Goal: Task Accomplishment & Management: Use online tool/utility

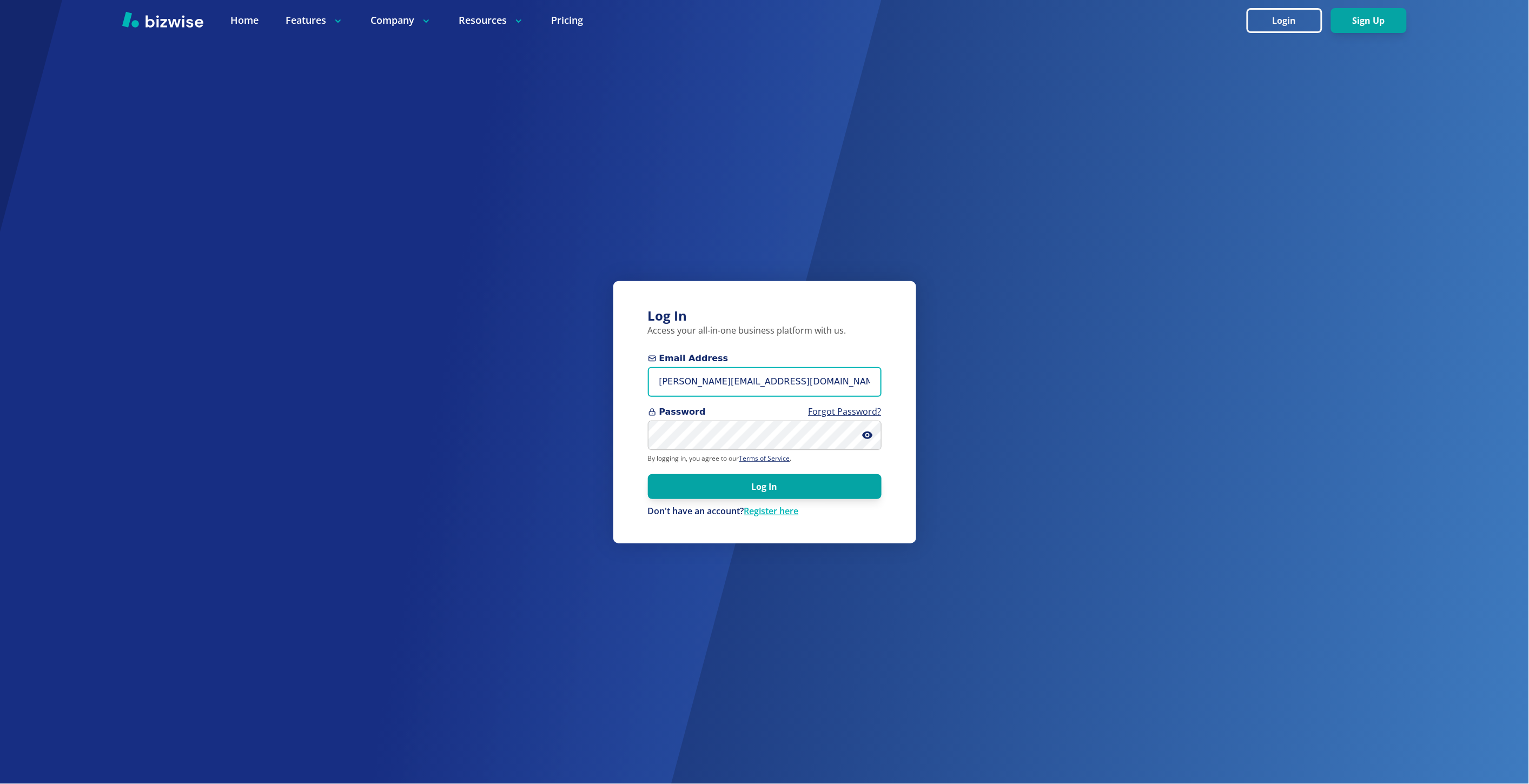
click at [729, 382] on input "marie@bizwise.com" at bounding box center [765, 382] width 234 height 30
paste input "ollo@apolloreservices.com"
type input "apollo@apolloreservices.com"
click at [648, 474] on button "Log In" at bounding box center [765, 486] width 234 height 25
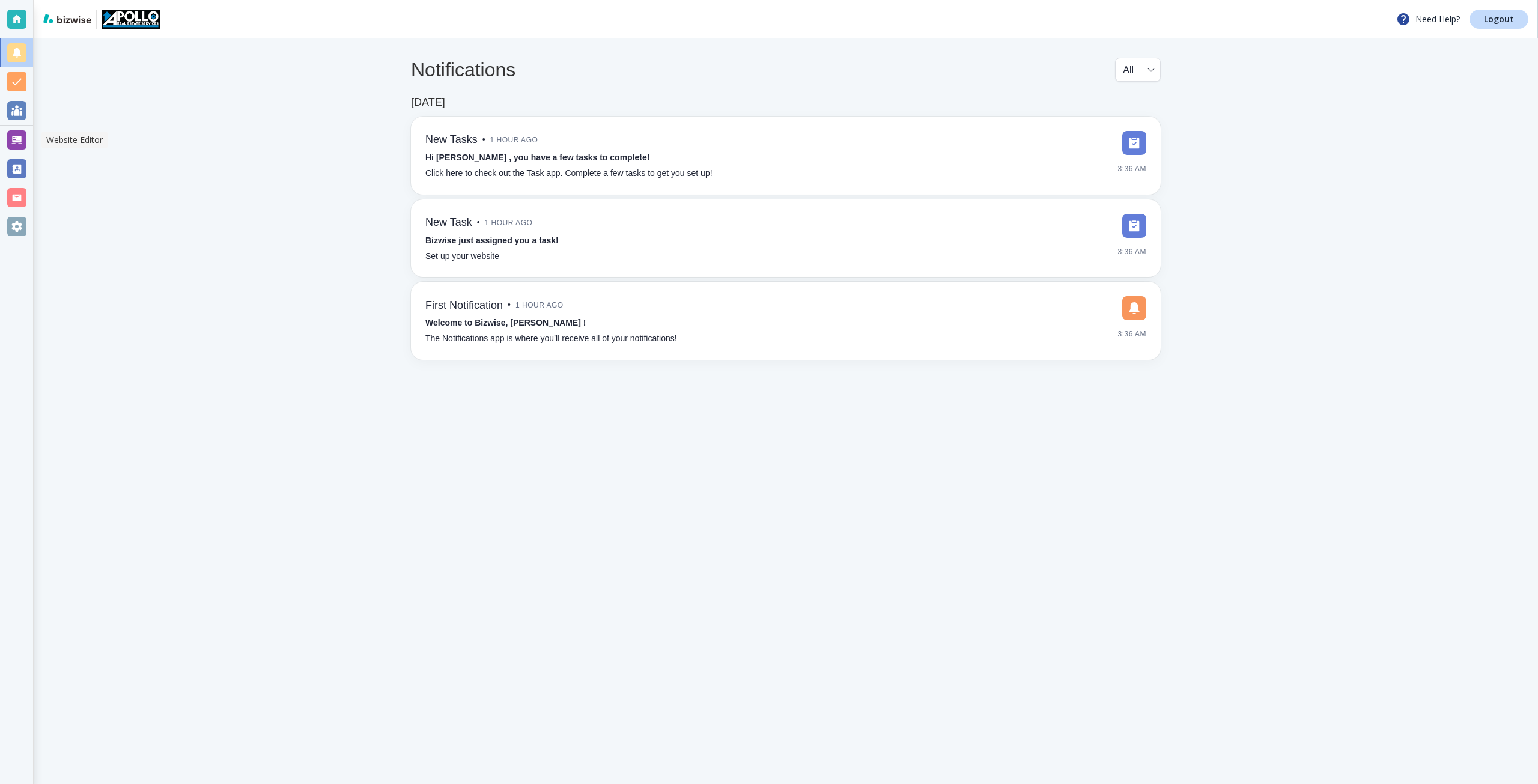
click at [22, 133] on div at bounding box center [16, 140] width 19 height 19
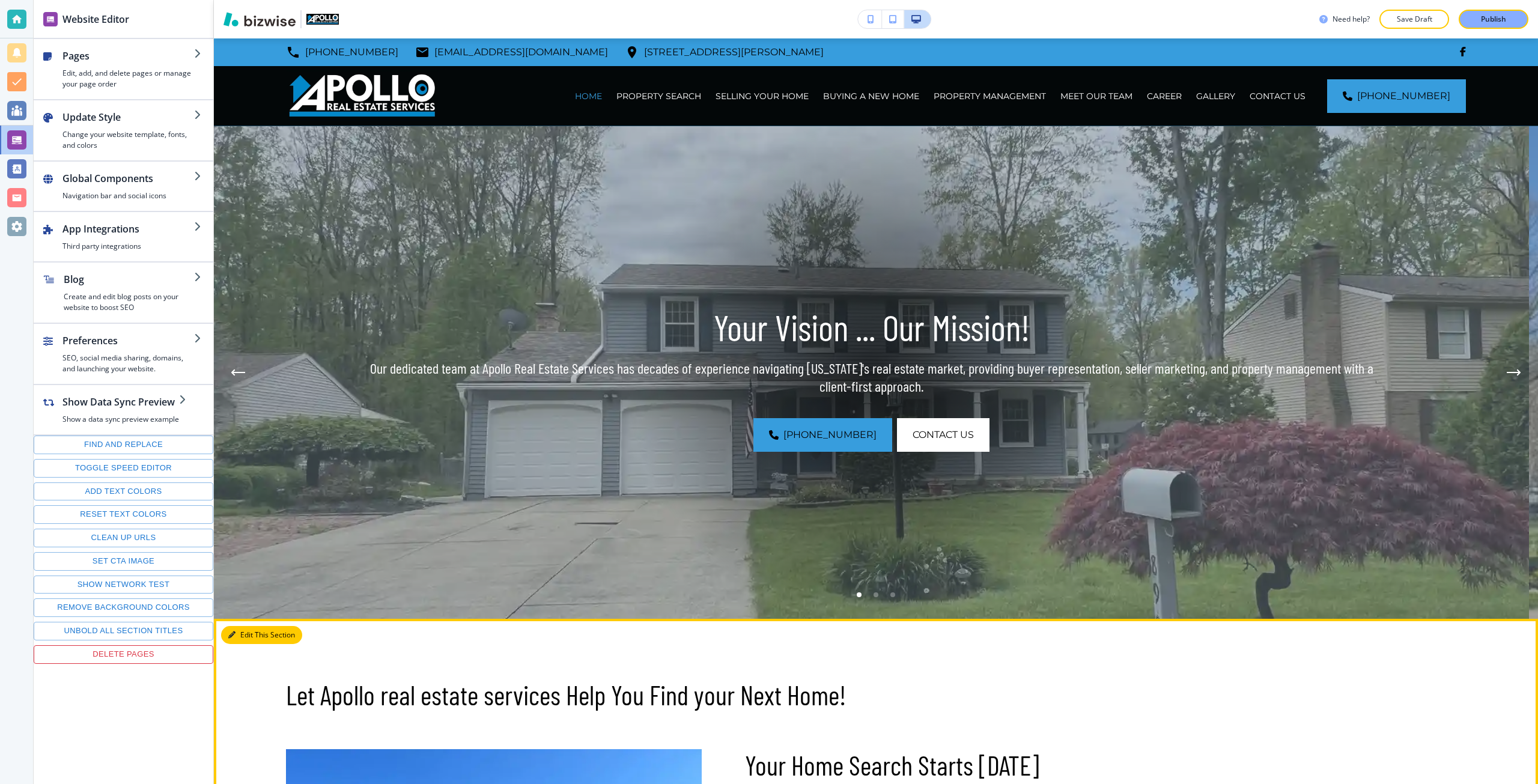
click at [241, 635] on button "Edit This Section" at bounding box center [261, 635] width 81 height 18
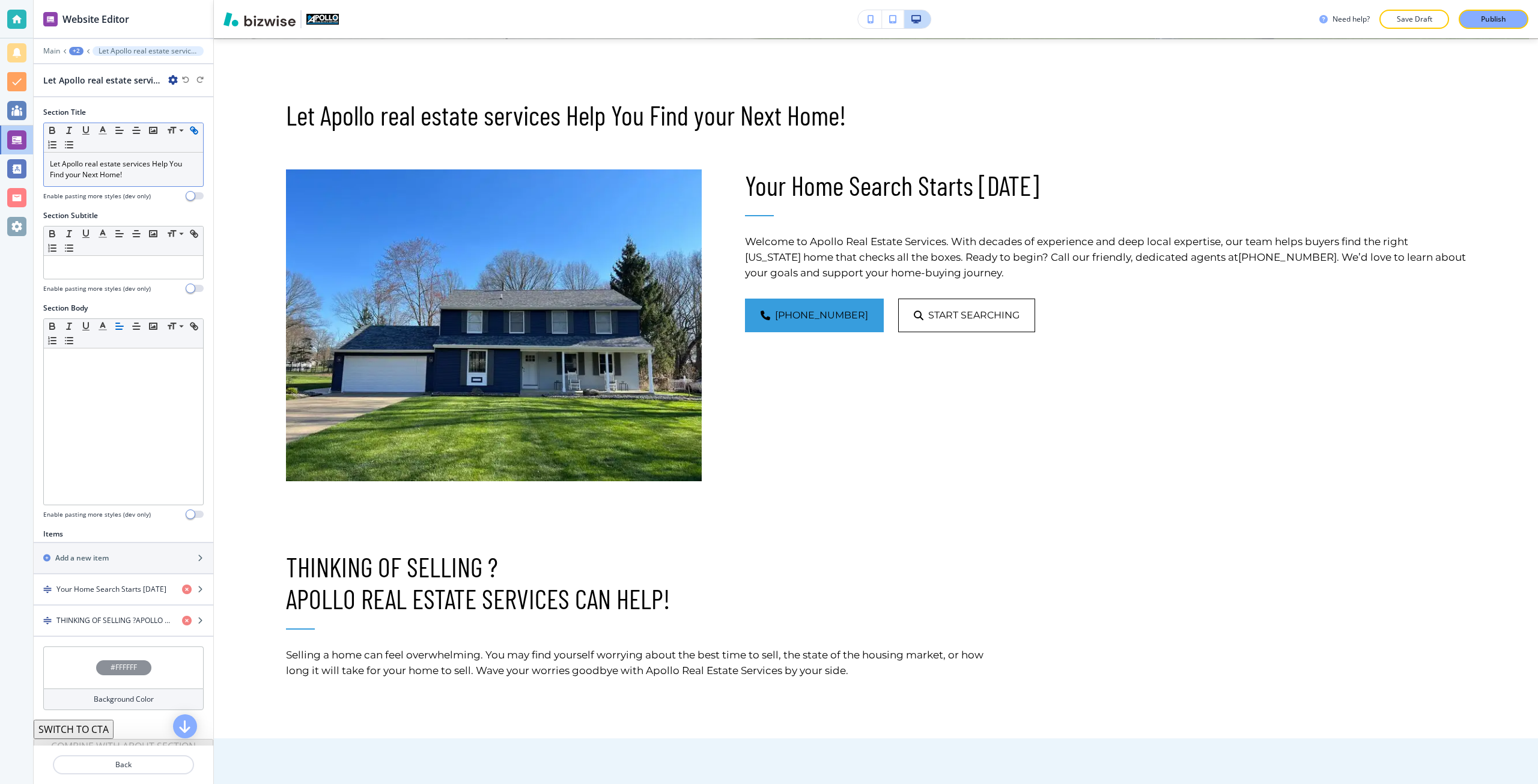
scroll to position [581, 0]
click at [90, 161] on p "Let Apollo real estate services Help You Find your Next Home!" at bounding box center [124, 169] width 147 height 22
click at [1487, 21] on p "Publish" at bounding box center [1494, 19] width 26 height 11
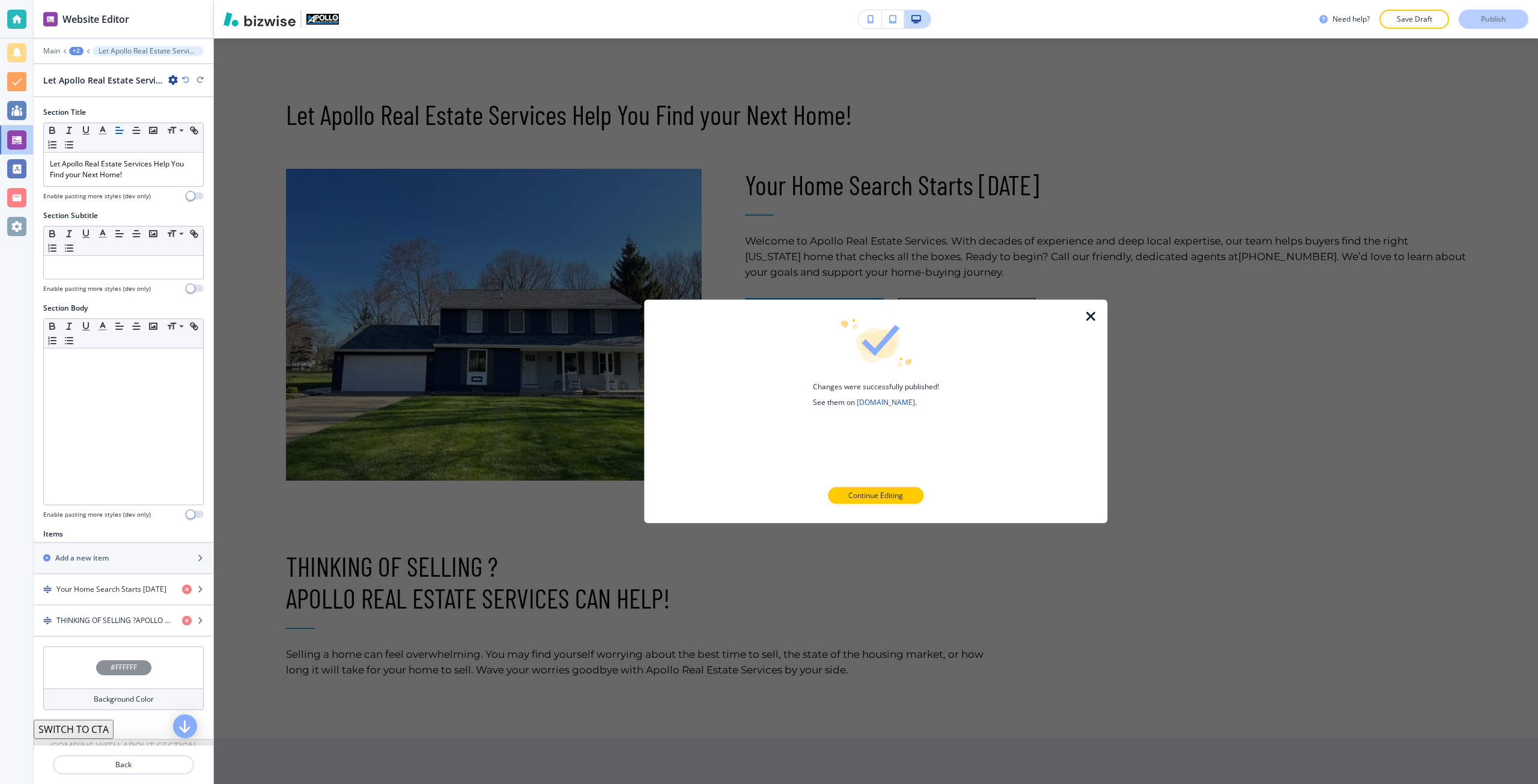
click at [1087, 315] on icon "button" at bounding box center [1091, 315] width 15 height 15
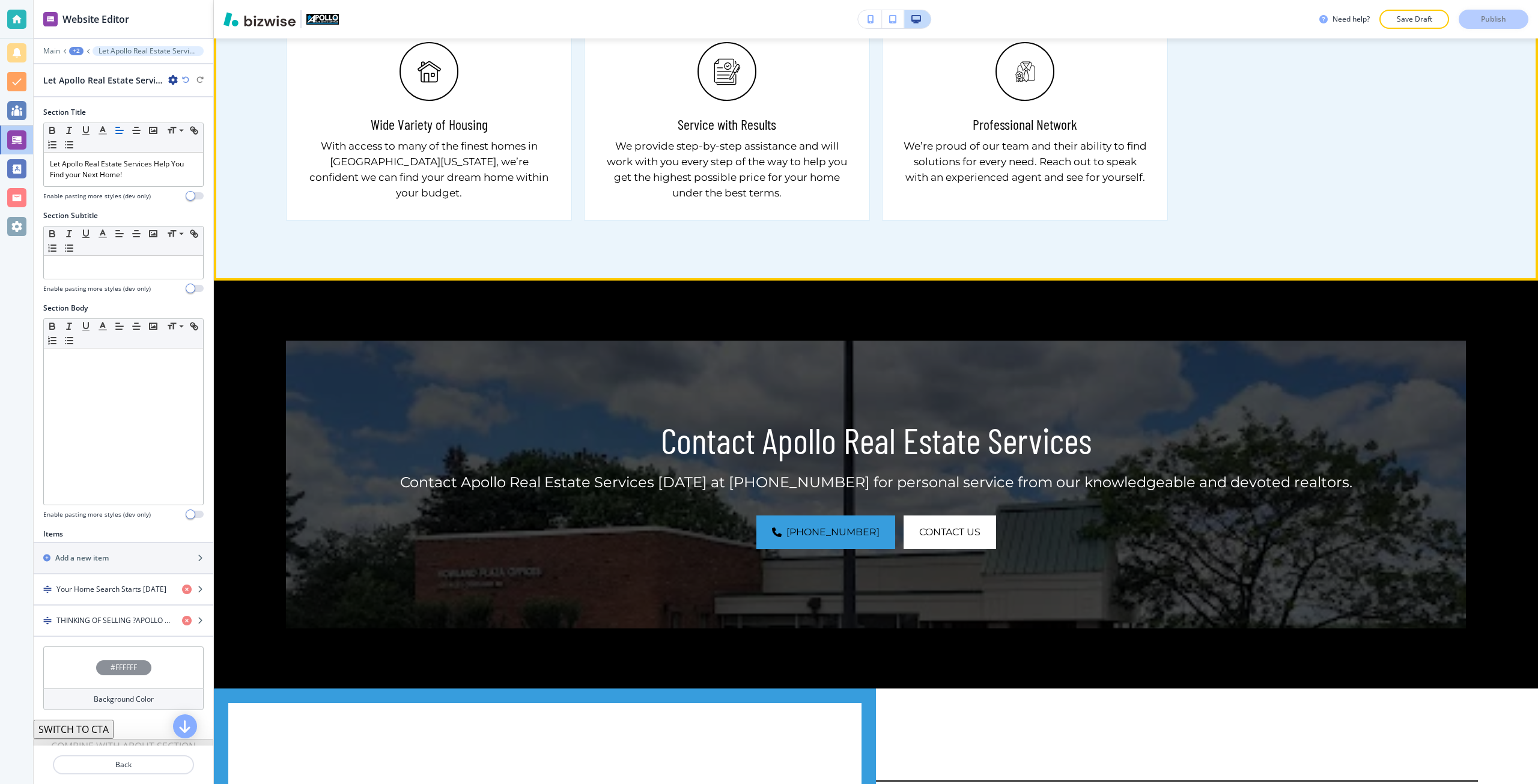
scroll to position [1662, 0]
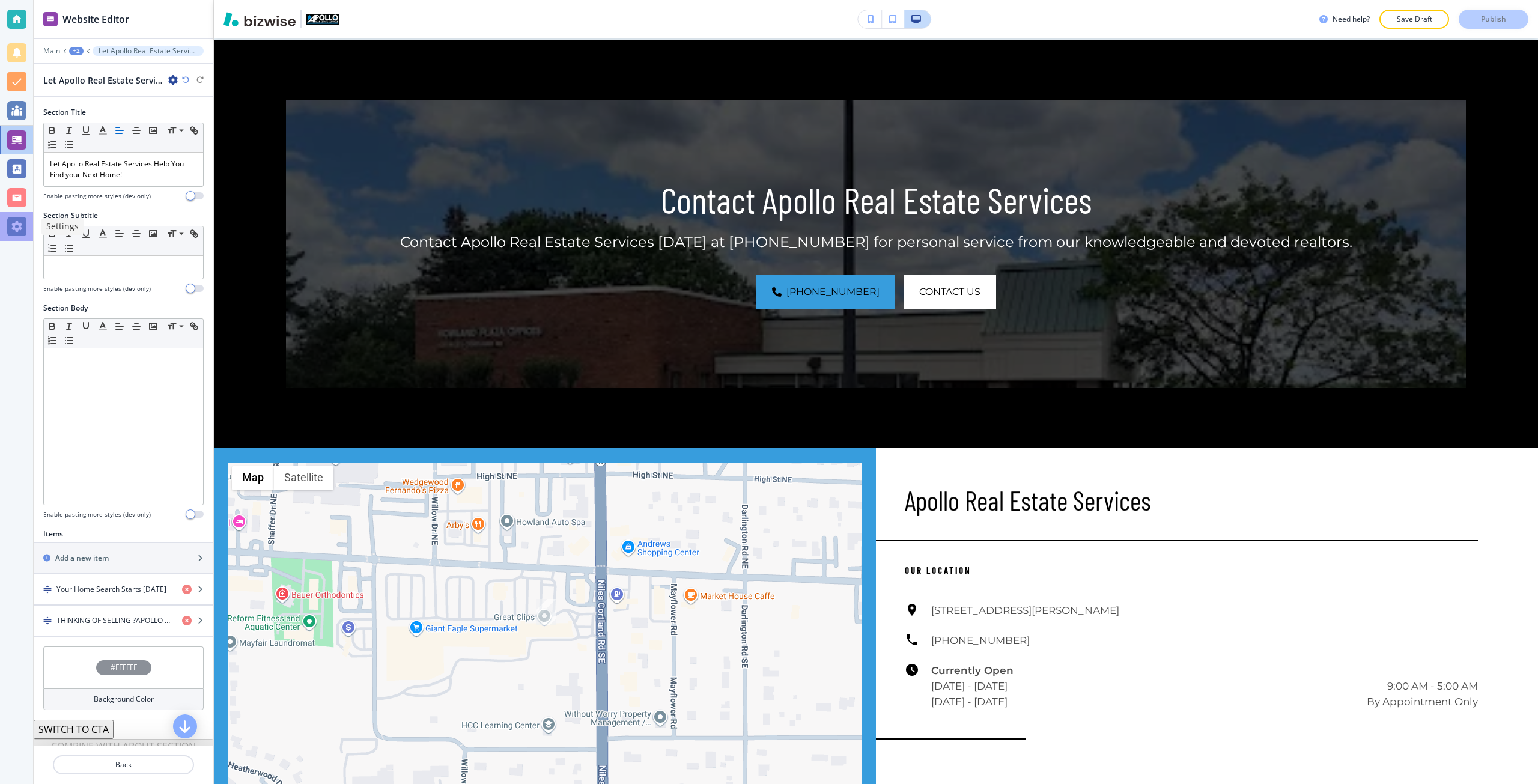
click at [19, 220] on div at bounding box center [16, 227] width 19 height 19
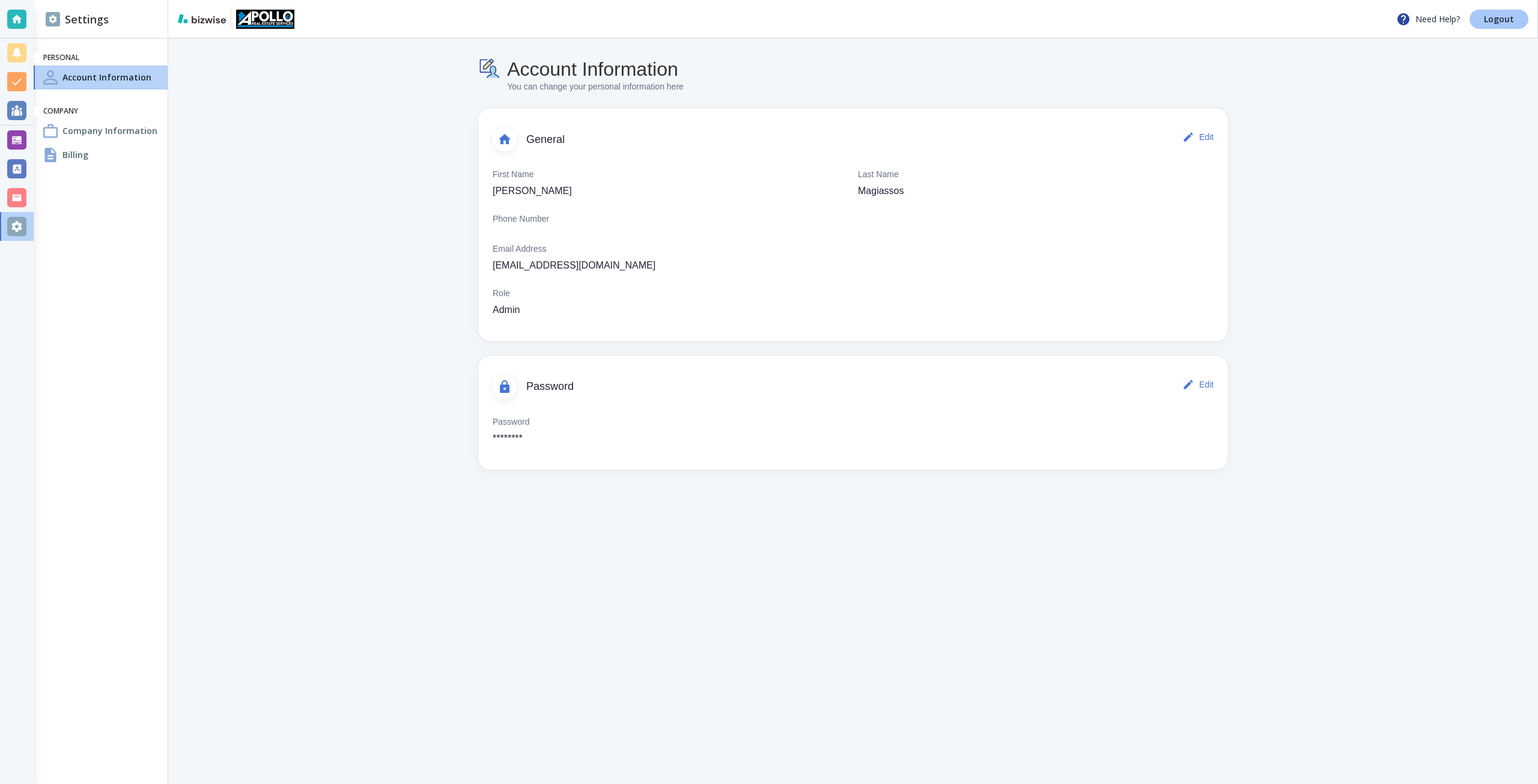
click at [1507, 19] on p "Logout" at bounding box center [1499, 19] width 30 height 9
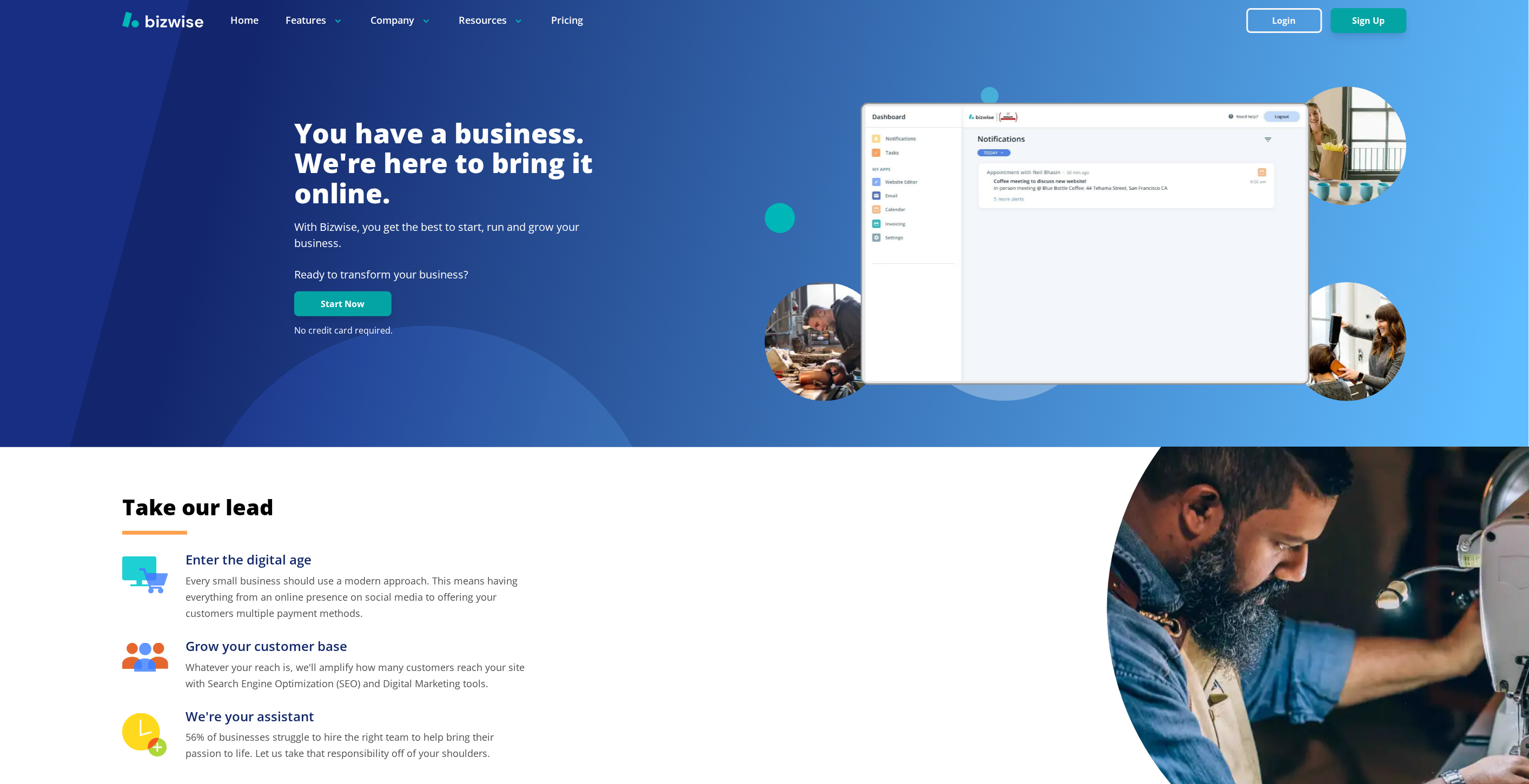
click at [644, 467] on div "Take our lead Enter the digital age Every small business should use a modern ap…" at bounding box center [764, 636] width 1529 height 377
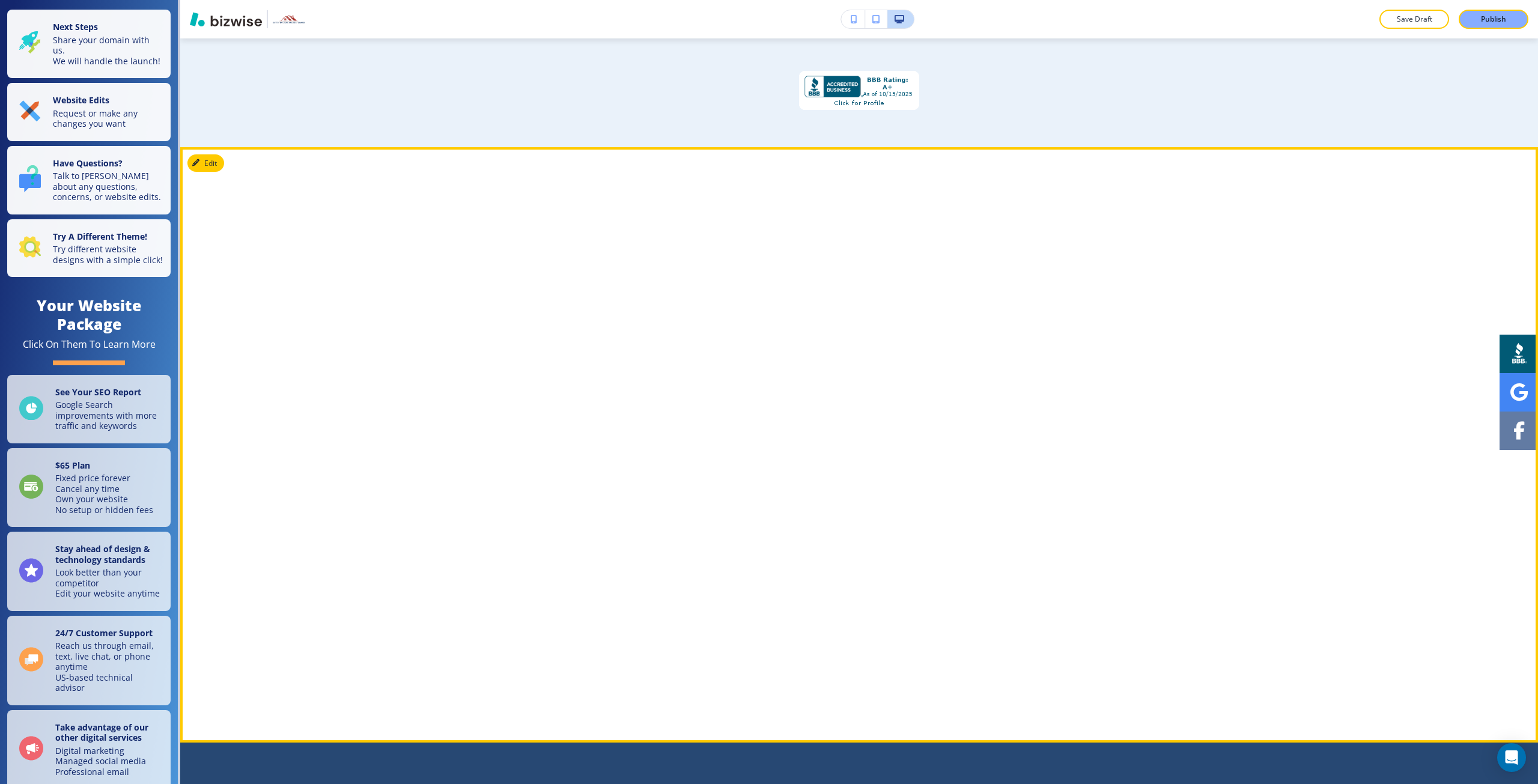
scroll to position [961, 0]
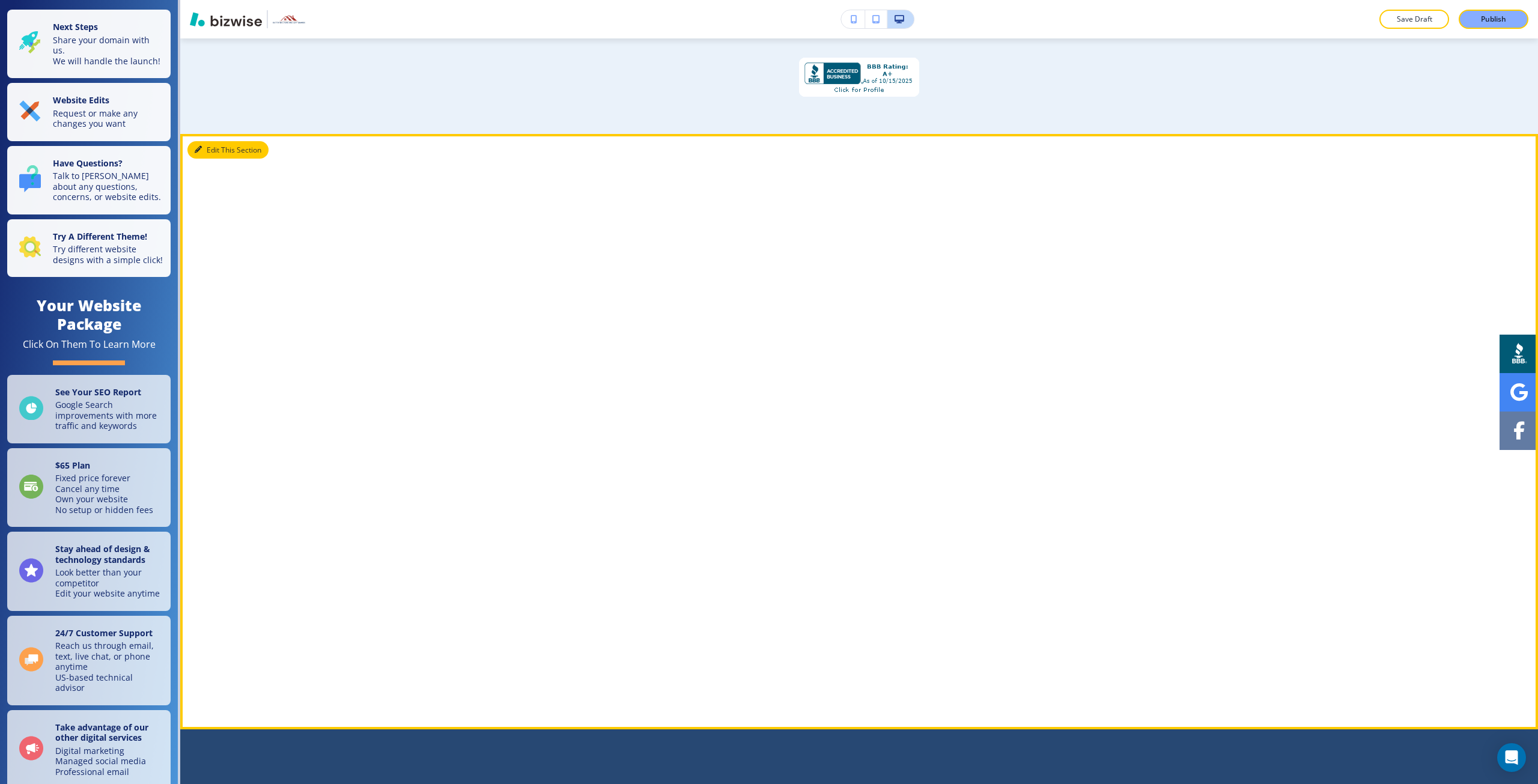
click at [210, 141] on button "Edit This Section" at bounding box center [227, 150] width 81 height 18
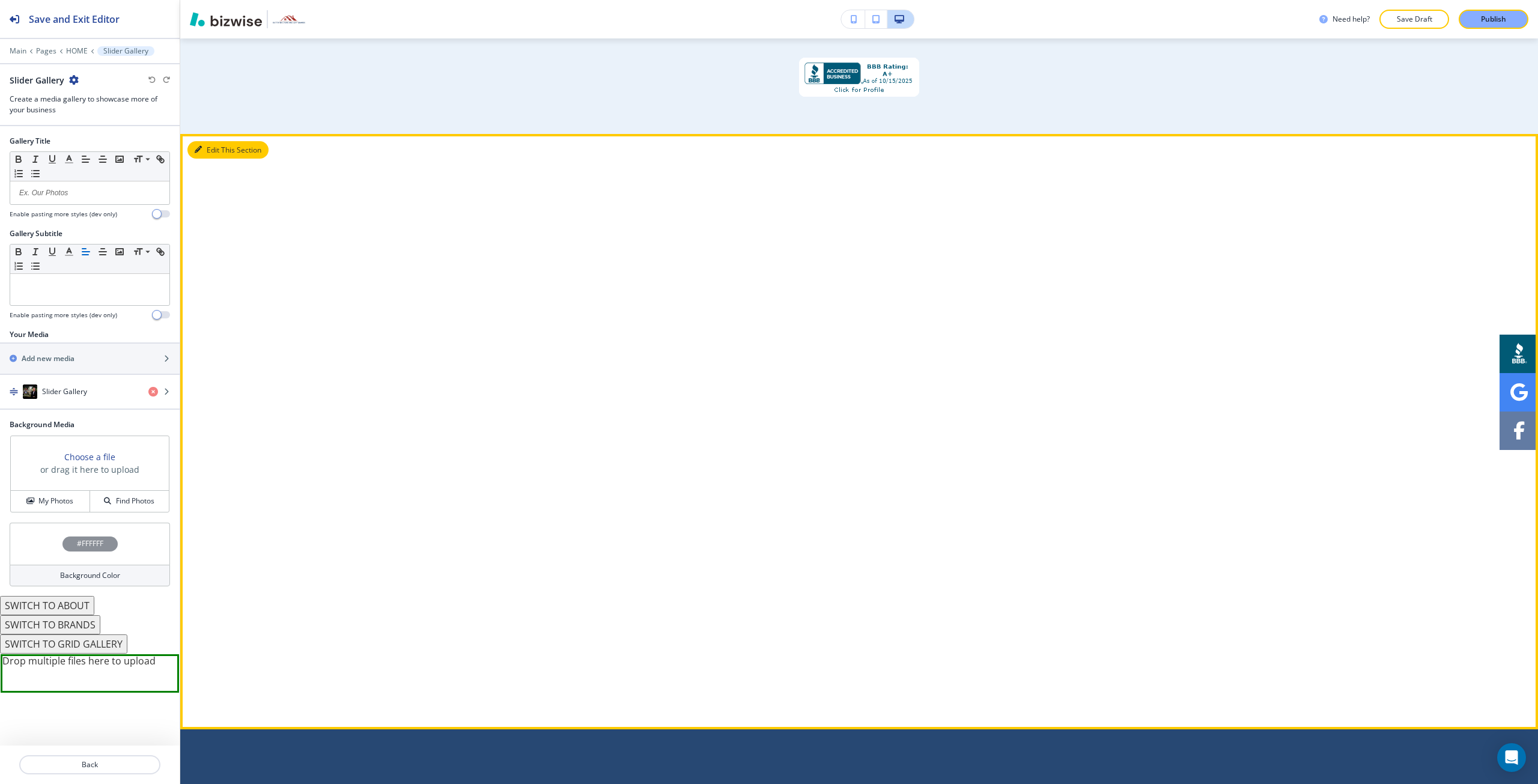
scroll to position [1021, 0]
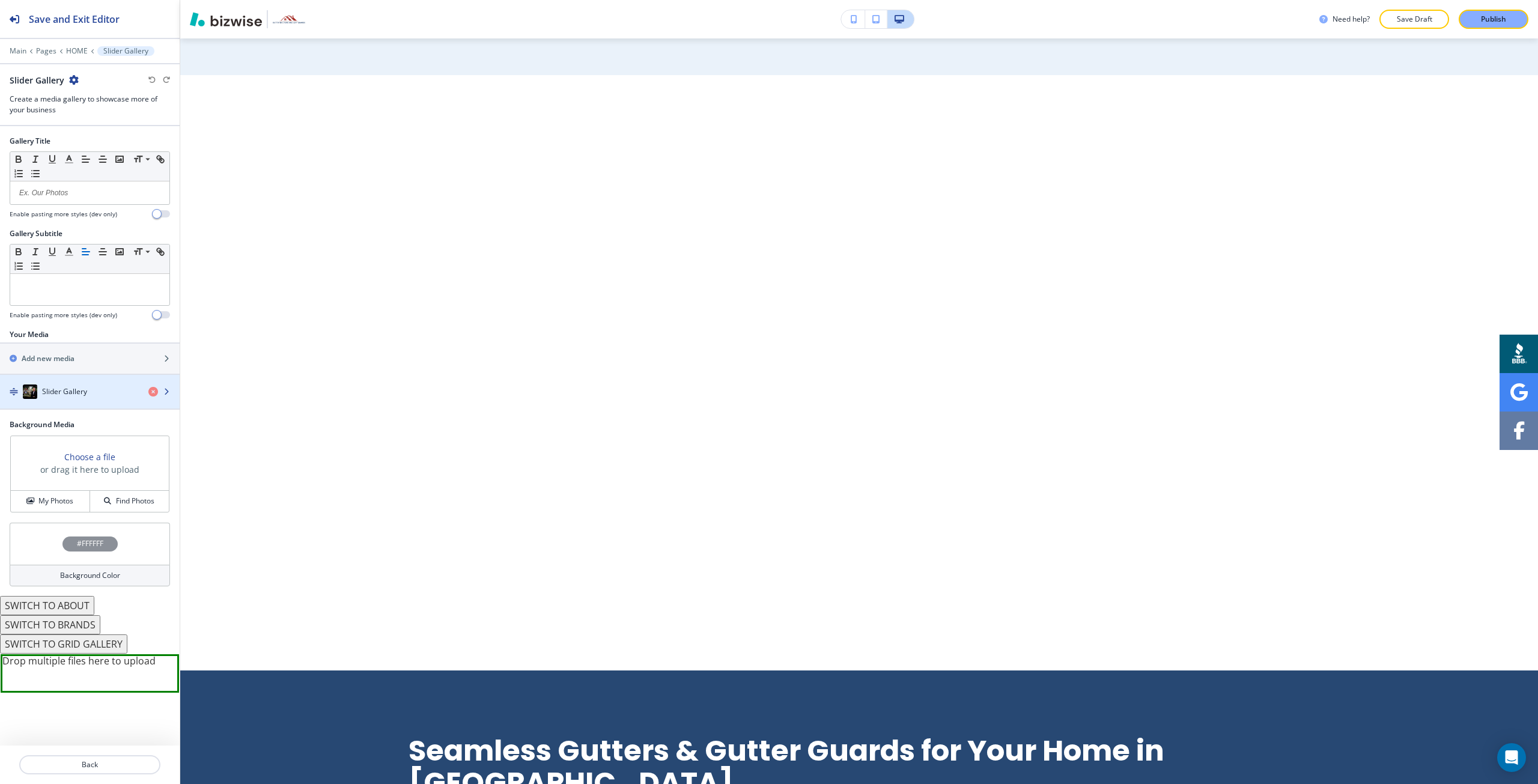
click at [77, 401] on div "button" at bounding box center [90, 404] width 179 height 9
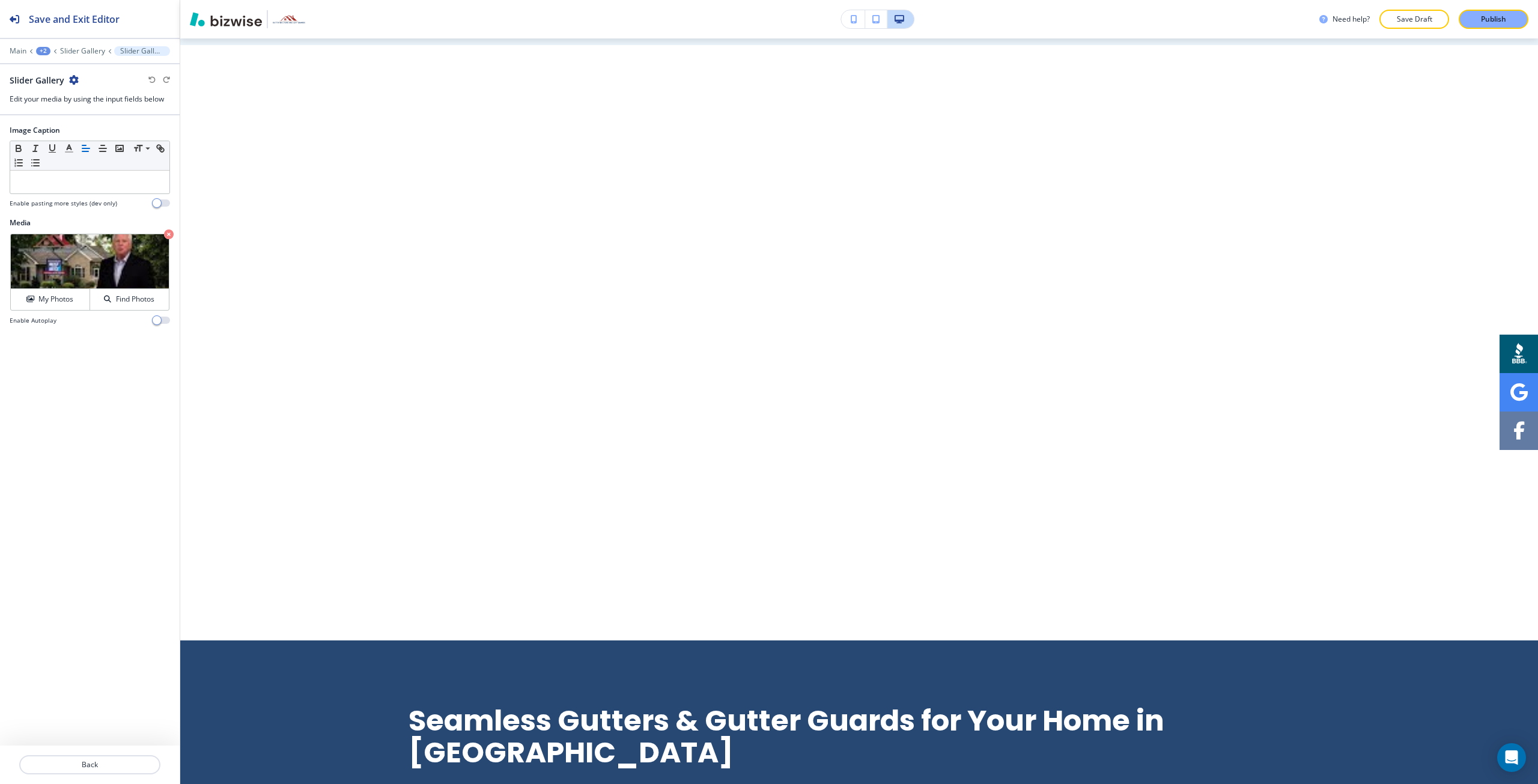
scroll to position [1052, 0]
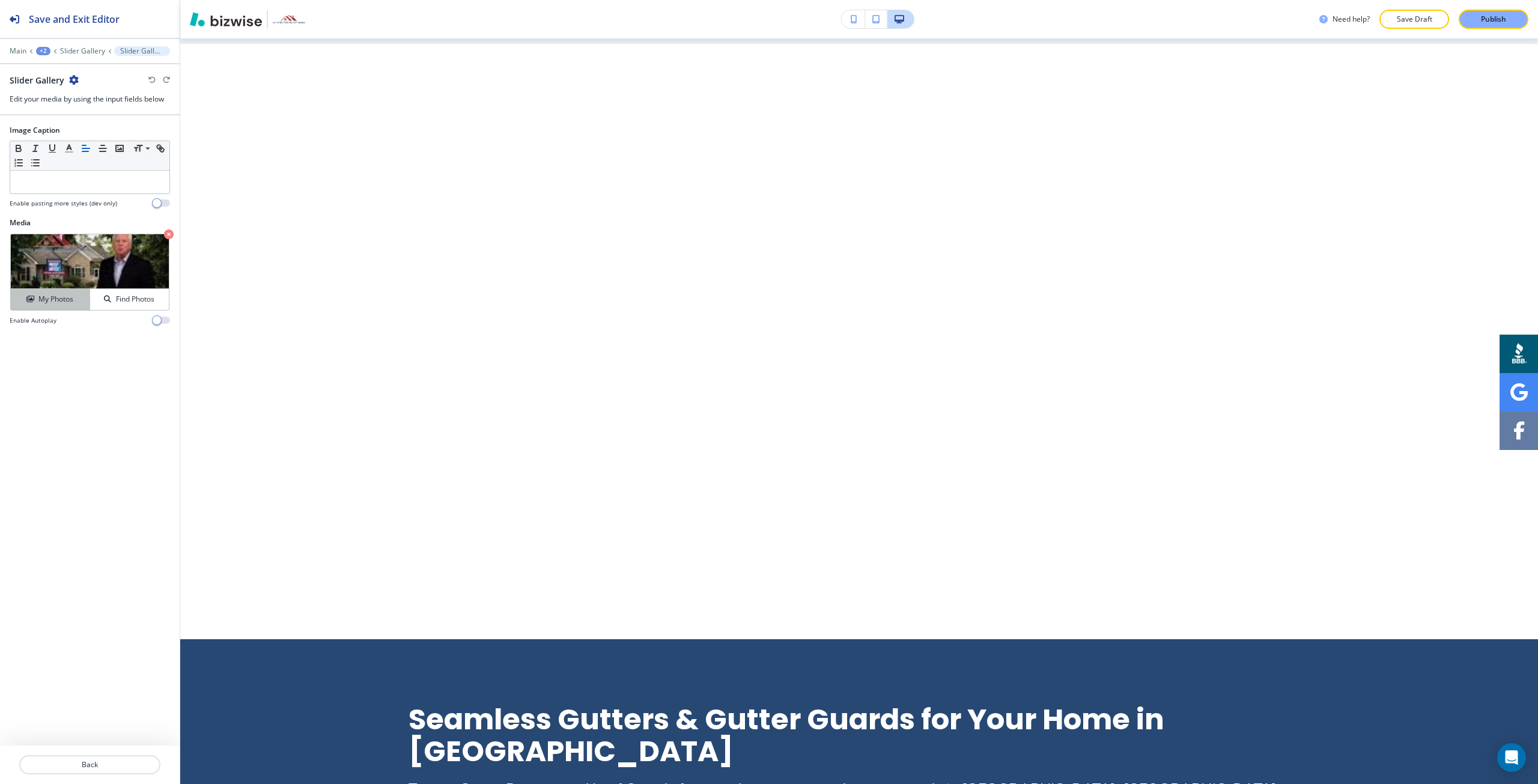
click at [69, 306] on button "My Photos" at bounding box center [50, 299] width 80 height 21
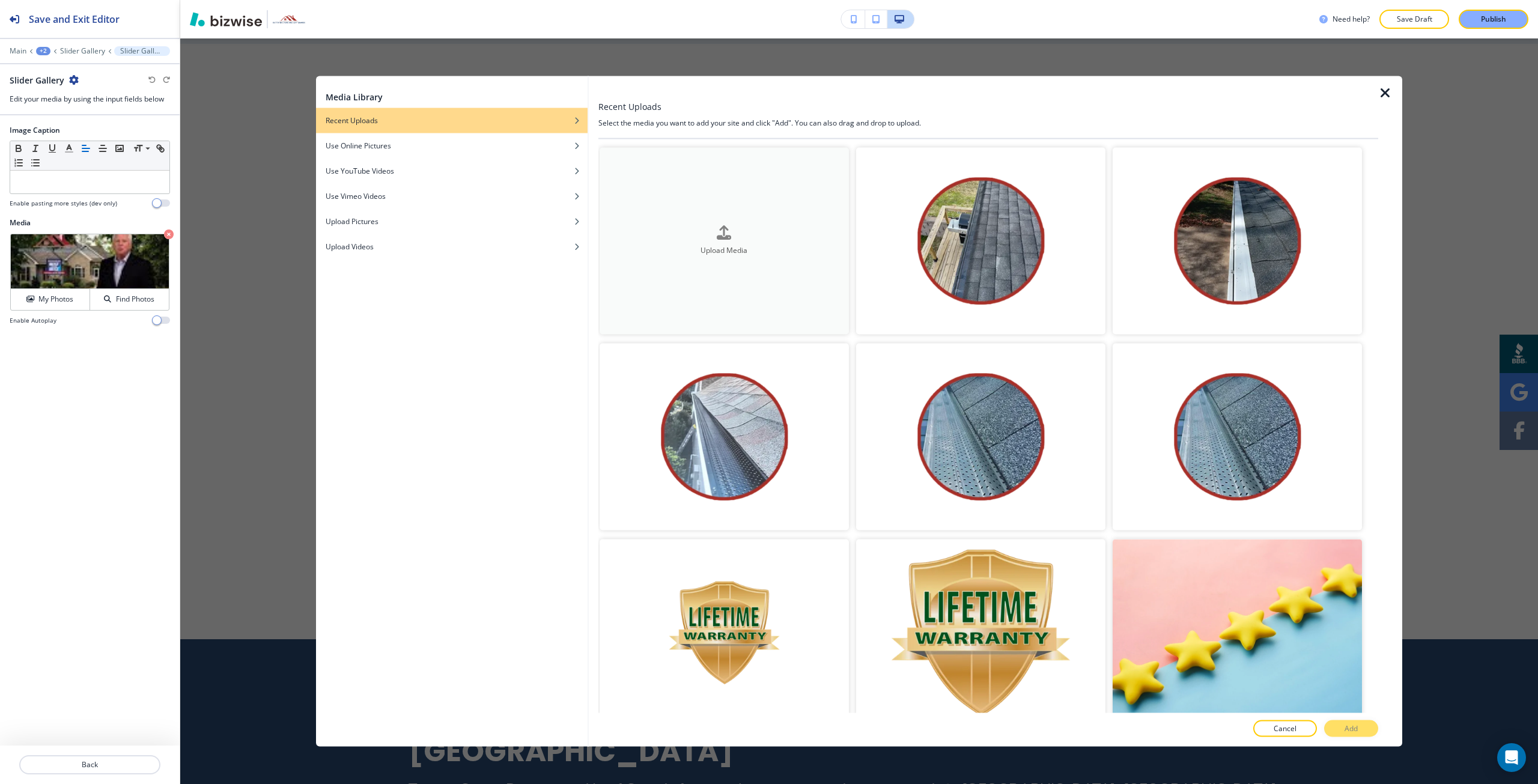
click at [689, 257] on button "Upload Media" at bounding box center [725, 240] width 250 height 187
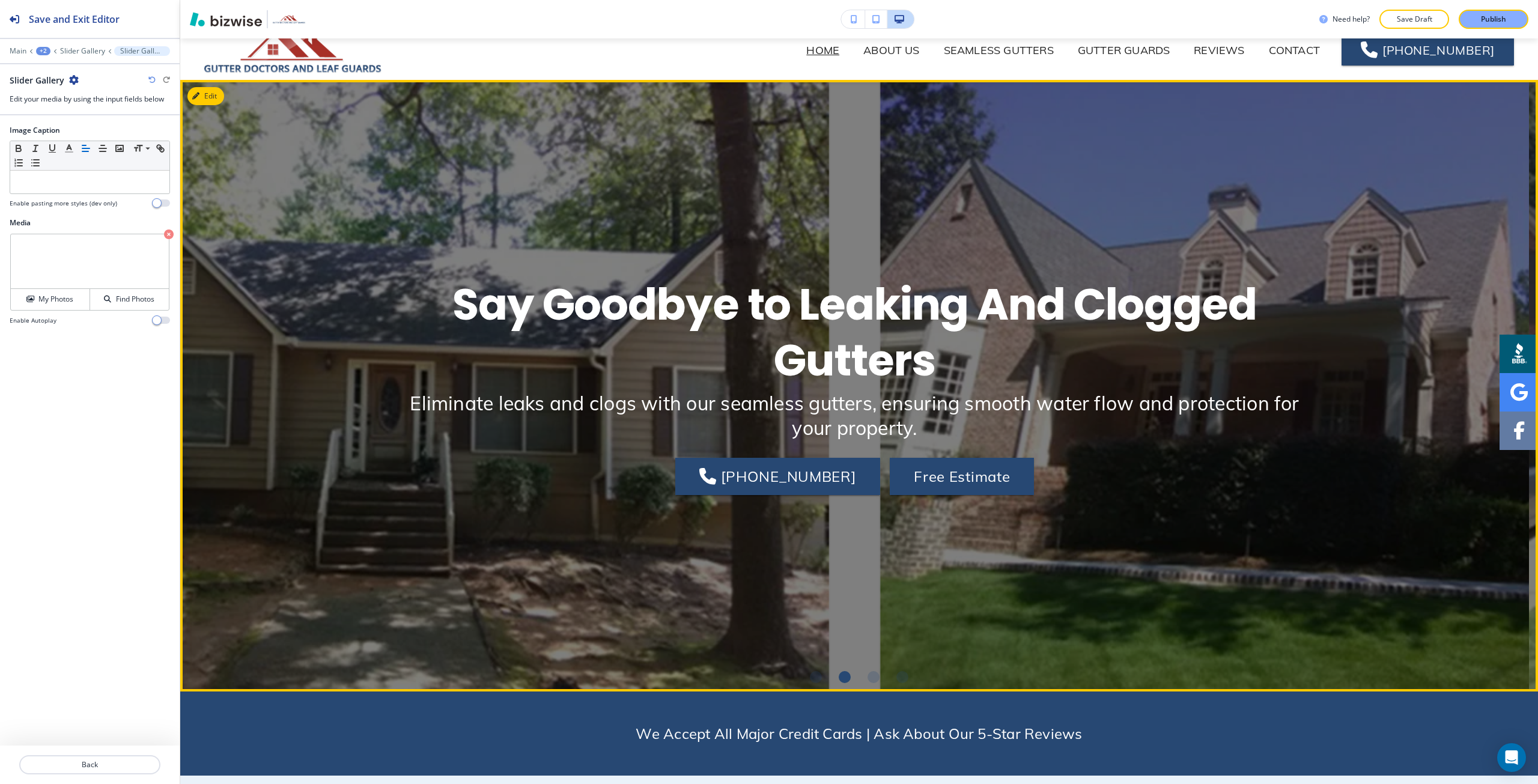
scroll to position [0, 0]
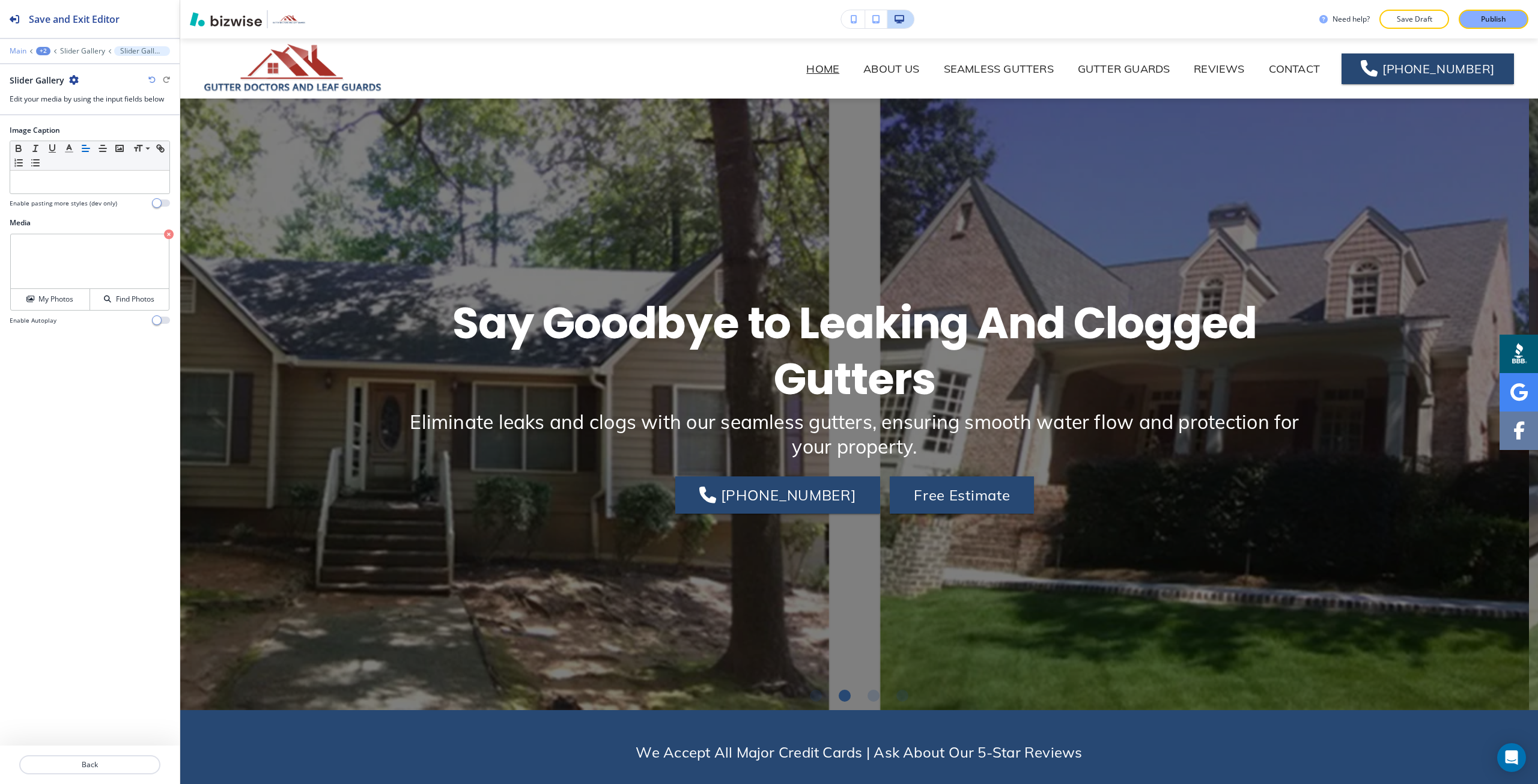
click at [16, 50] on p "Main" at bounding box center [18, 51] width 17 height 9
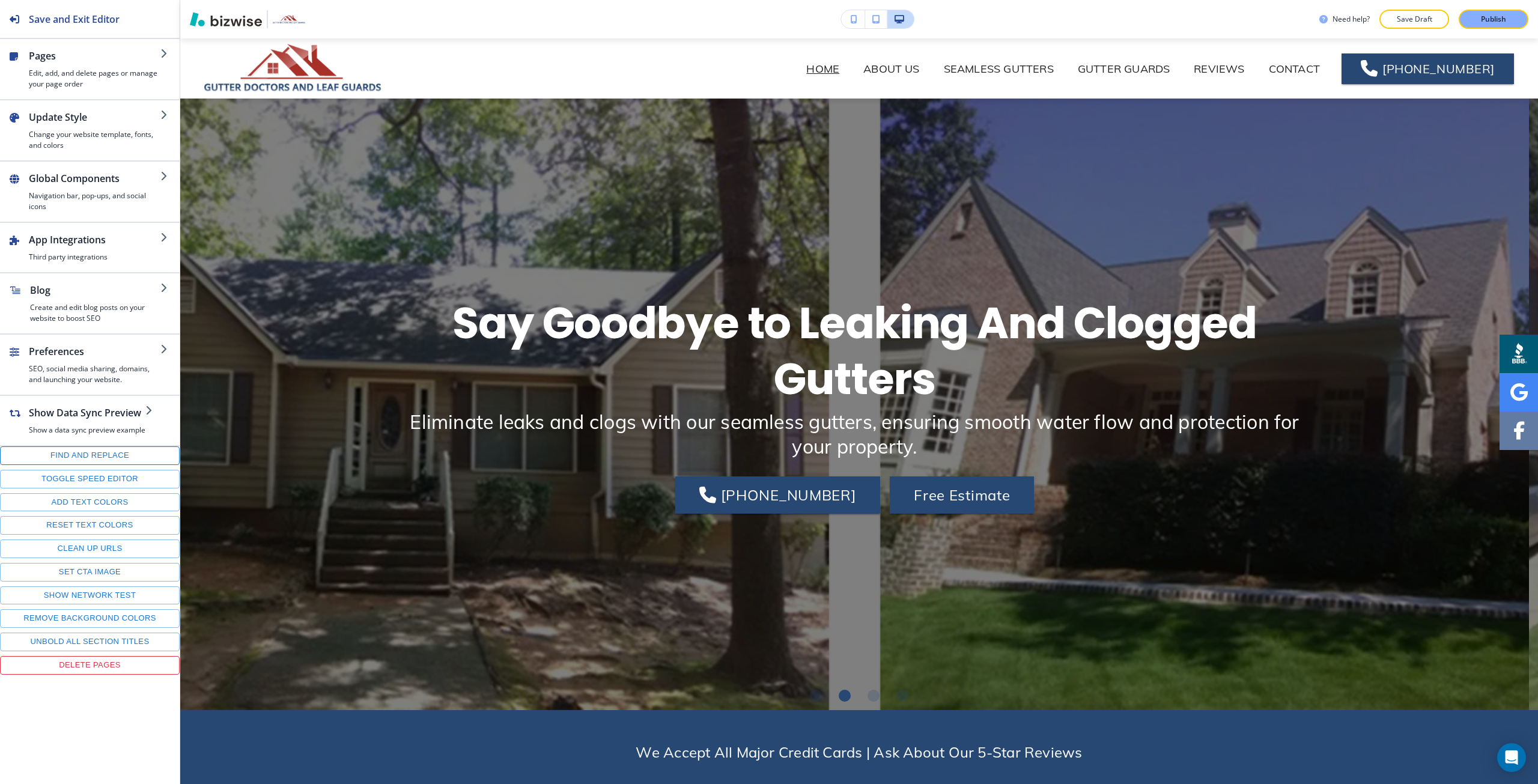
click at [74, 451] on button "Find and replace" at bounding box center [90, 455] width 179 height 19
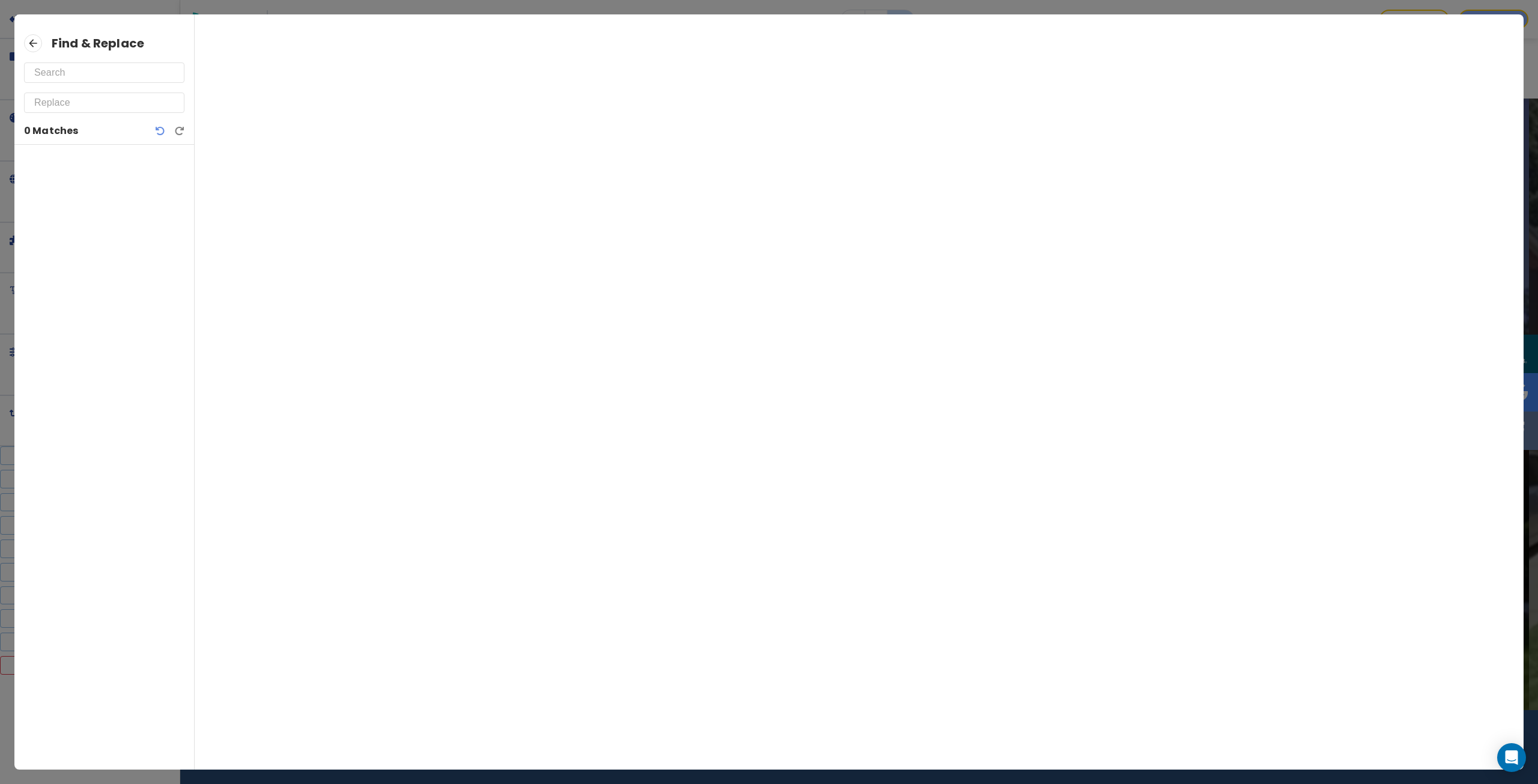
click at [70, 78] on input "text" at bounding box center [104, 73] width 140 height 19
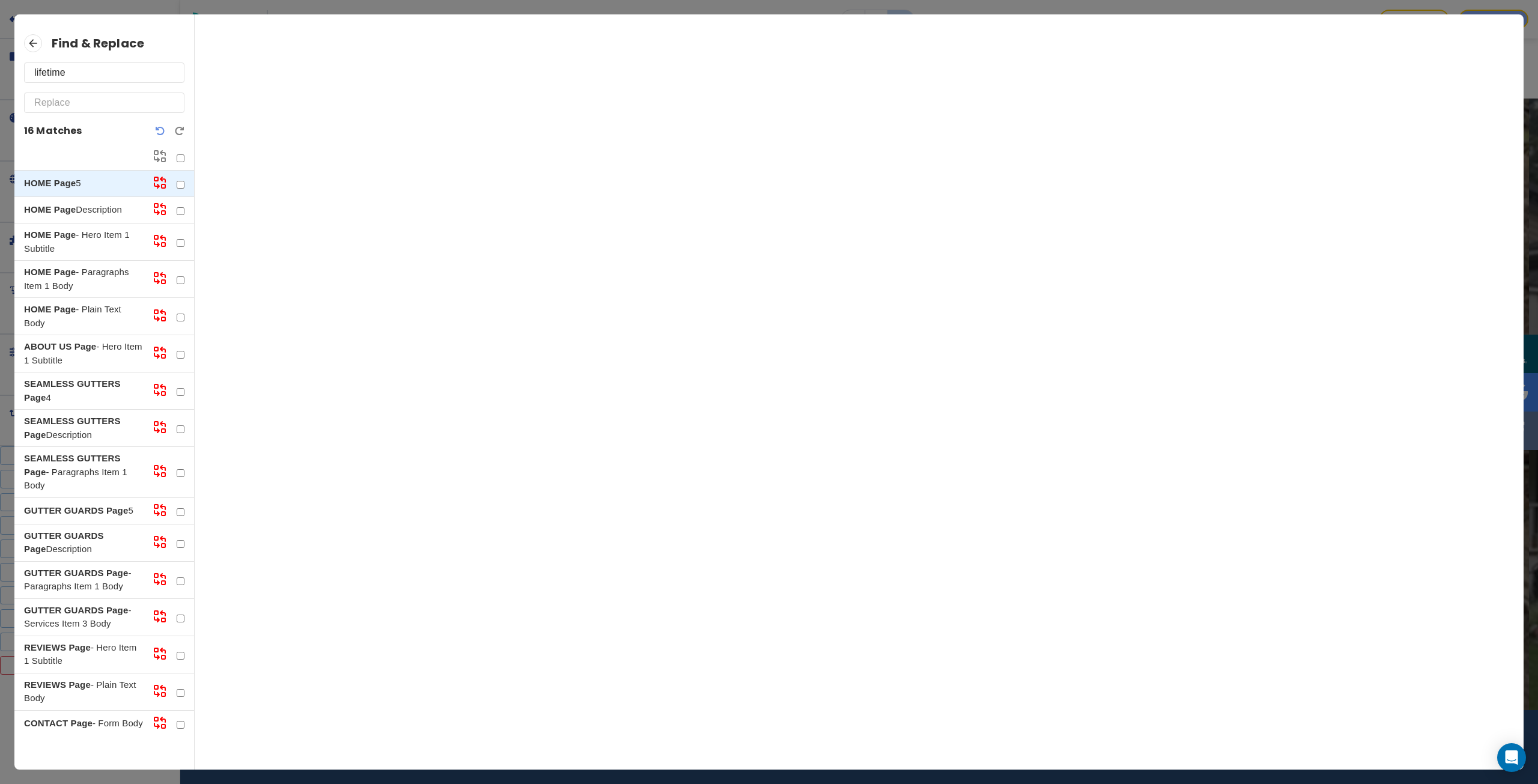
type input "lifetime"
click at [93, 307] on p "HOME Page - Plain Text Body" at bounding box center [84, 316] width 119 height 27
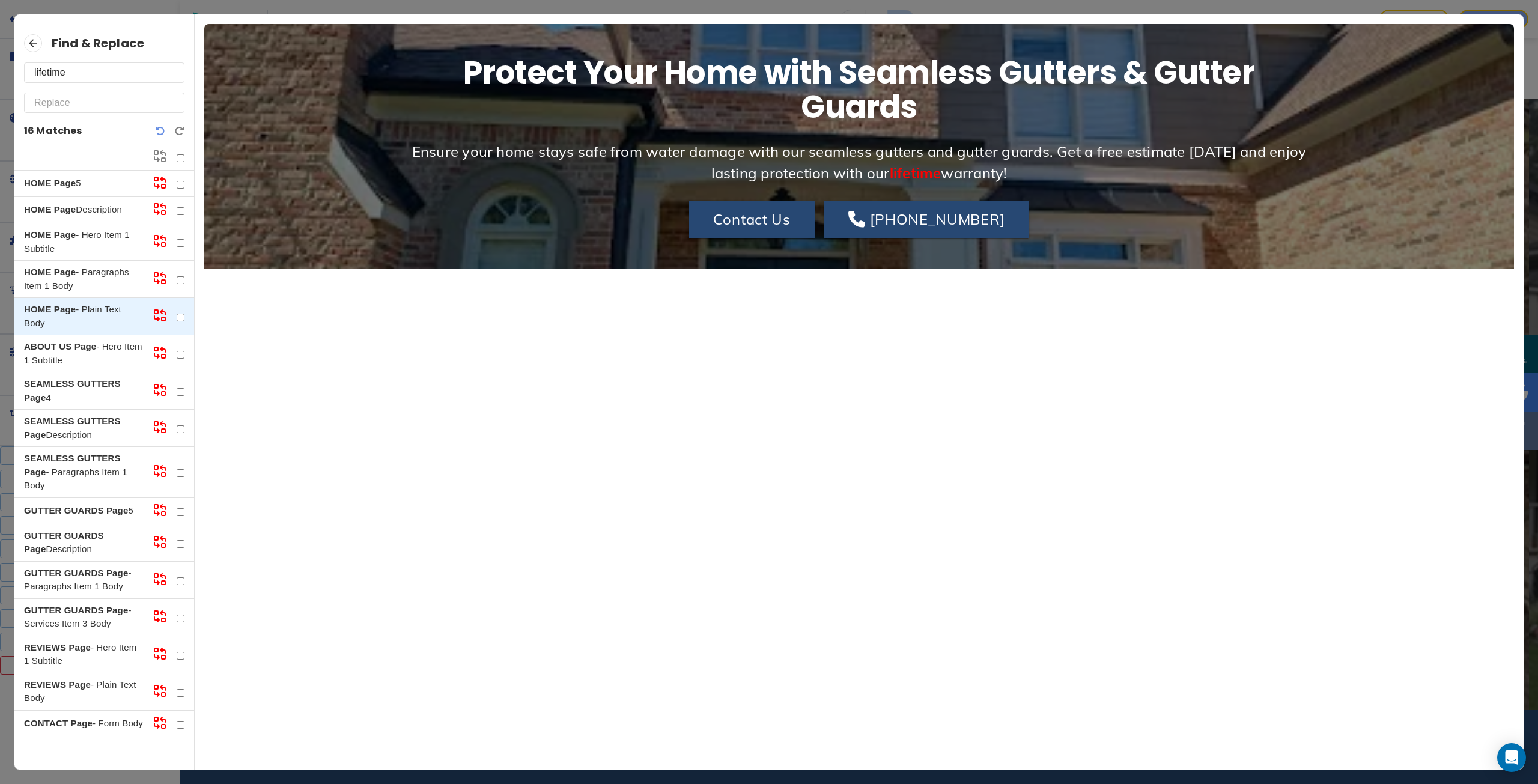
click at [93, 281] on p "HOME Page - Paragraphs Item 1 Body" at bounding box center [84, 278] width 119 height 27
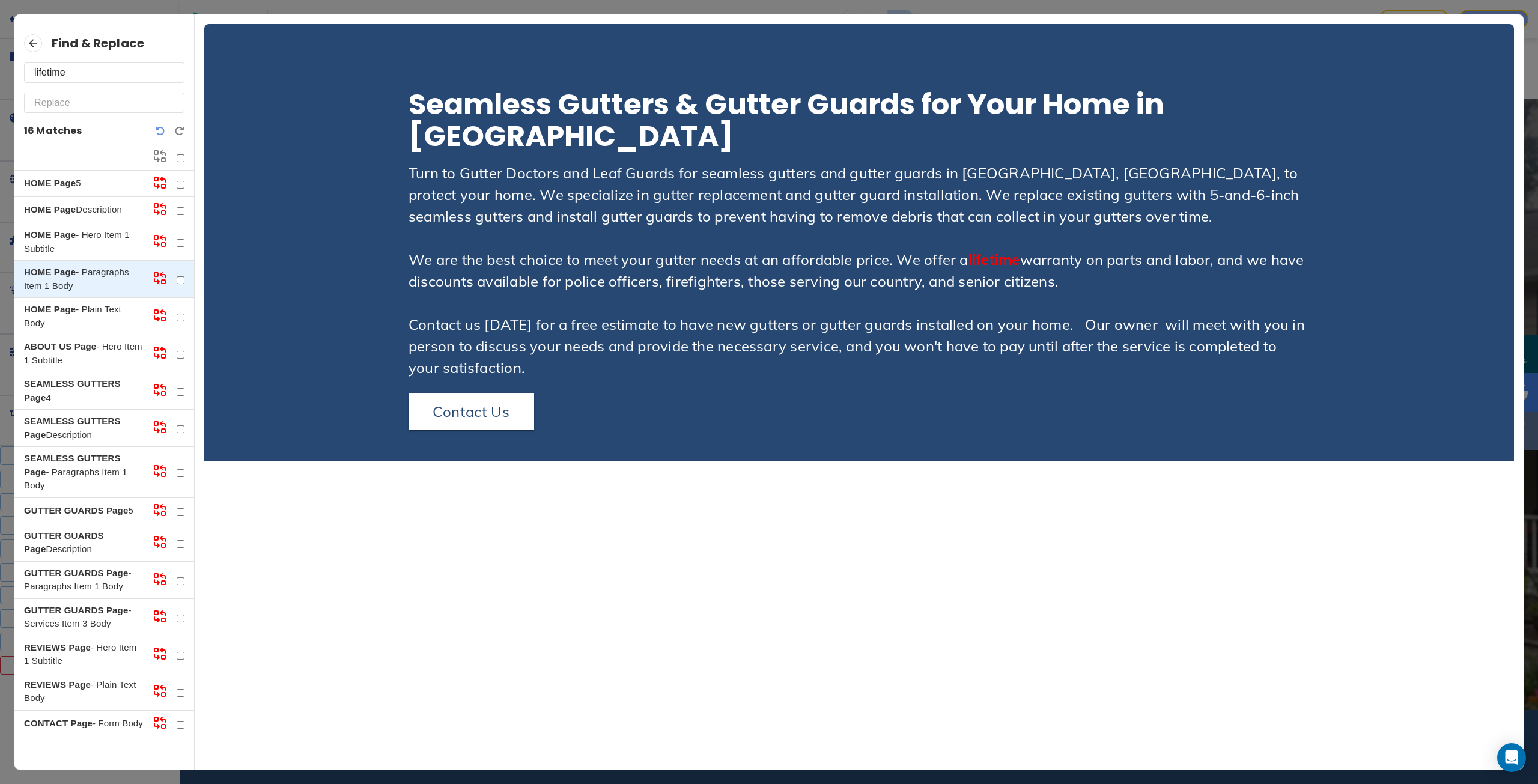
click at [93, 246] on p "HOME Page - Hero Item 1 Subtitle" at bounding box center [84, 241] width 119 height 27
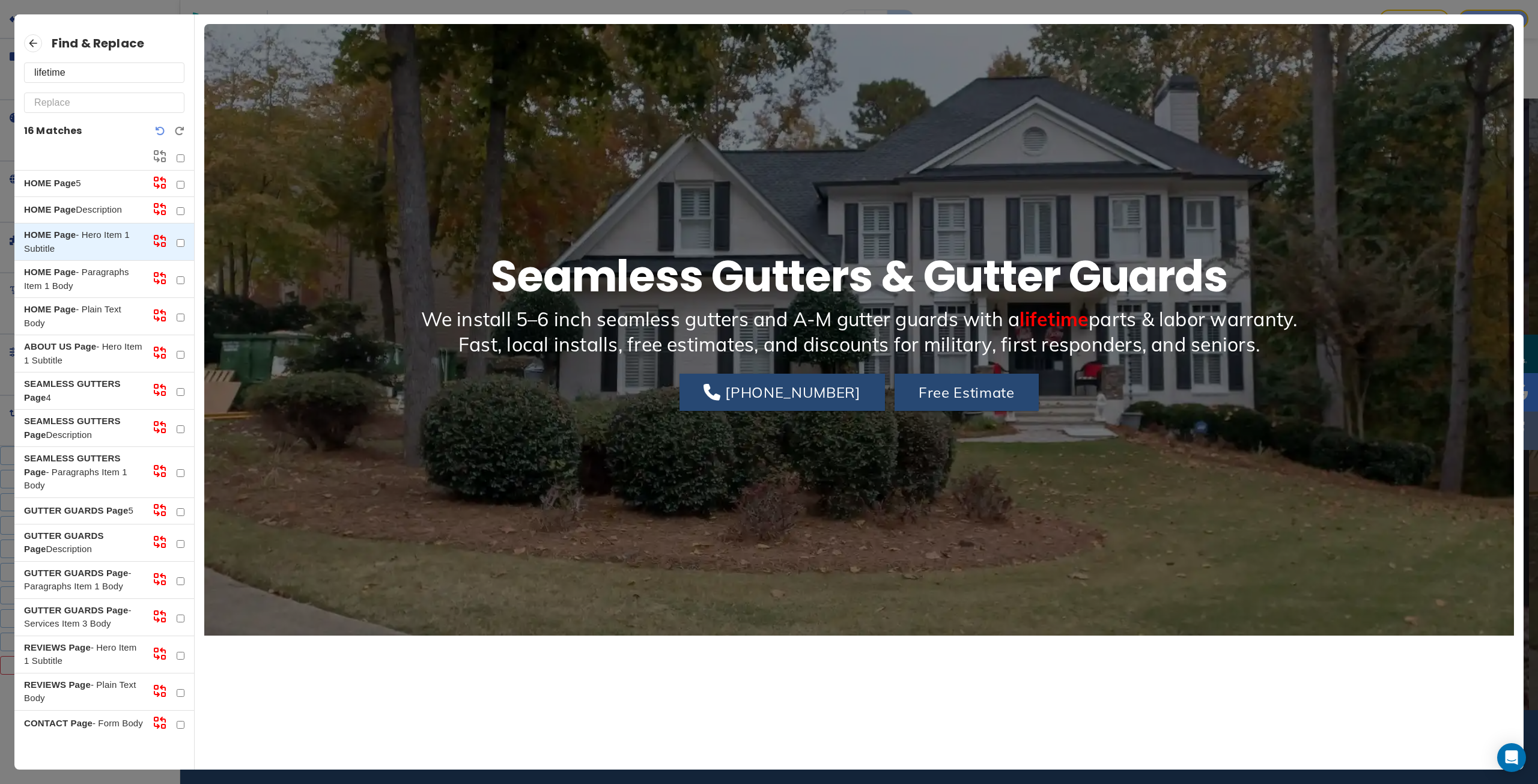
click at [93, 216] on p "HOME Page Description" at bounding box center [84, 210] width 119 height 14
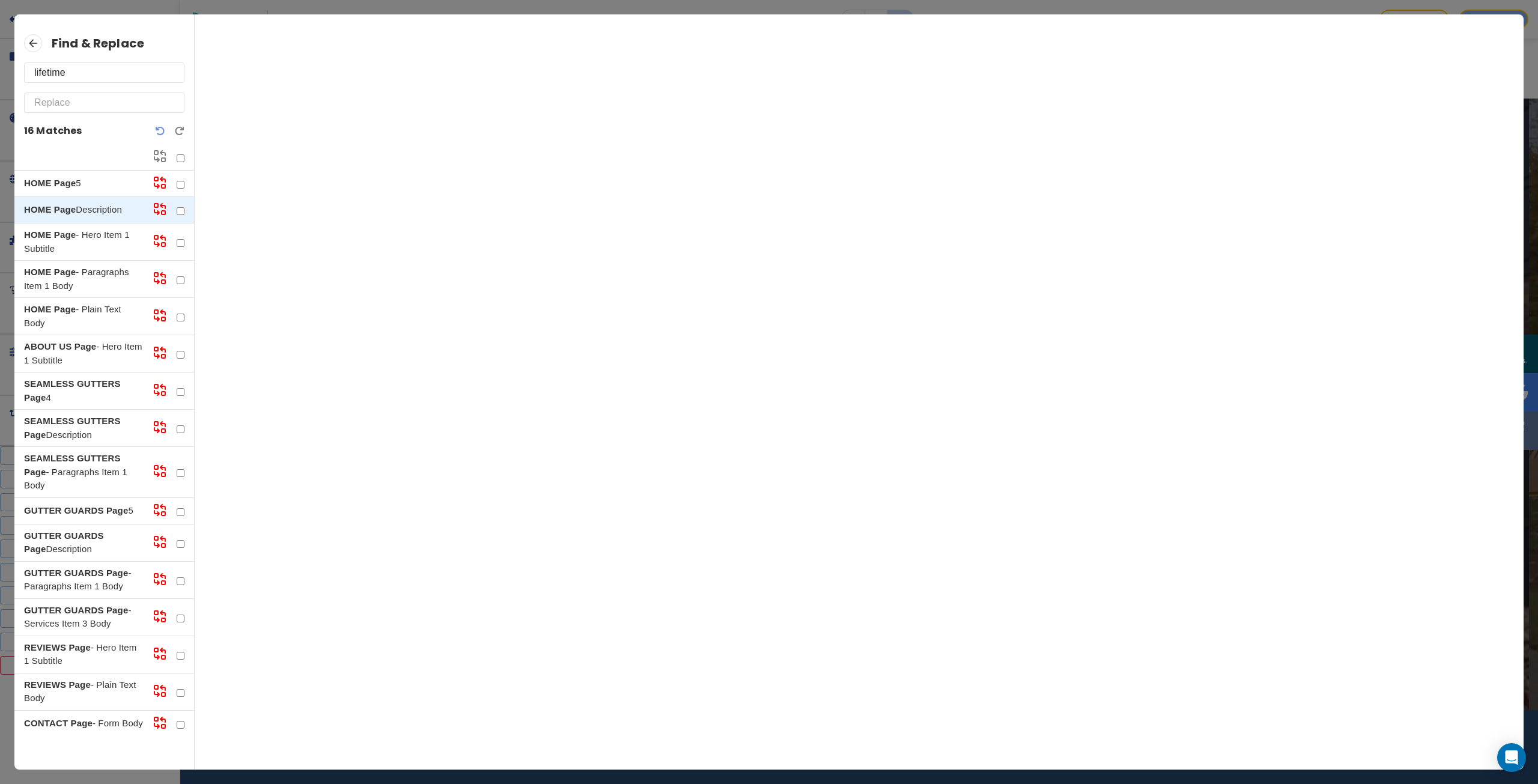
click at [98, 444] on div "SEAMLESS GUTTERS Page Description" at bounding box center [104, 428] width 179 height 37
click at [90, 442] on div "SEAMLESS GUTTERS Page Description" at bounding box center [104, 428] width 179 height 37
click at [84, 485] on p "SEAMLESS GUTTERS Page - Paragraphs Item 1 Body" at bounding box center [84, 472] width 119 height 41
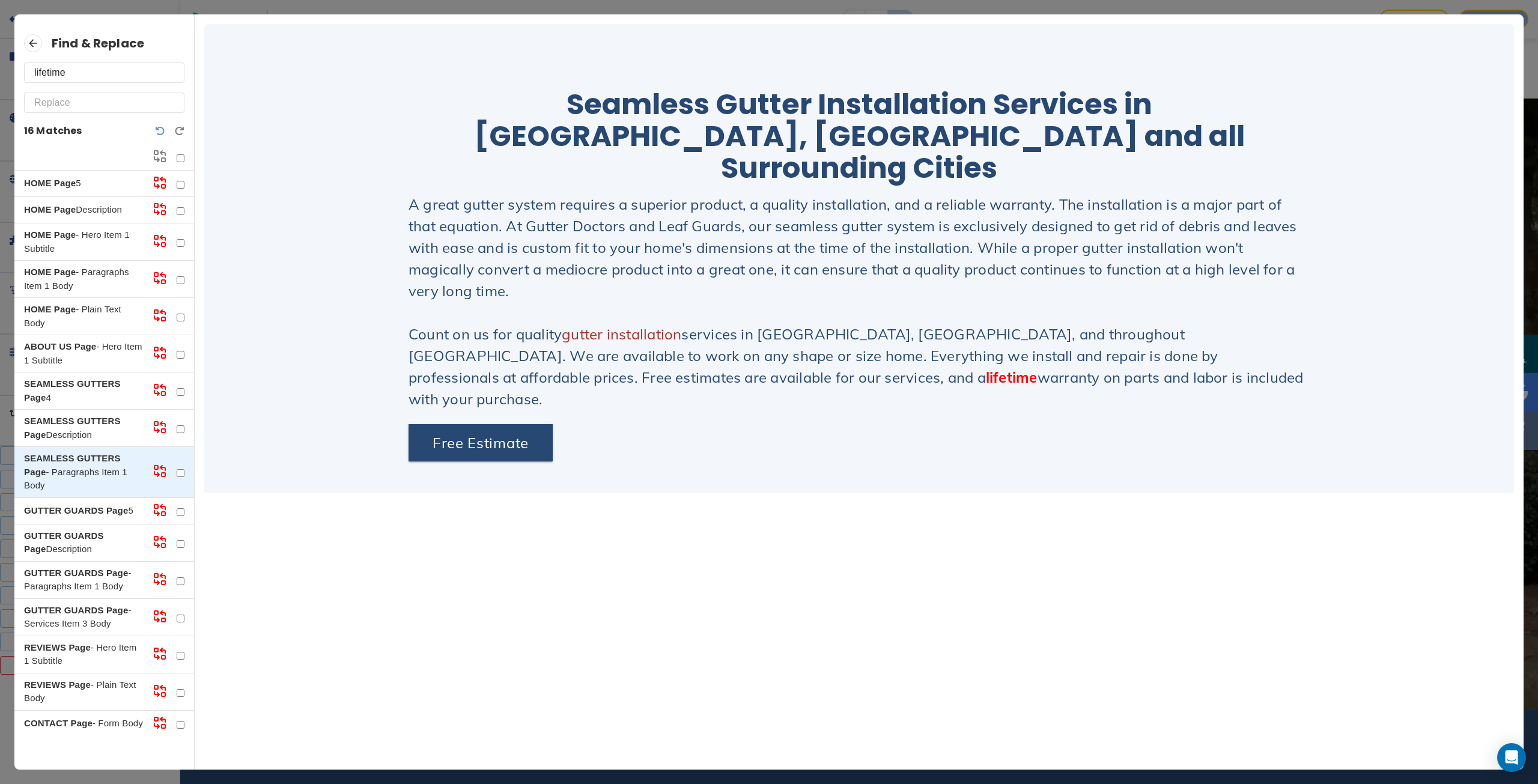
click at [71, 438] on p "SEAMLESS GUTTERS Page Description" at bounding box center [84, 428] width 119 height 27
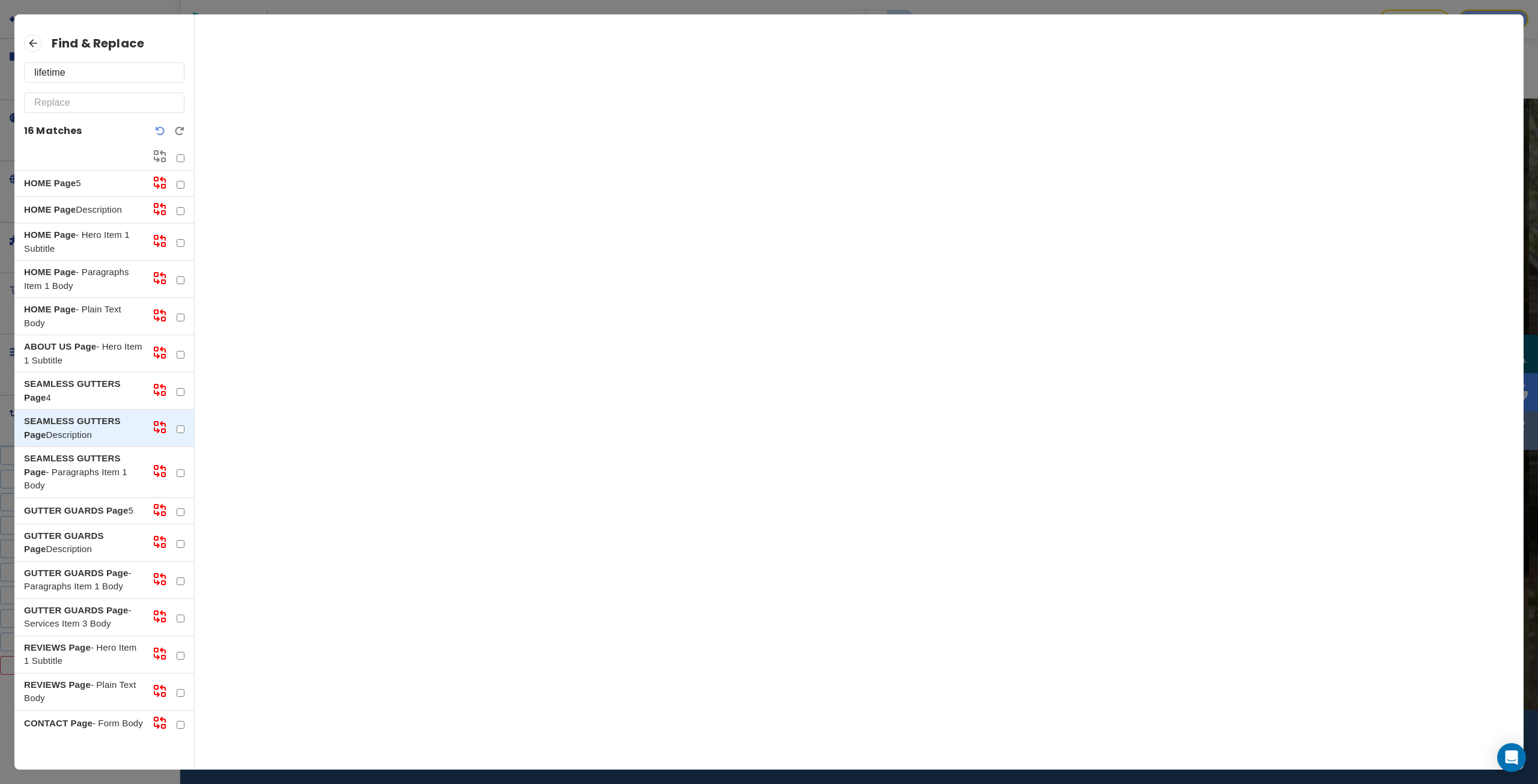
click at [68, 384] on strong "SEAMLESS GUTTERS Page" at bounding box center [72, 390] width 97 height 24
click at [65, 593] on p "GUTTER GUARDS Page - Paragraphs Item 1 Body" at bounding box center [84, 580] width 119 height 27
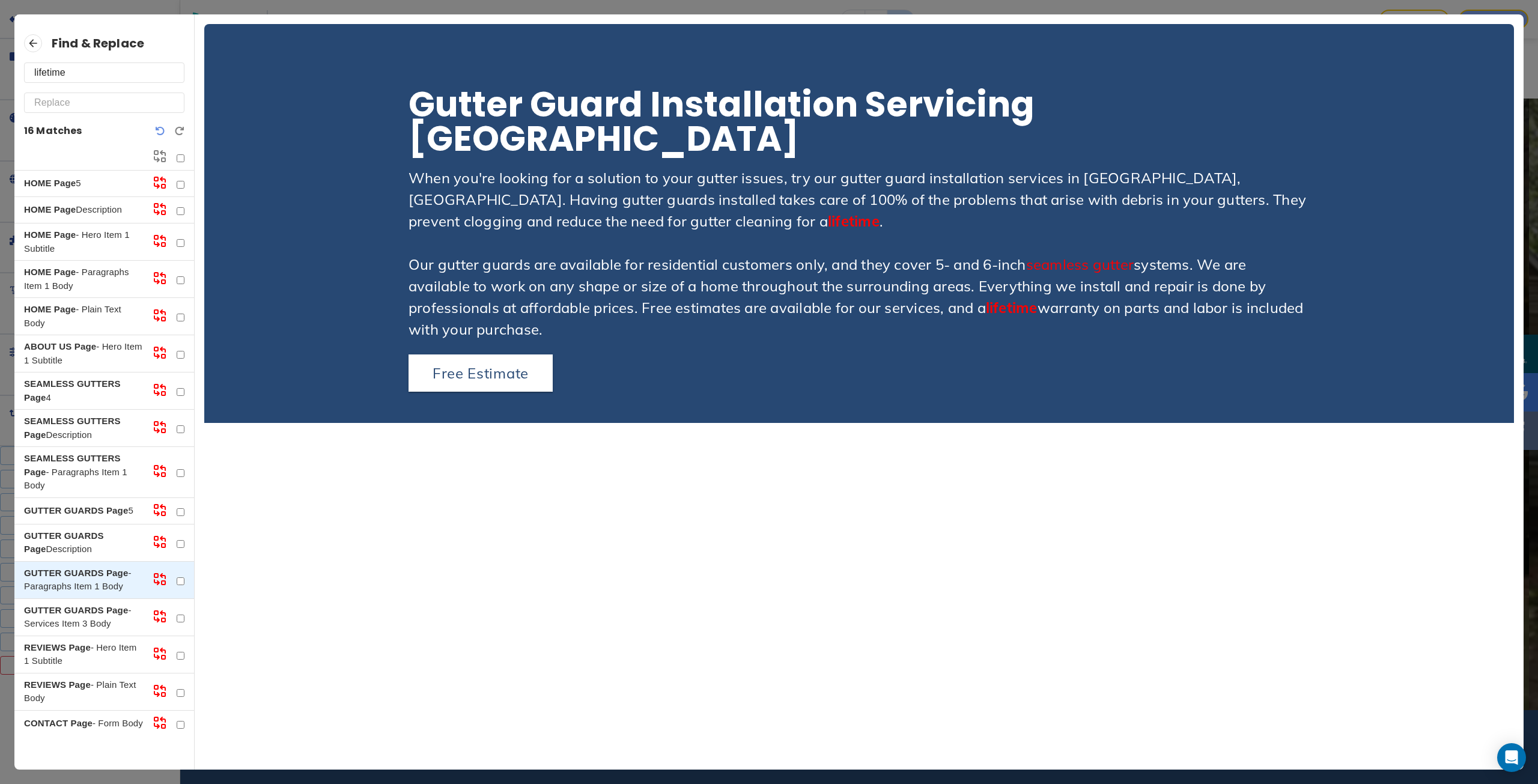
scroll to position [8, 0]
click at [77, 731] on p "CONTACT Page - Form Body" at bounding box center [84, 724] width 119 height 14
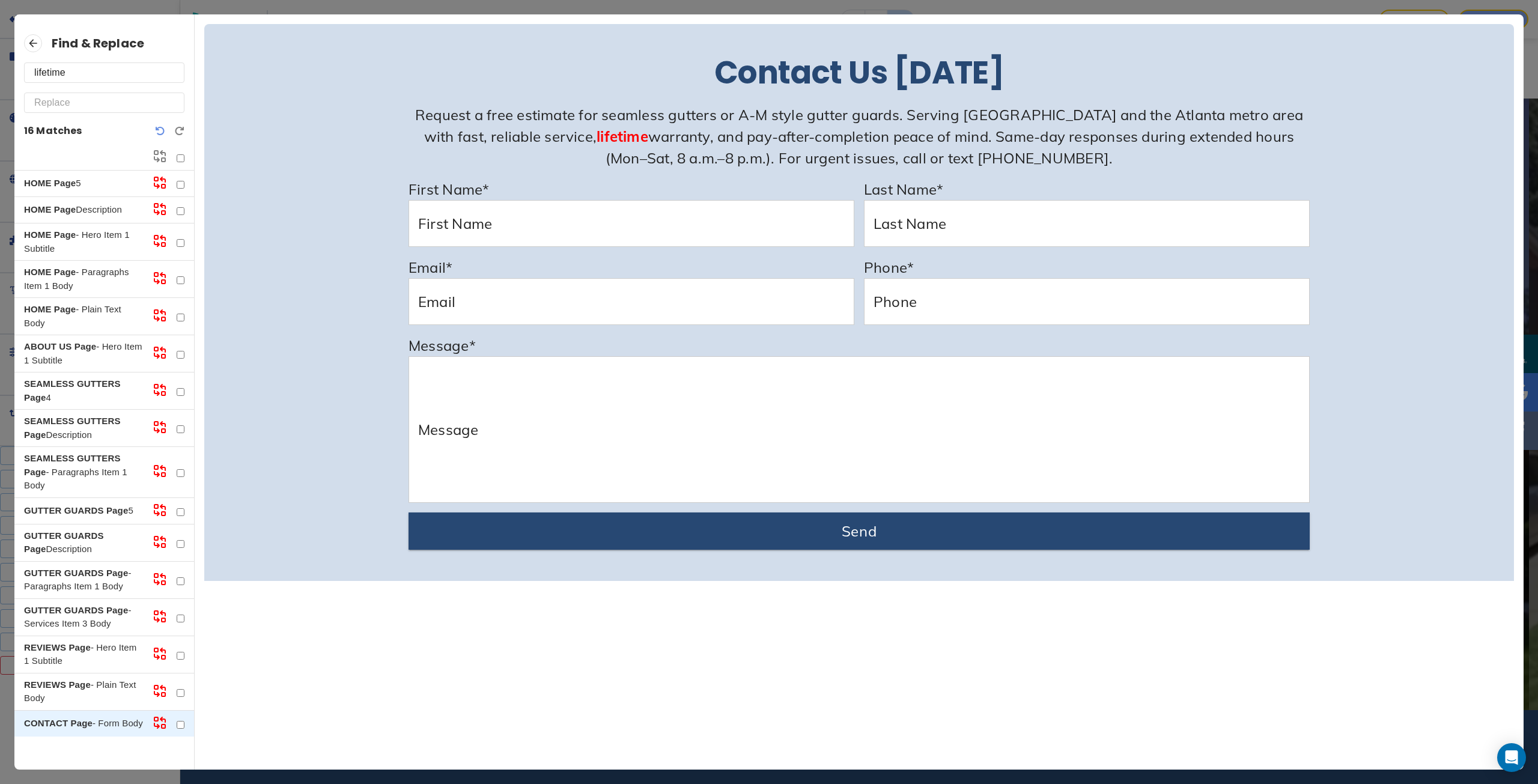
click at [77, 697] on p "REVIEWS Page - Plain Text Body" at bounding box center [84, 691] width 119 height 27
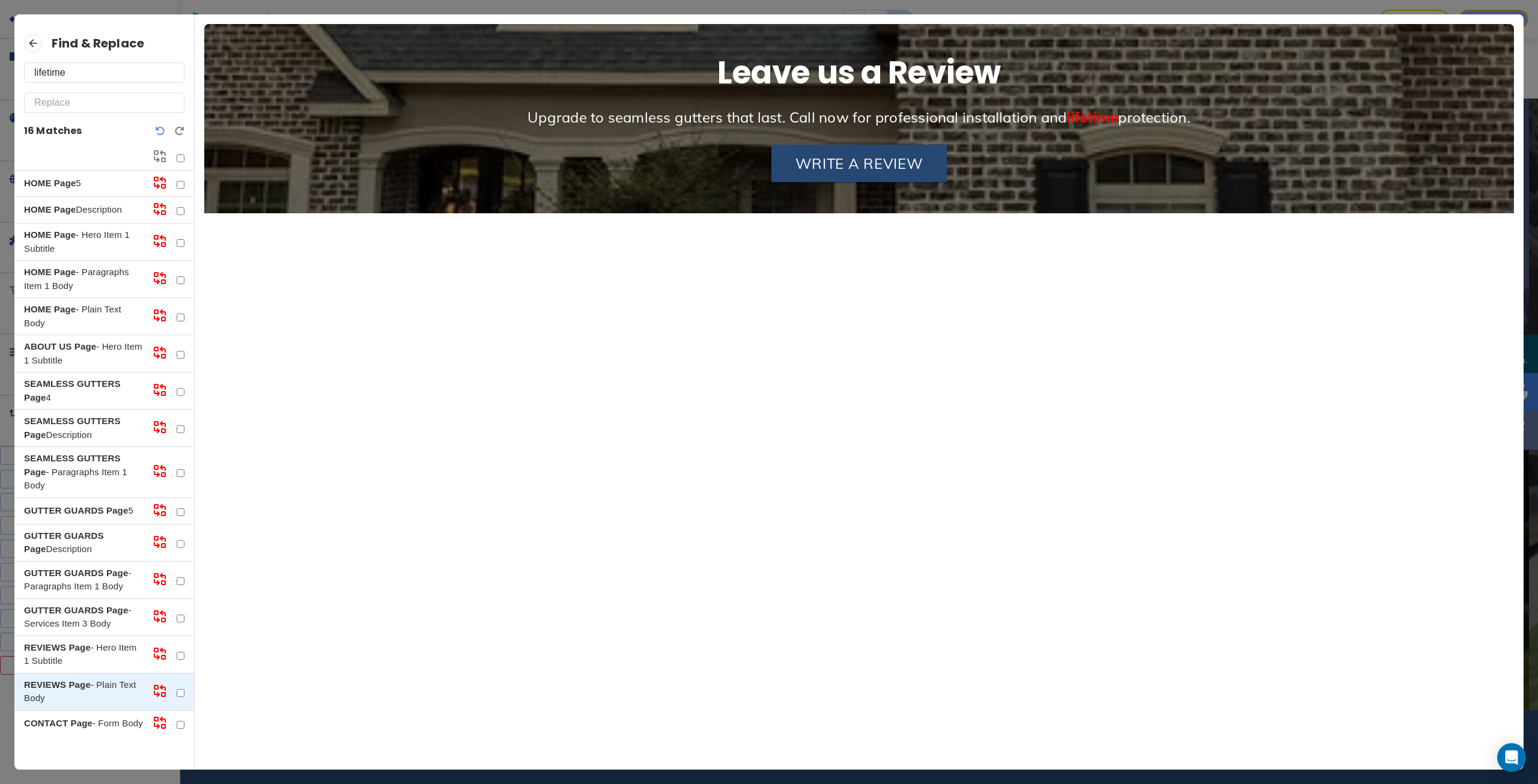
click at [82, 667] on p "REVIEWS Page - Hero Item 1 Subtitle" at bounding box center [84, 654] width 119 height 27
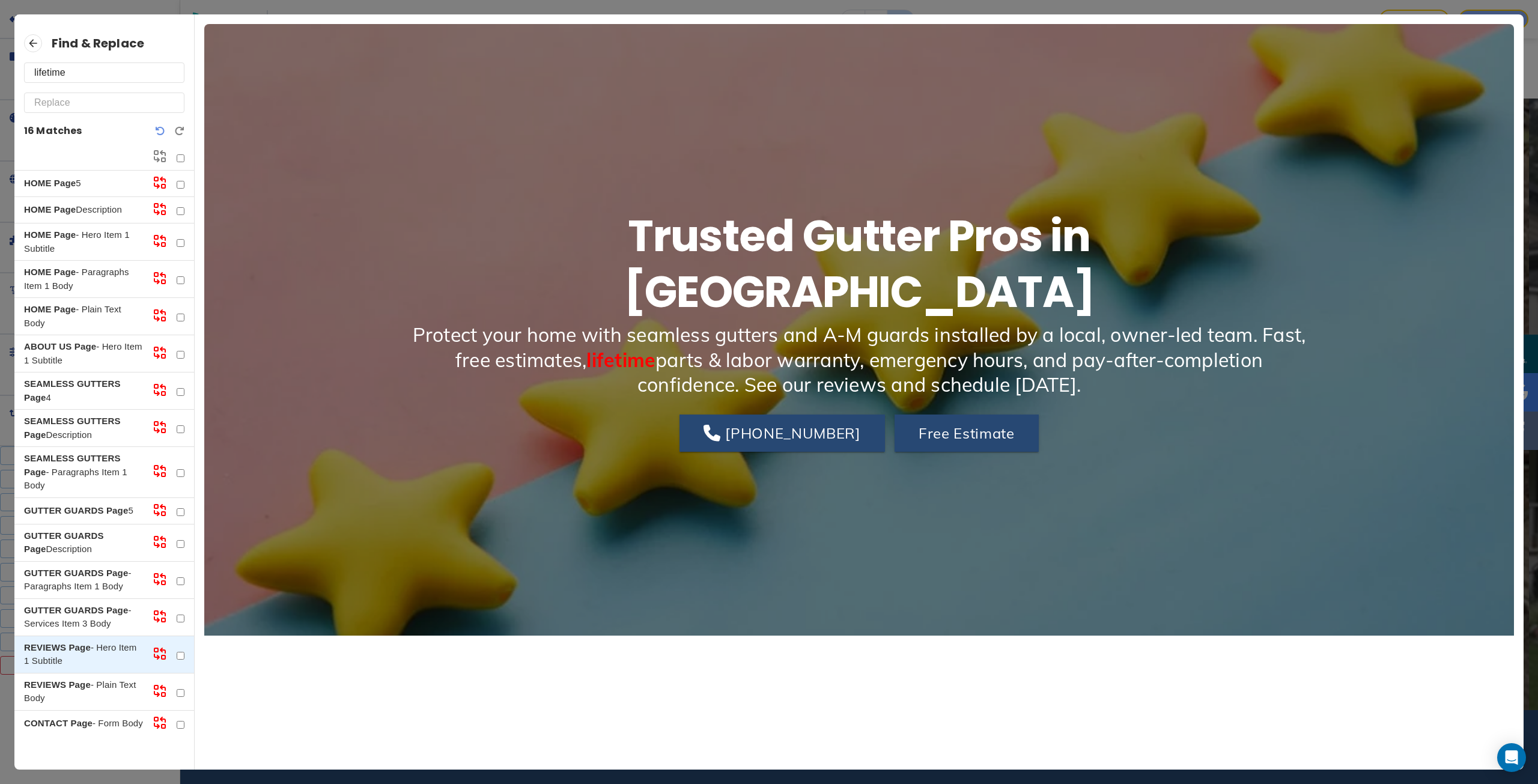
click at [82, 626] on p "GUTTER GUARDS Page - Services Item 3 Body" at bounding box center [84, 617] width 119 height 27
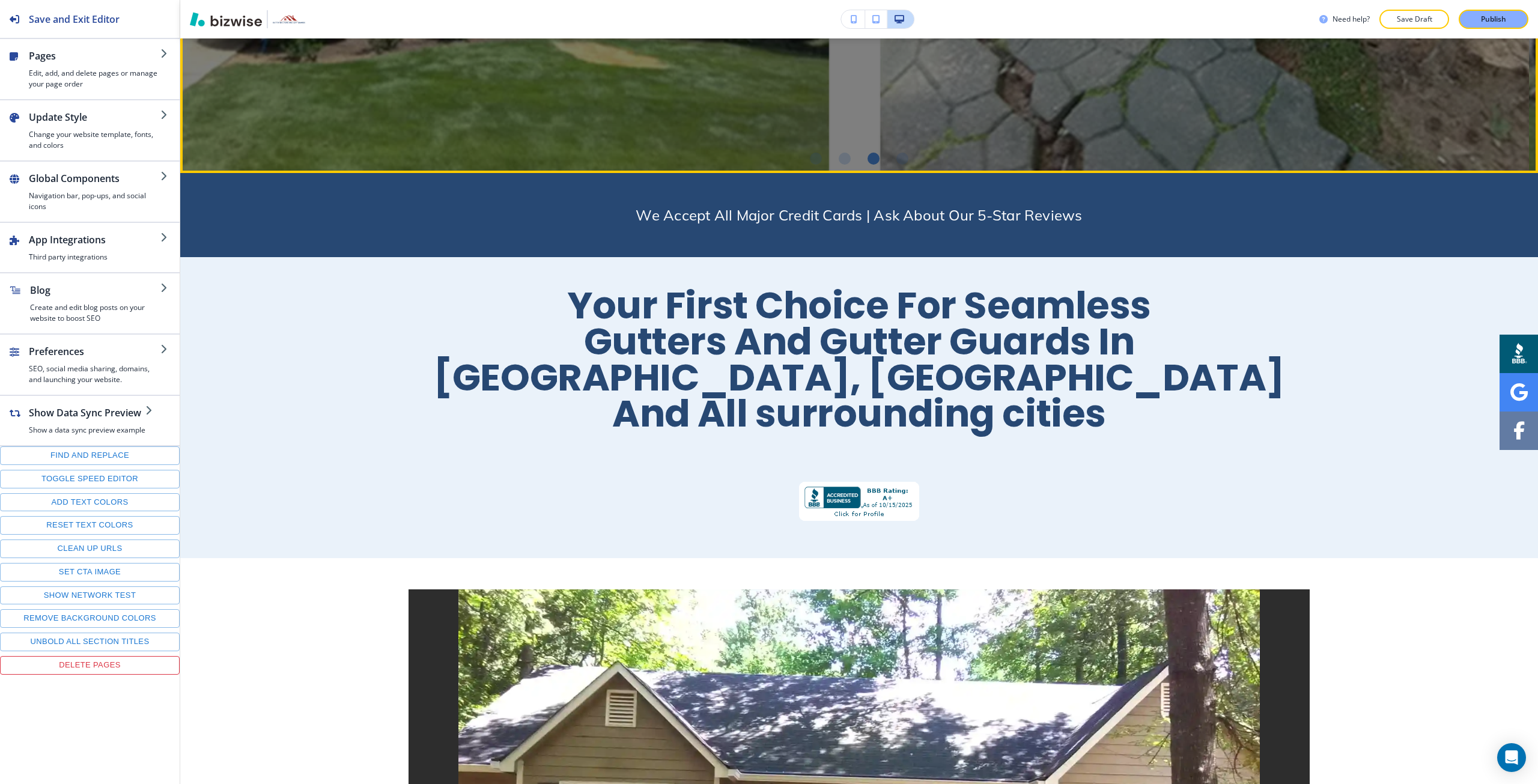
scroll to position [540, 0]
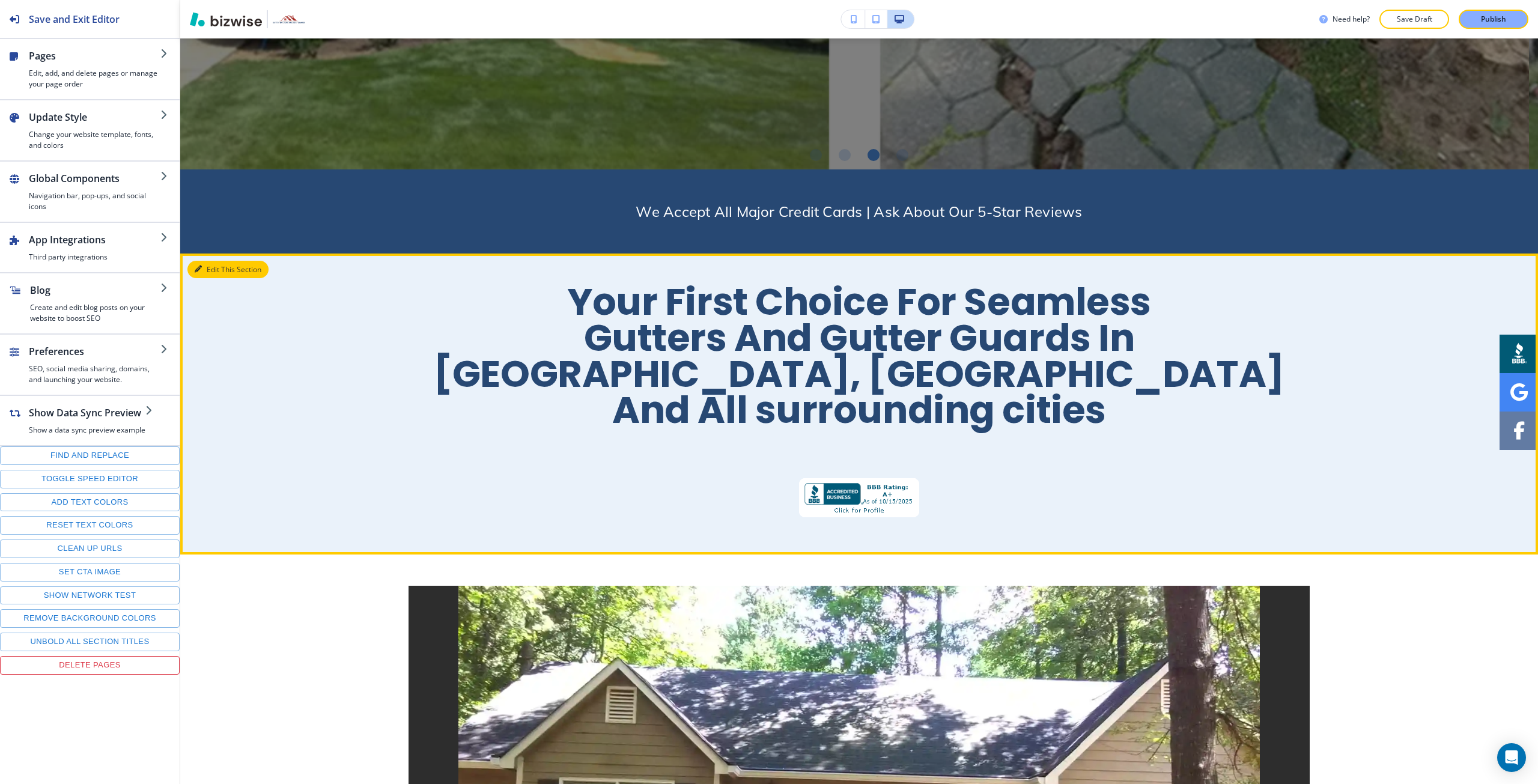
click at [218, 274] on button "Edit This Section" at bounding box center [227, 269] width 81 height 18
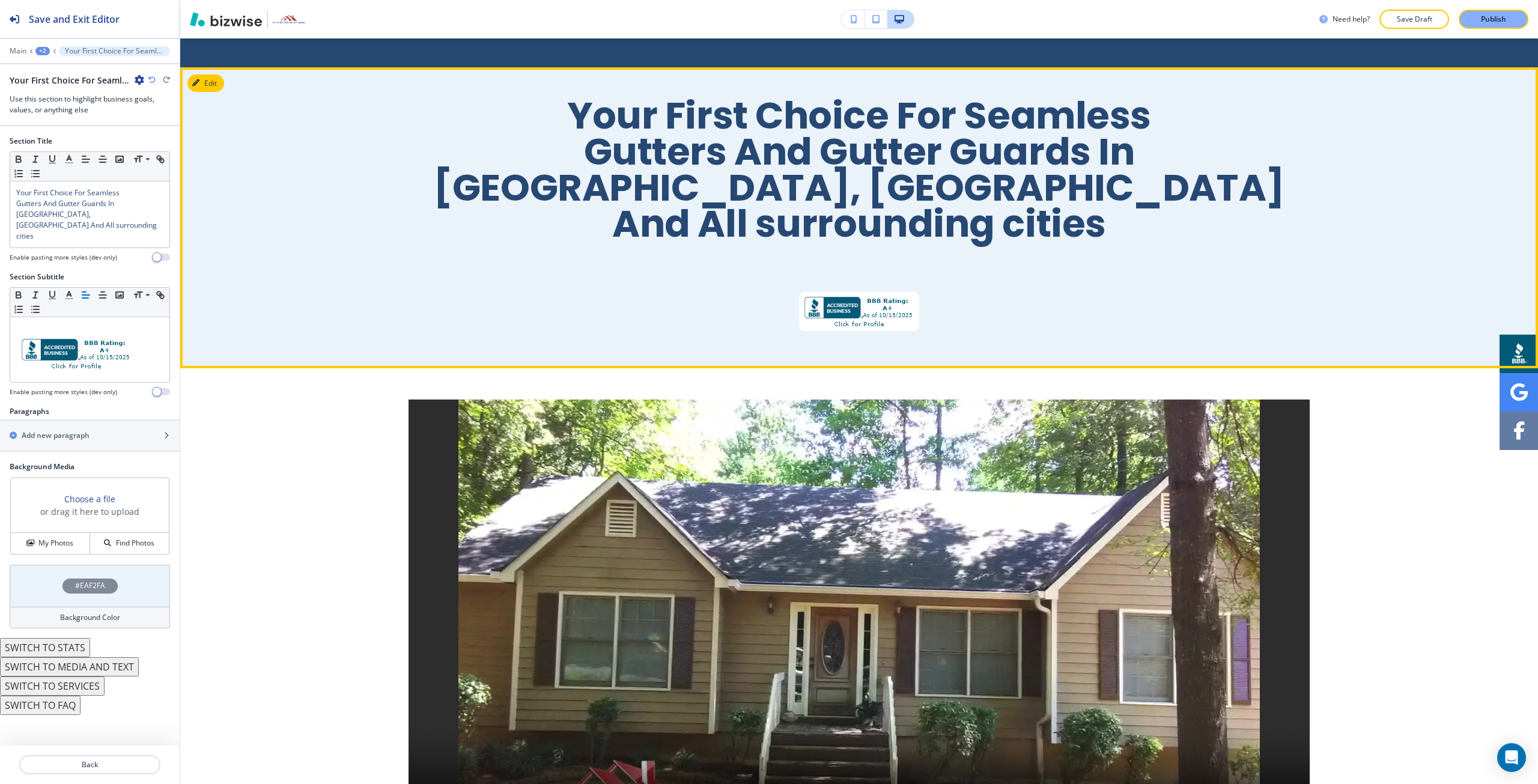
scroll to position [756, 0]
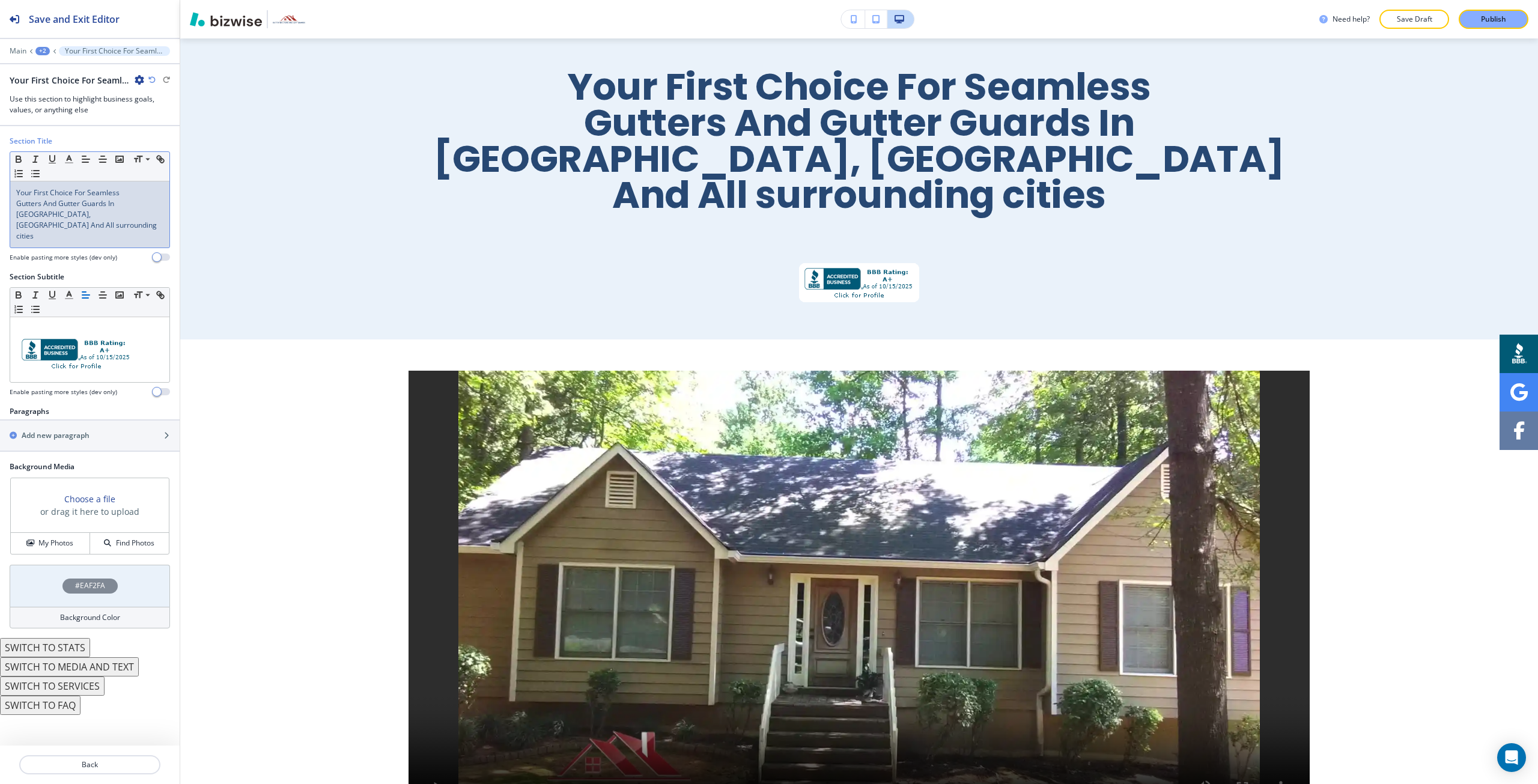
click at [125, 220] on div "Your First Choice For Seamless Gutters And Gutter Guards In Acworth, GA And All…" at bounding box center [90, 214] width 159 height 66
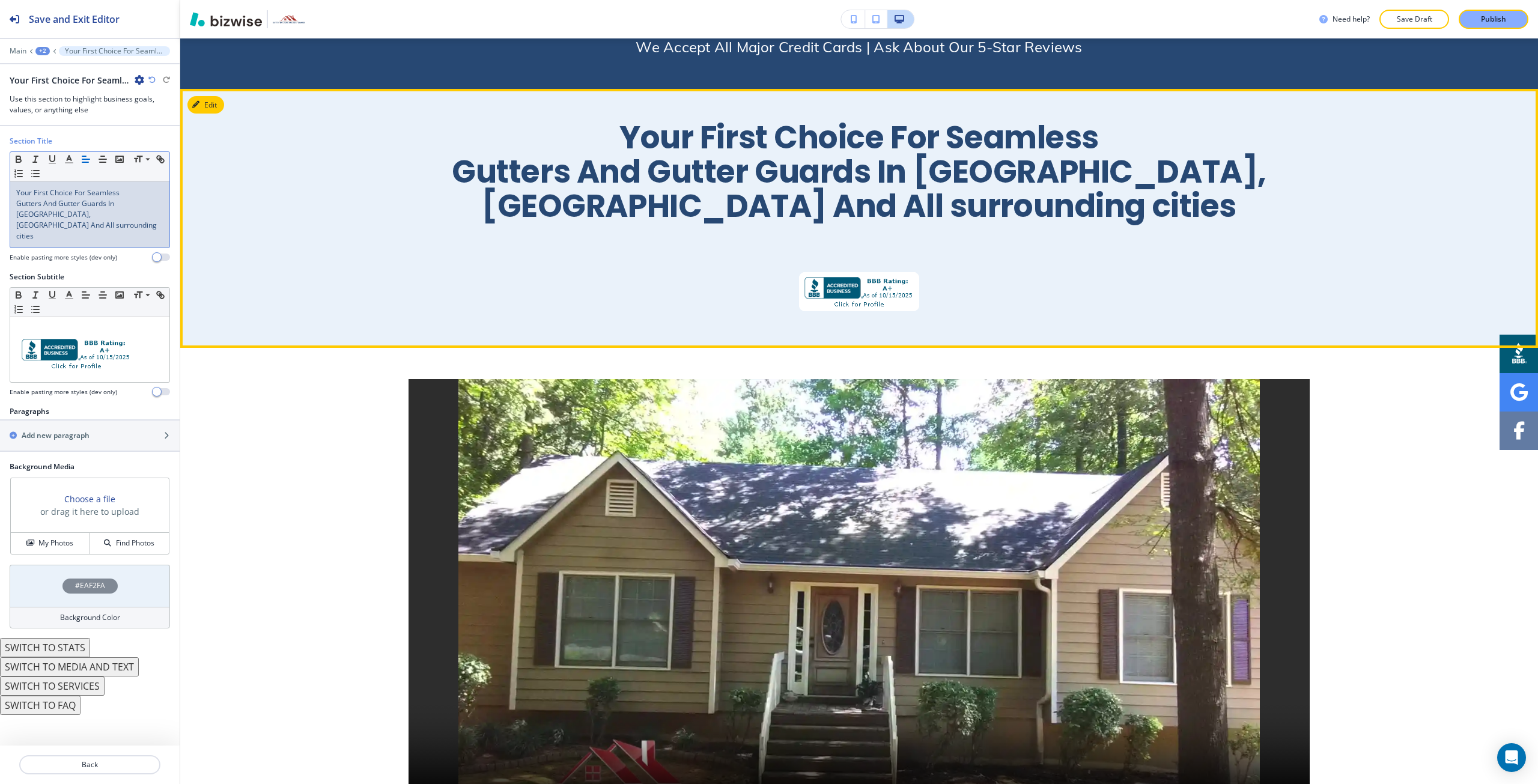
scroll to position [516, 0]
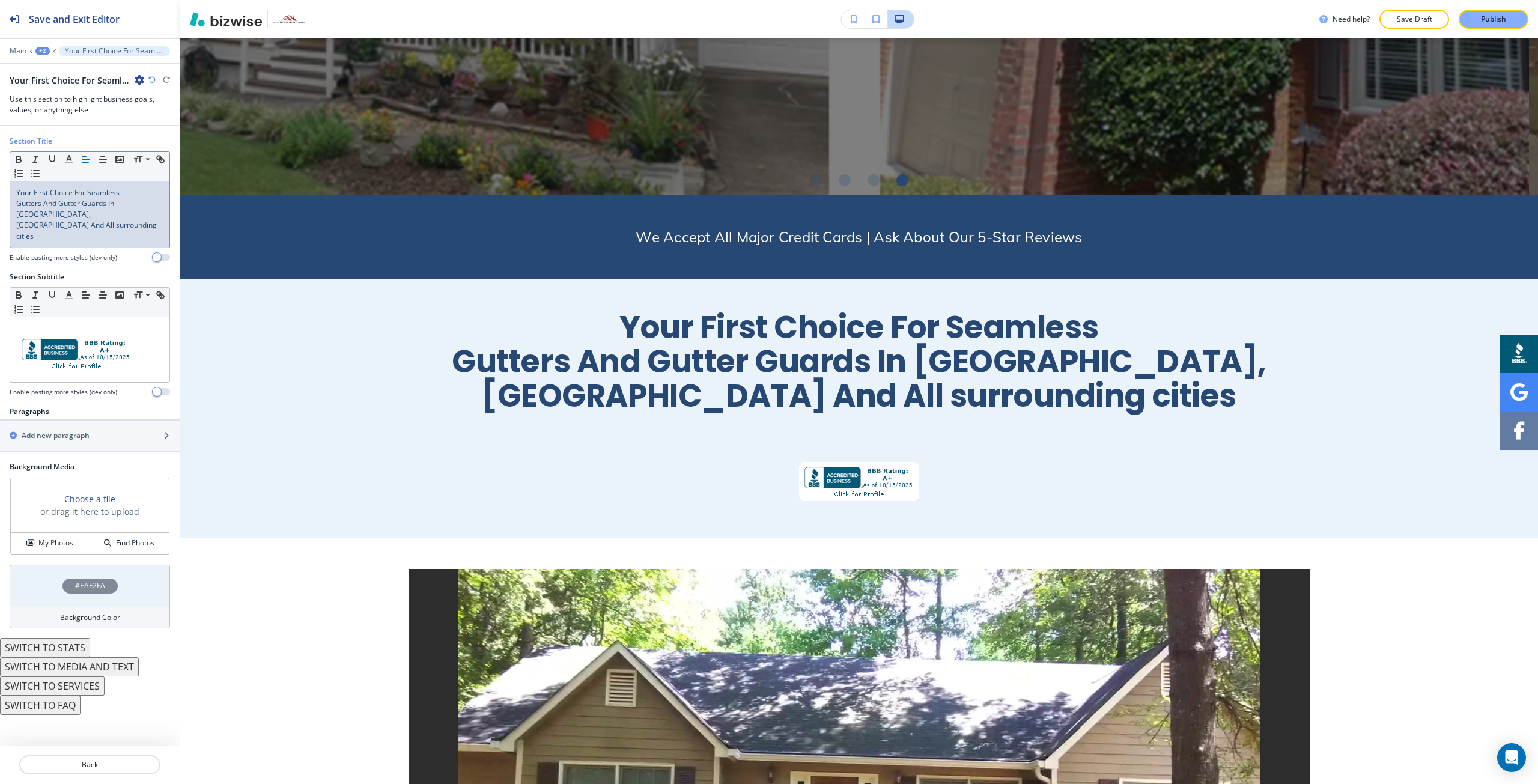
click at [145, 204] on span "Gutters And Gutter Guards In Acworth, GA And All surrounding cities ﻿" at bounding box center [87, 219] width 142 height 43
click at [145, 204] on span "Gutters And Gutter Guards In Acworth, GA And All surrounding cities ﻿" at bounding box center [87, 219] width 142 height 43
click at [145, 205] on span "Gutters And Gutter Guards In Acworth, GA And All surrounding cities" at bounding box center [87, 219] width 142 height 43
click at [150, 216] on span at bounding box center [147, 219] width 27 height 15
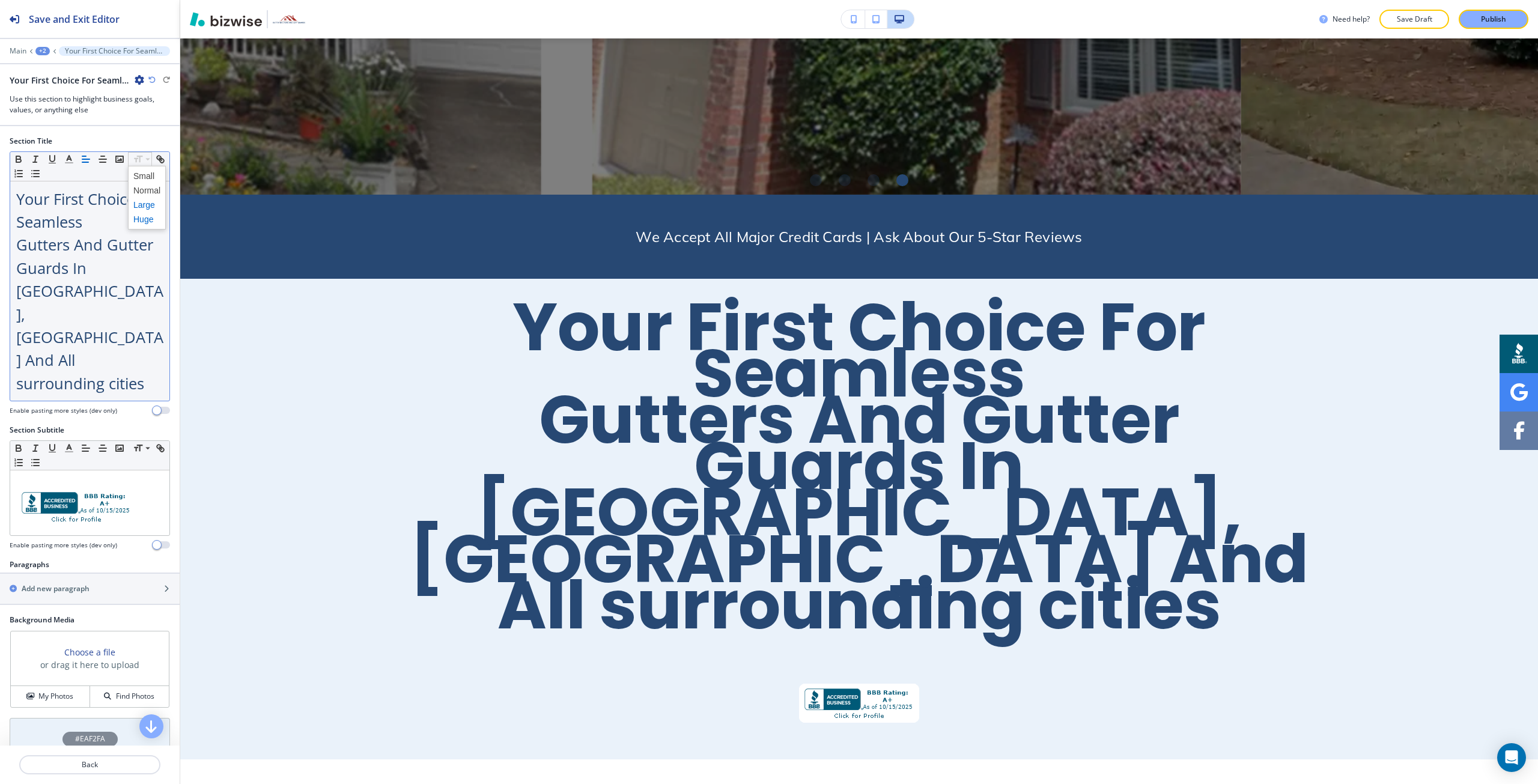
click at [148, 206] on span at bounding box center [147, 205] width 27 height 15
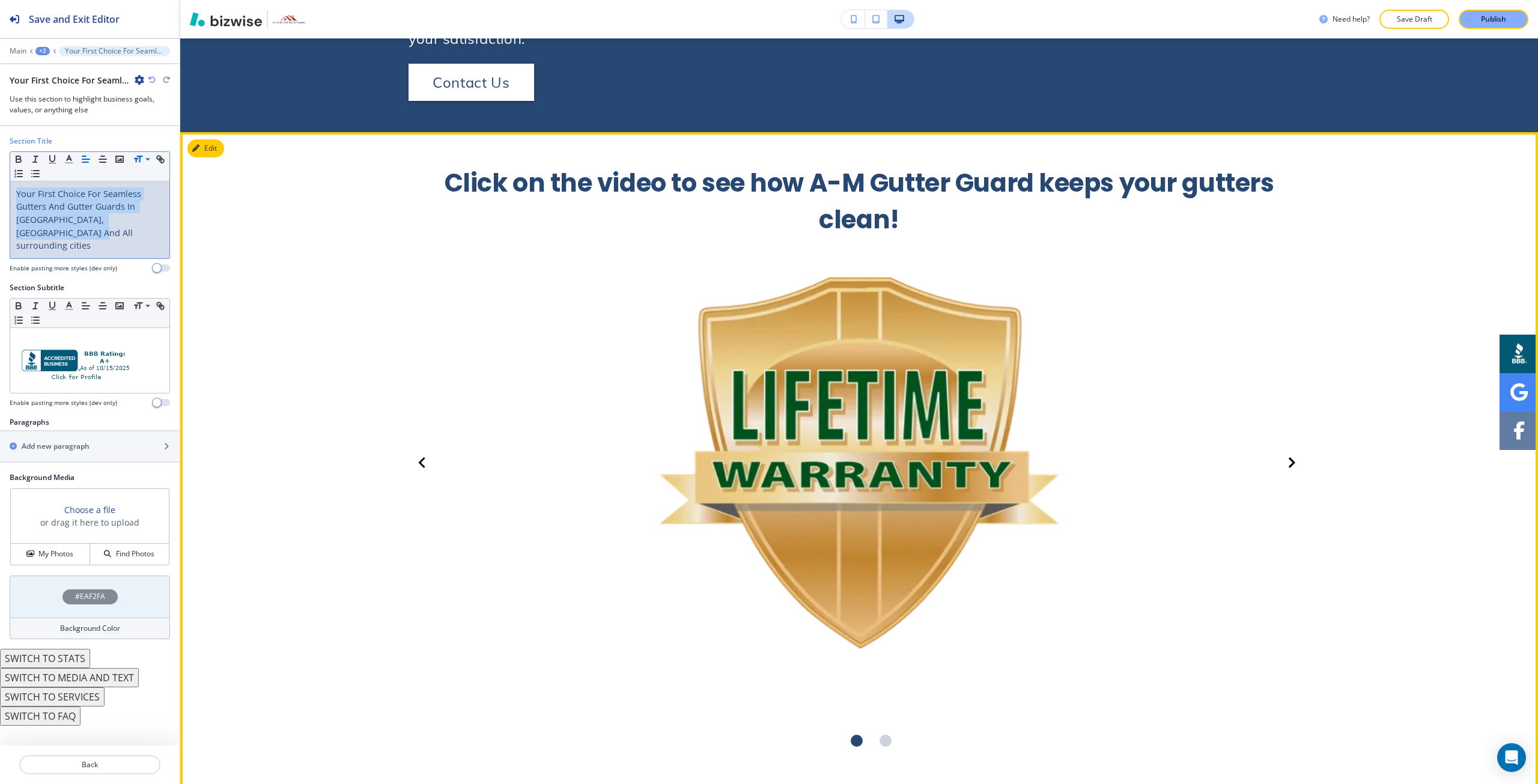
scroll to position [1897, 0]
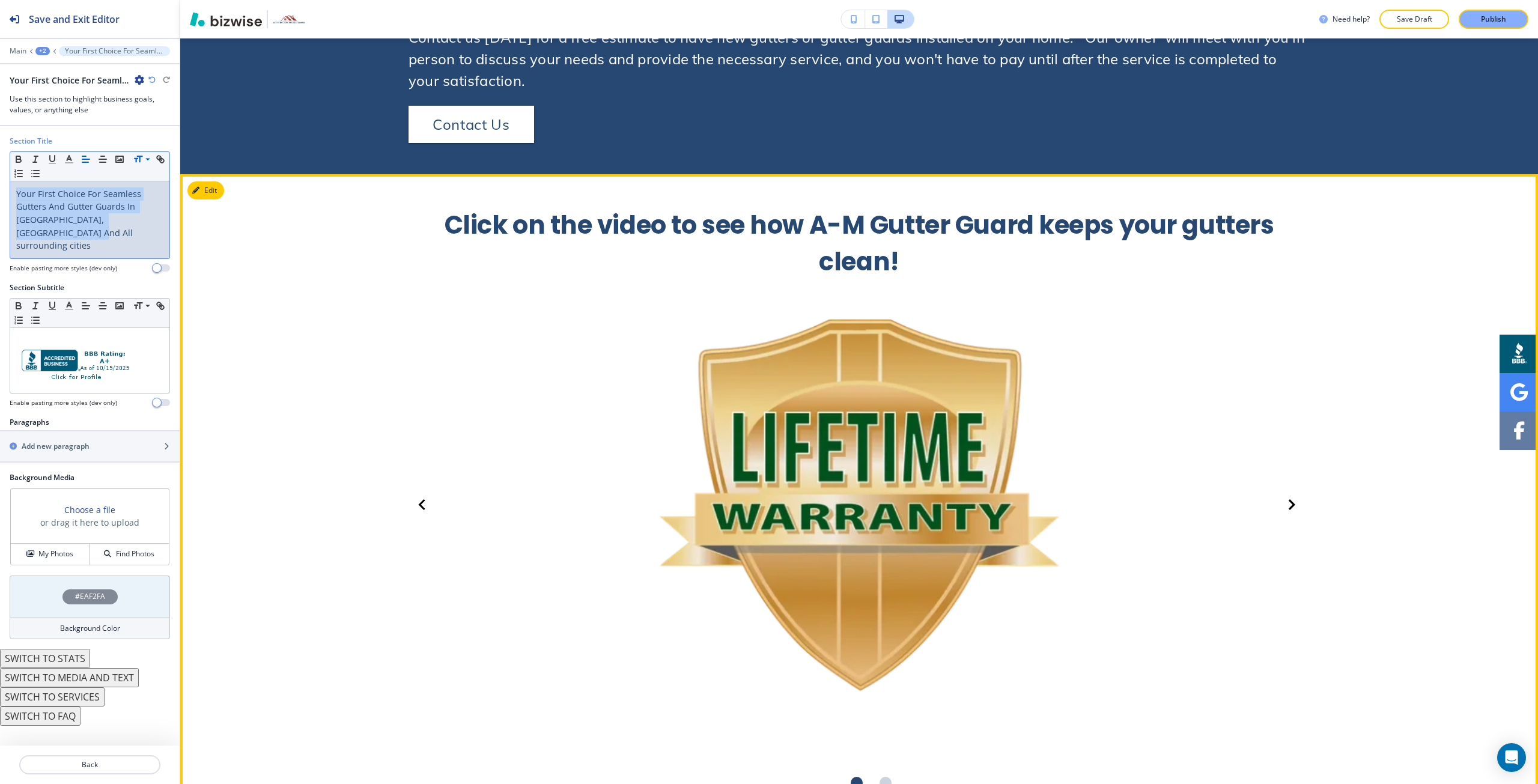
click at [1287, 497] on icon "Next Slide" at bounding box center [1292, 504] width 11 height 15
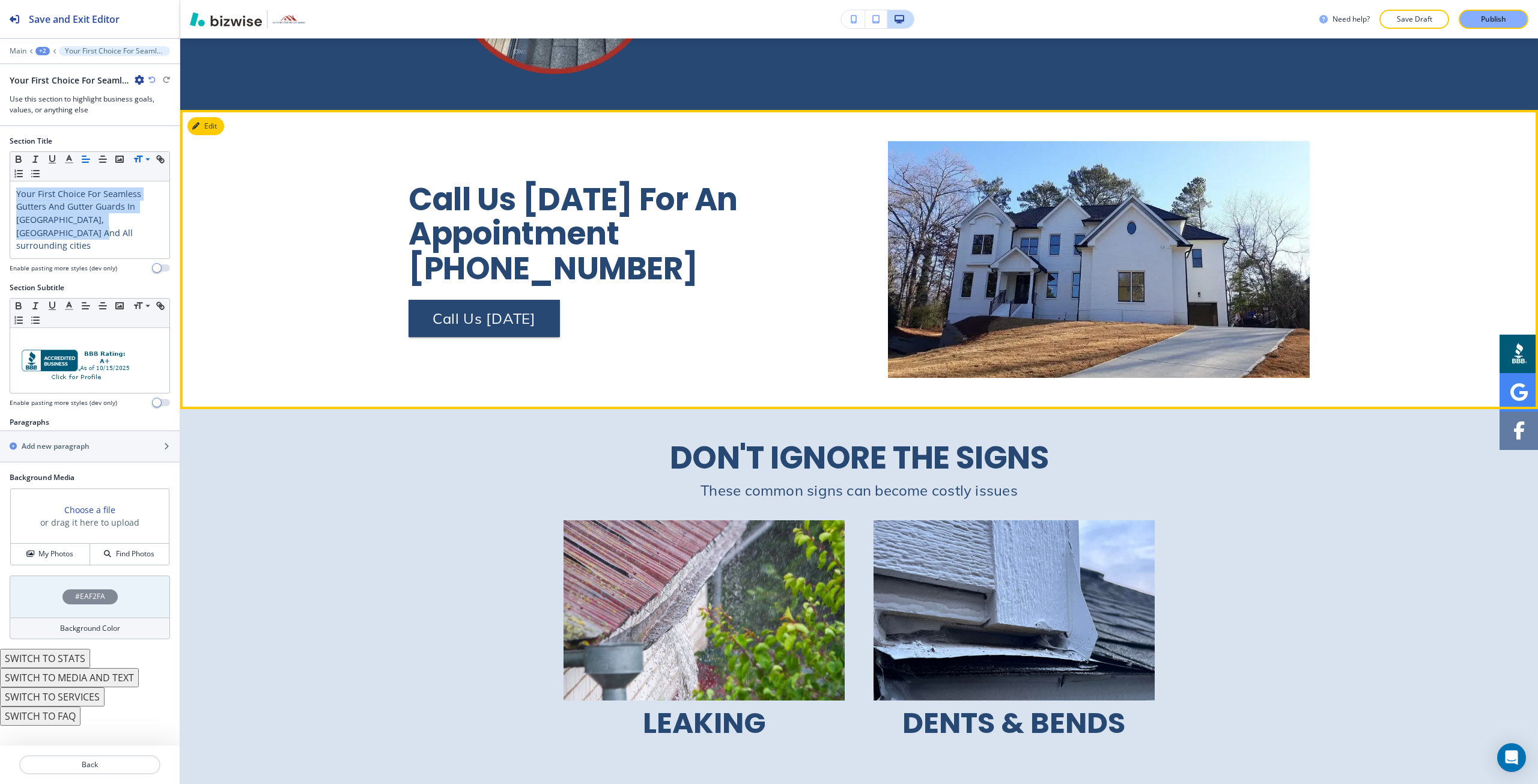
scroll to position [2979, 0]
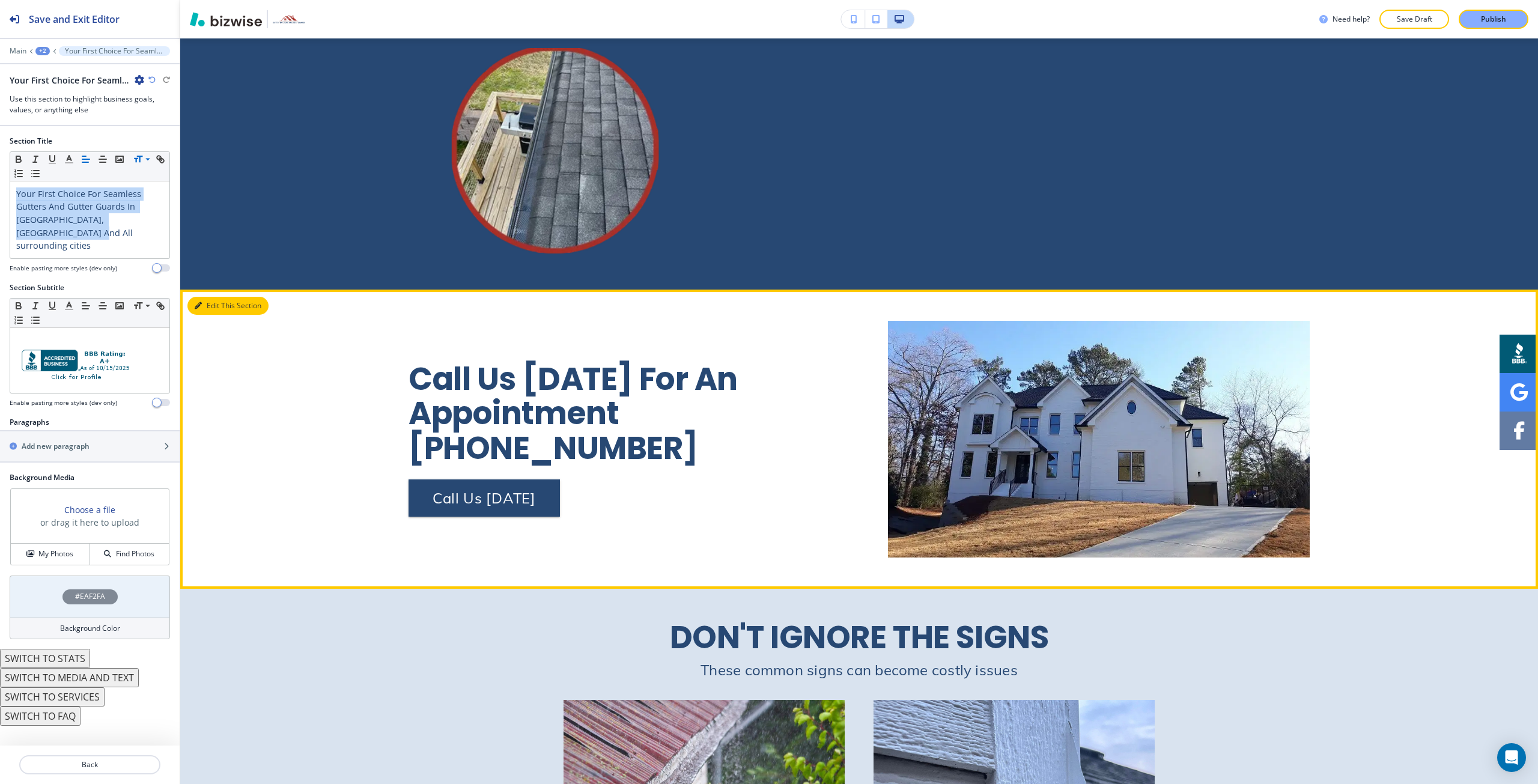
click at [212, 297] on button "Edit This Section" at bounding box center [227, 305] width 81 height 18
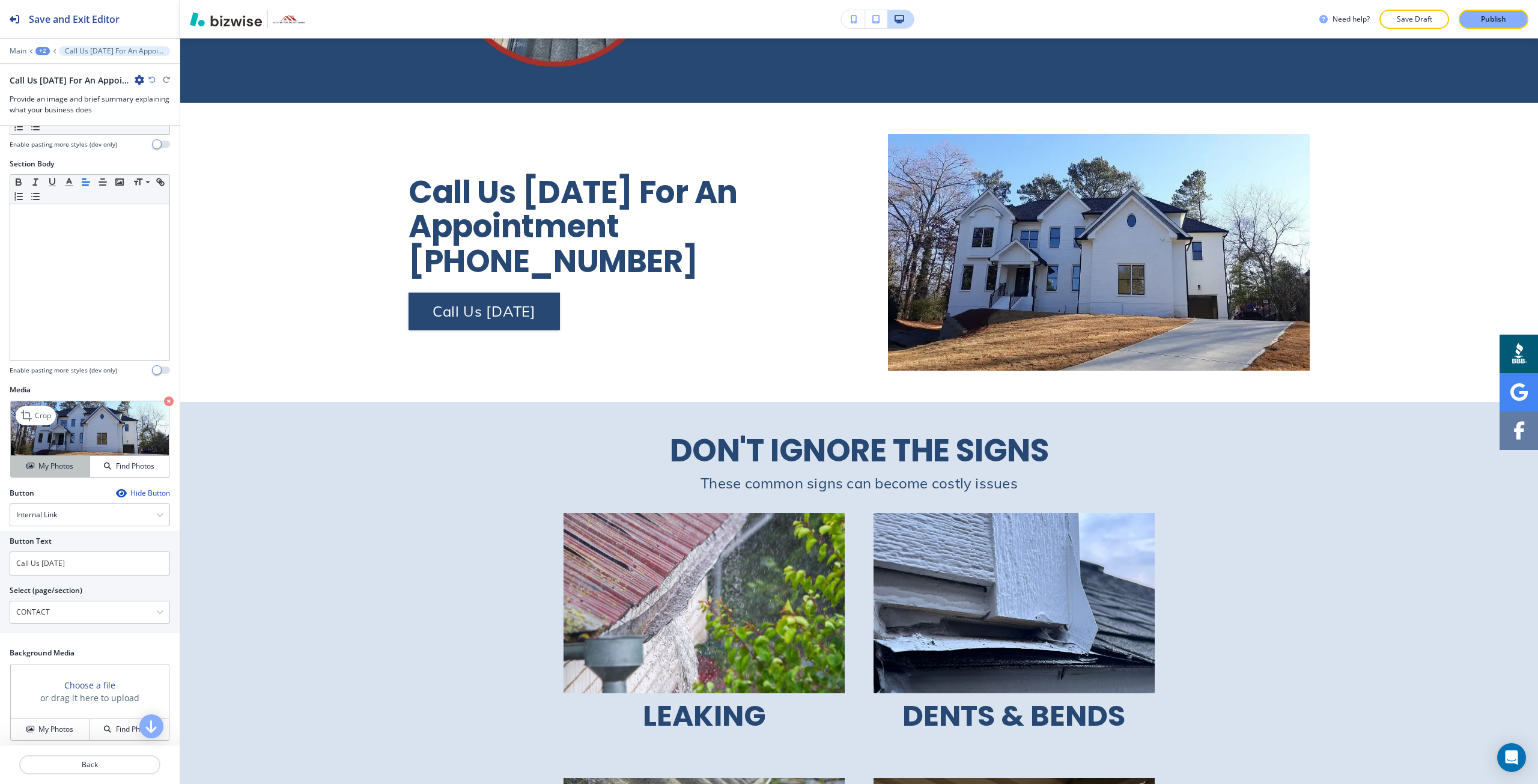
scroll to position [240, 0]
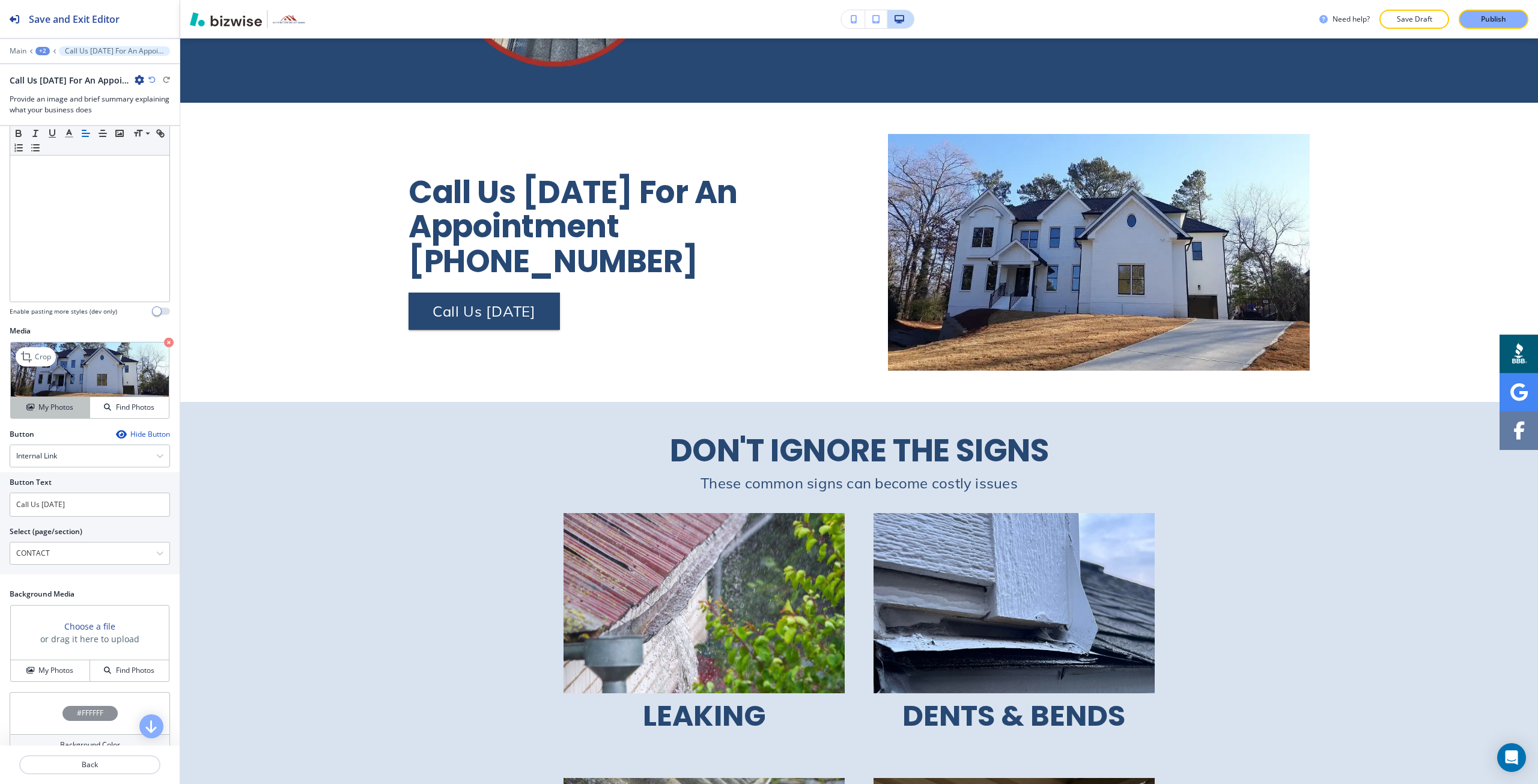
click at [32, 408] on div "My Photos" at bounding box center [50, 407] width 79 height 11
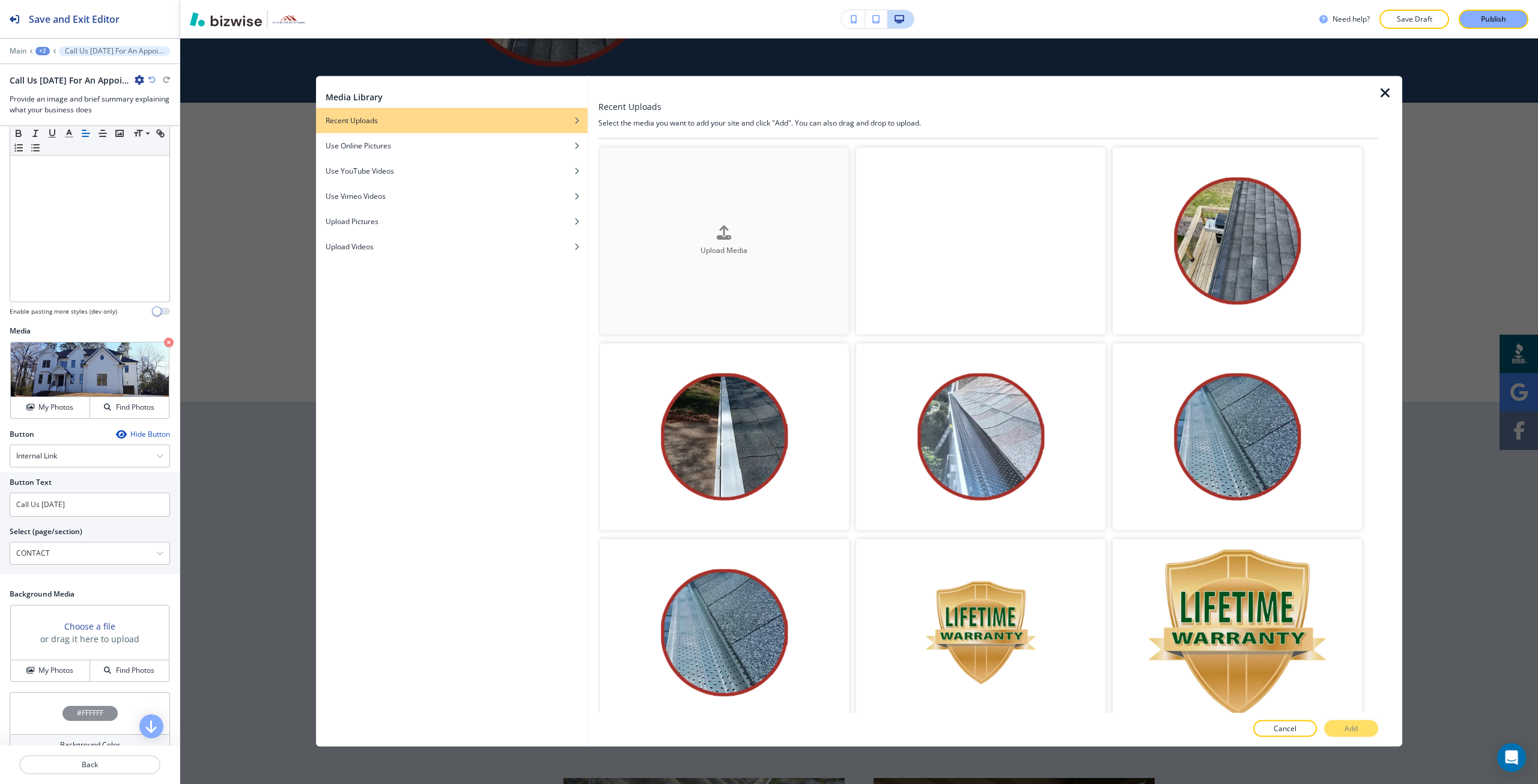
click at [697, 295] on button "Upload Media" at bounding box center [725, 240] width 250 height 187
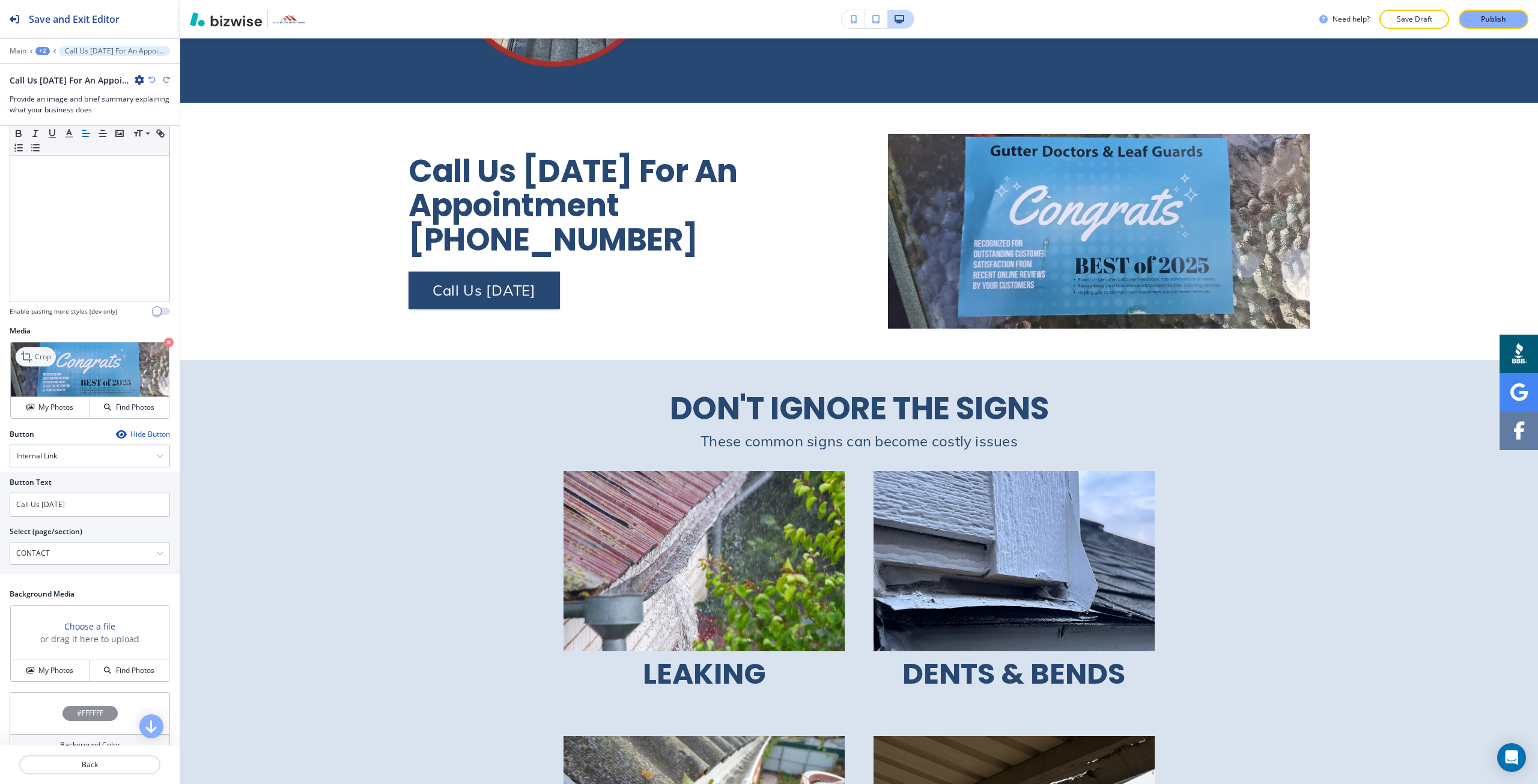
click at [45, 355] on p "Crop" at bounding box center [43, 357] width 16 height 11
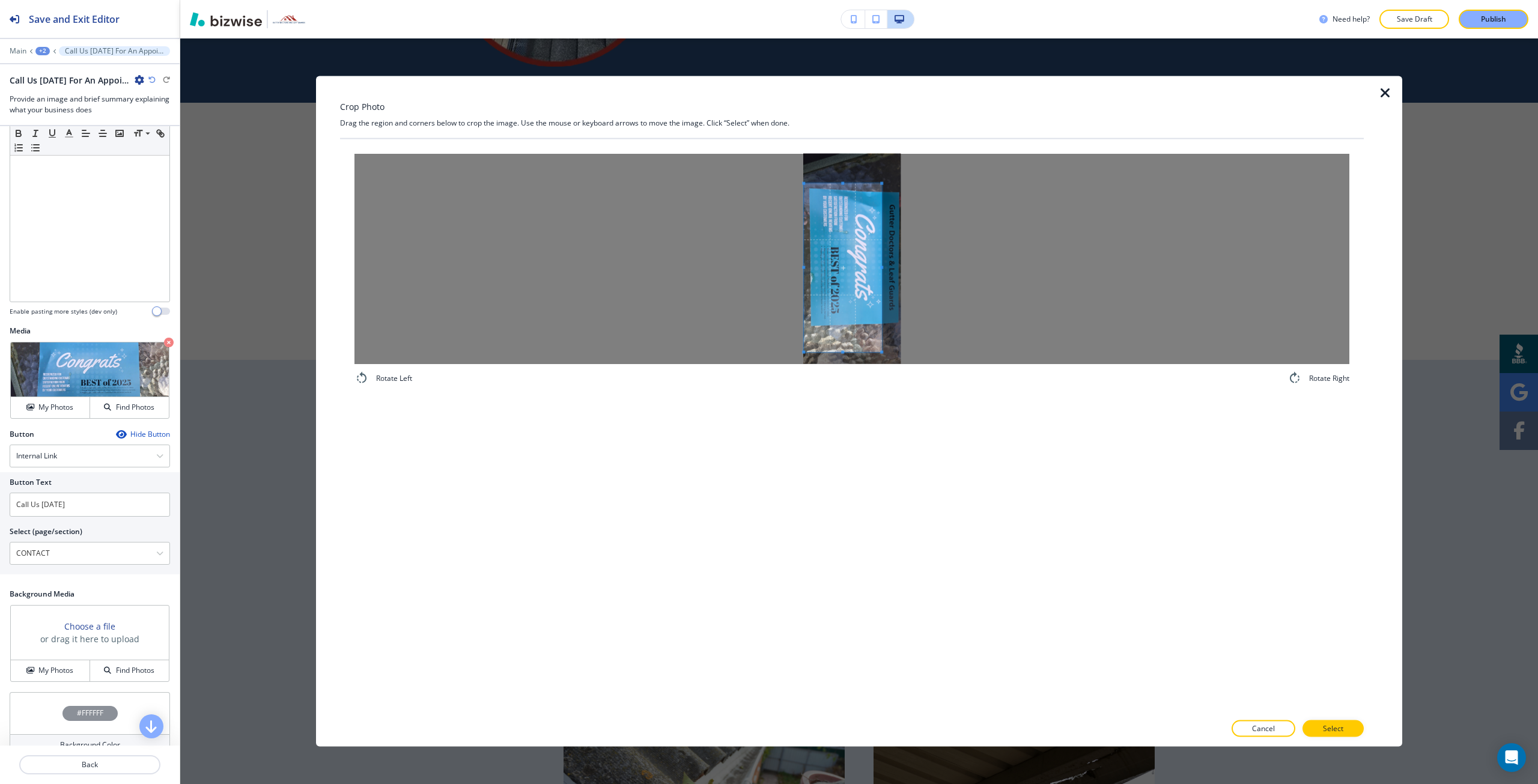
click at [843, 251] on span at bounding box center [843, 268] width 77 height 169
click at [1320, 373] on h4 "Rotate Right" at bounding box center [1329, 378] width 40 height 11
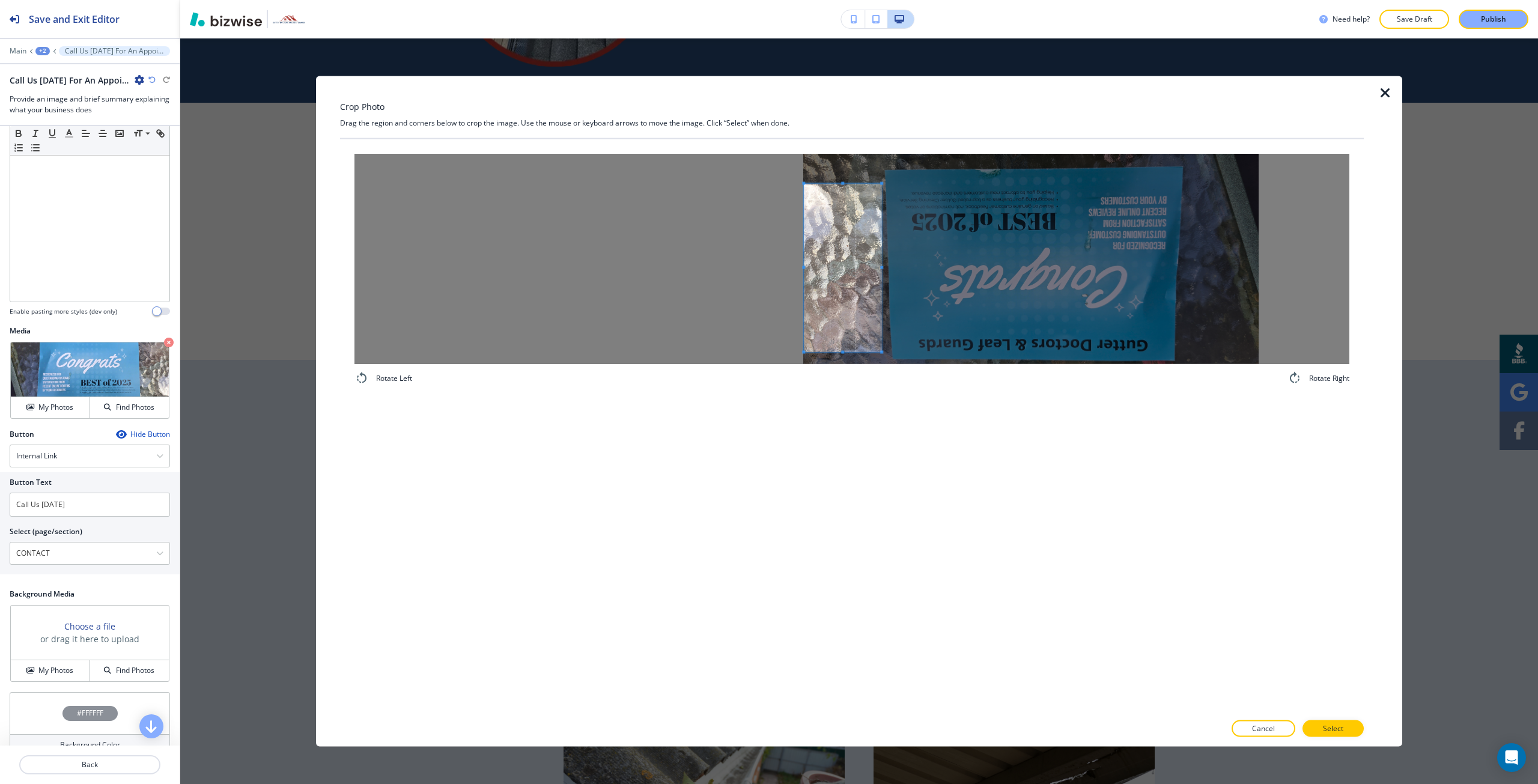
click at [1320, 374] on h4 "Rotate Right" at bounding box center [1329, 378] width 40 height 11
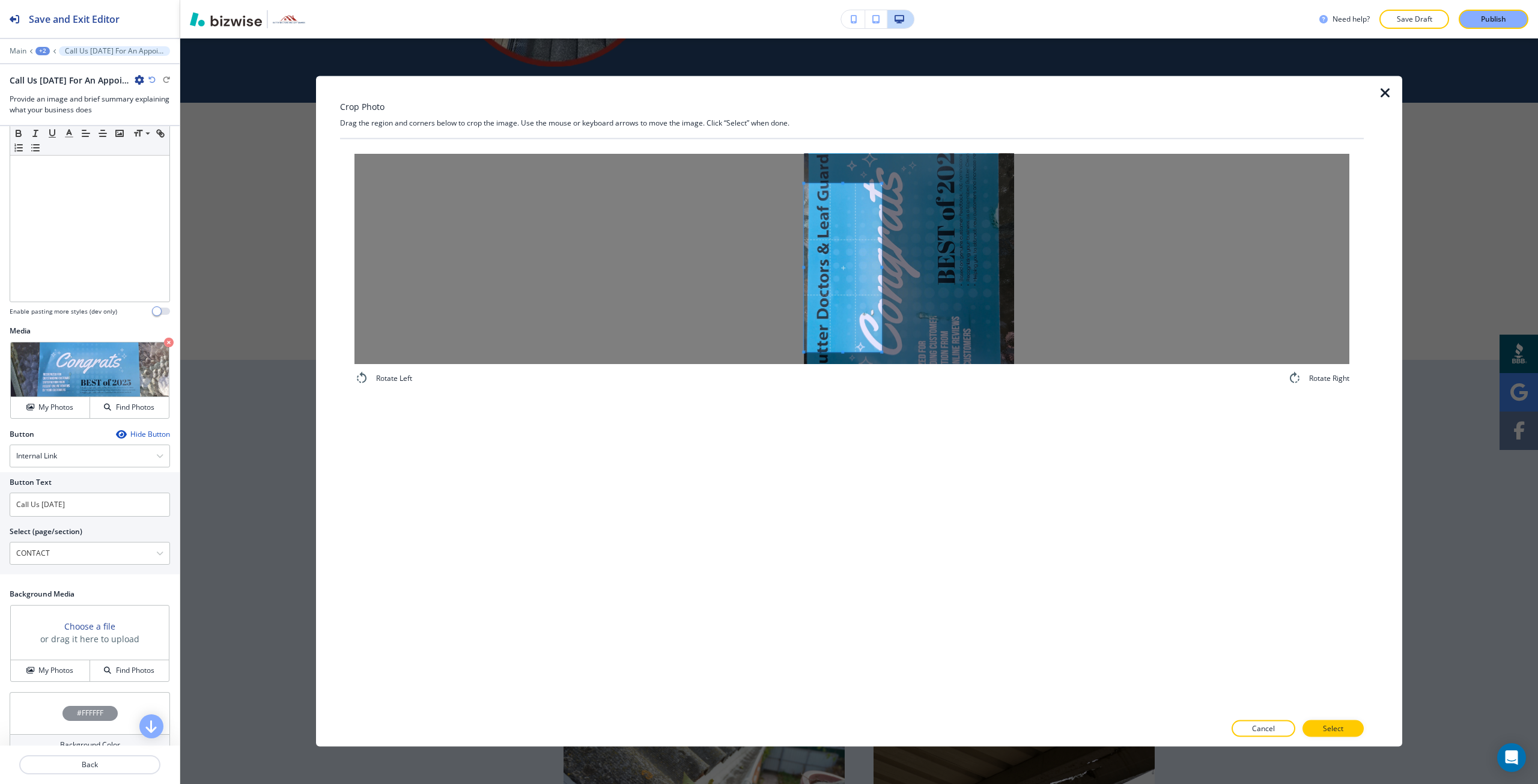
click at [1320, 374] on h4 "Rotate Right" at bounding box center [1329, 378] width 40 height 11
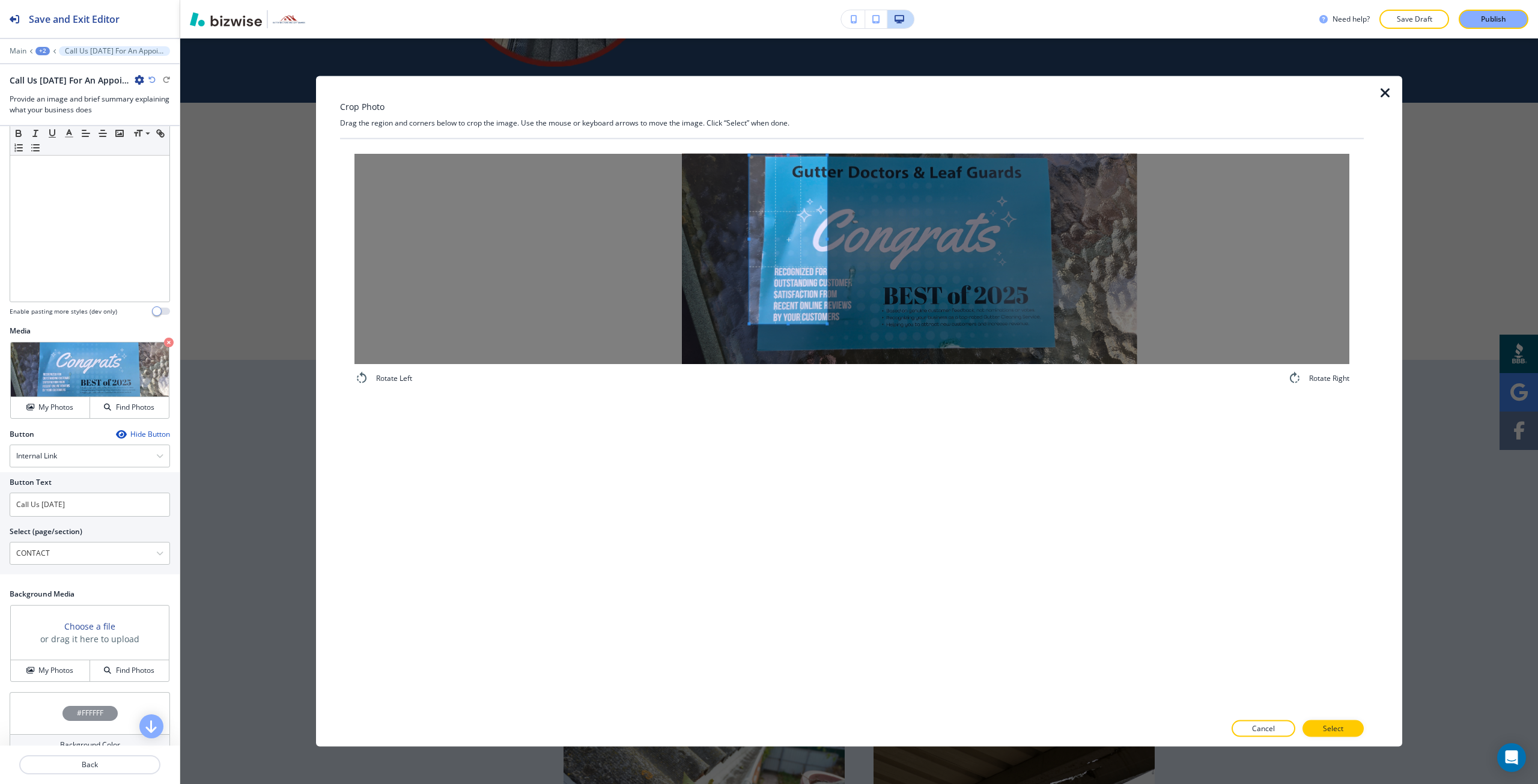
click at [783, 249] on span at bounding box center [788, 239] width 77 height 169
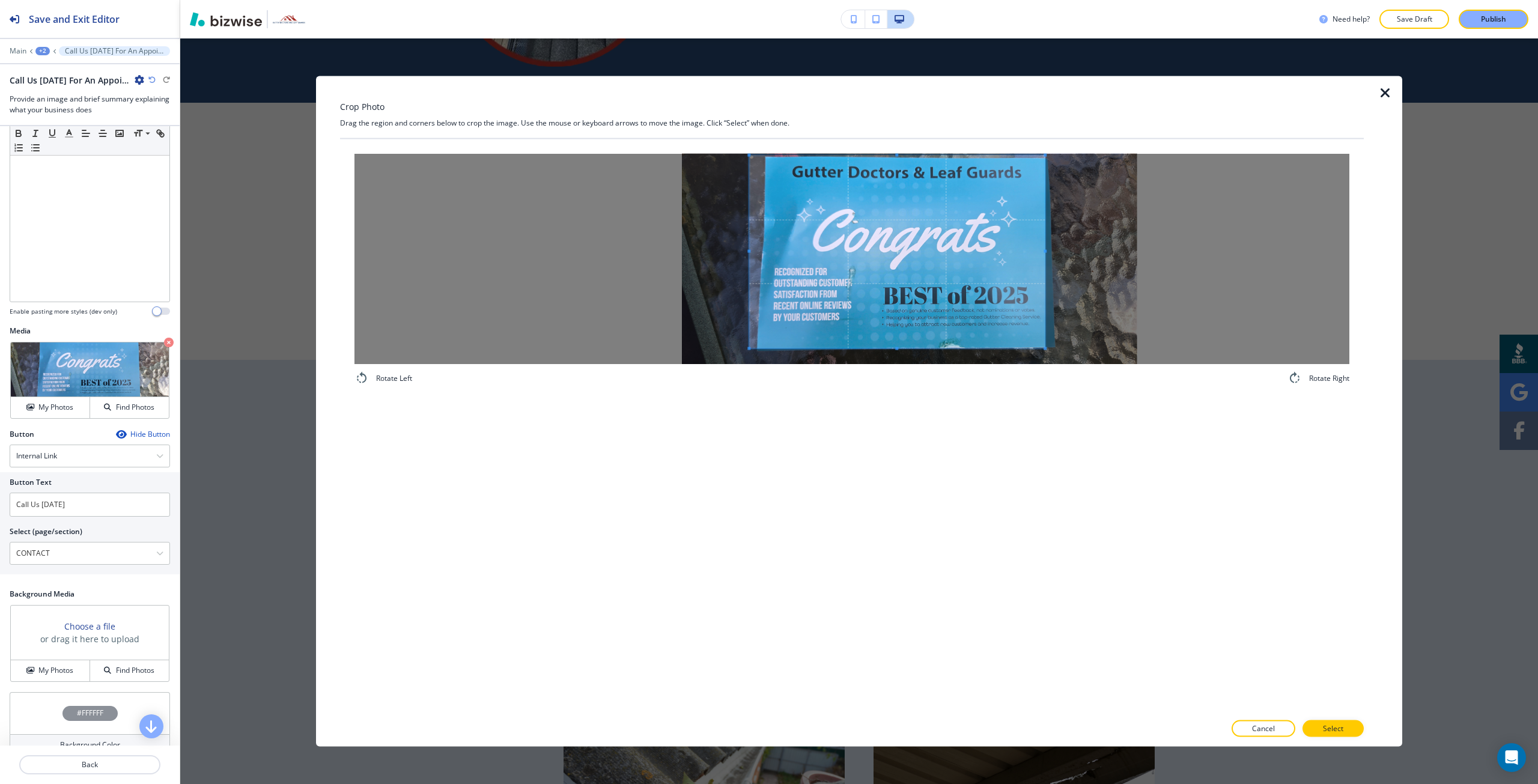
click at [1096, 359] on div at bounding box center [851, 258] width 995 height 210
click at [1064, 354] on span at bounding box center [1064, 353] width 3 height 3
click at [1320, 731] on button "Select" at bounding box center [1333, 729] width 61 height 17
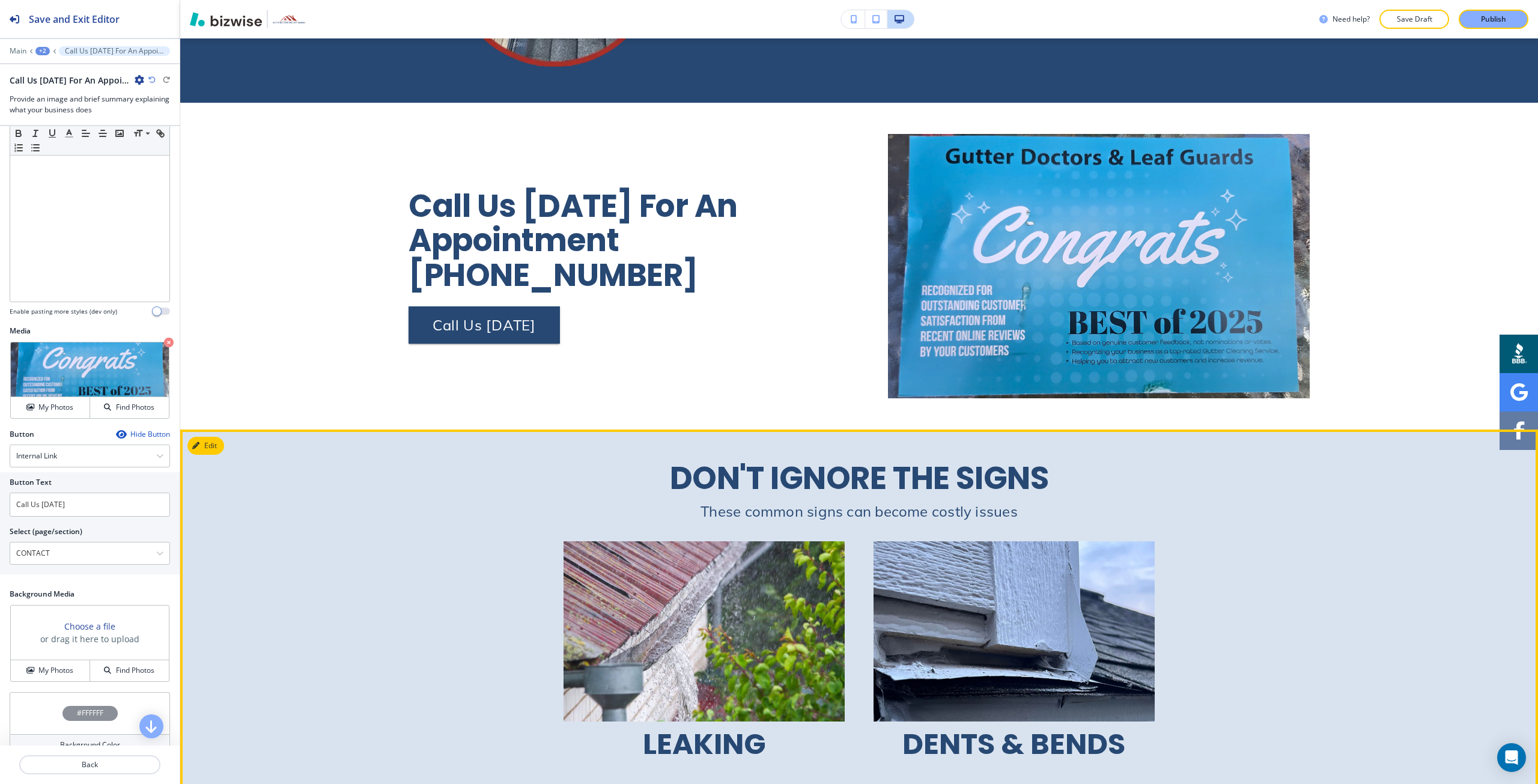
click at [460, 522] on div "LEAKING DENTS & BENDS CLOGGING WATER DAMAGE" at bounding box center [859, 777] width 902 height 511
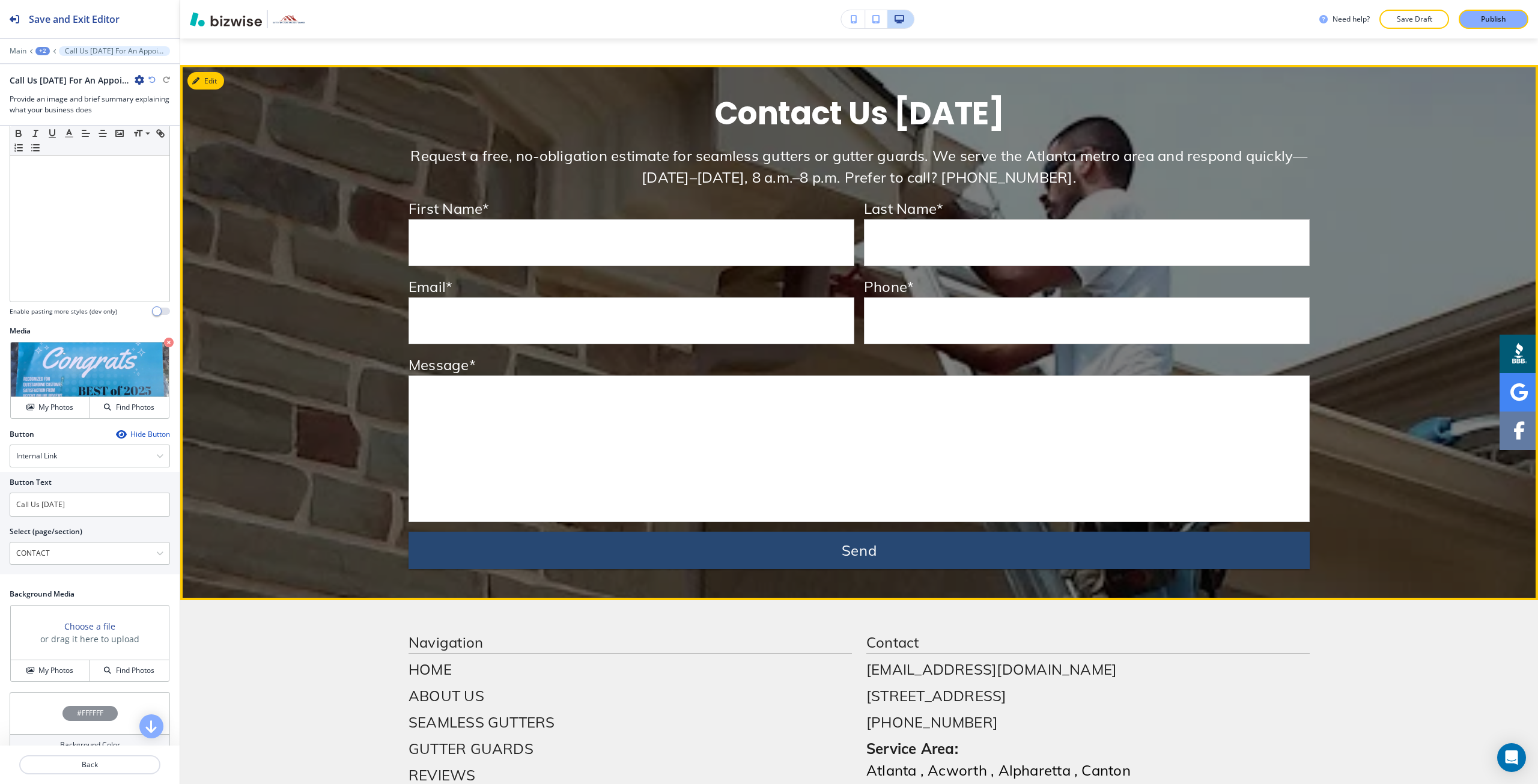
scroll to position [6446, 0]
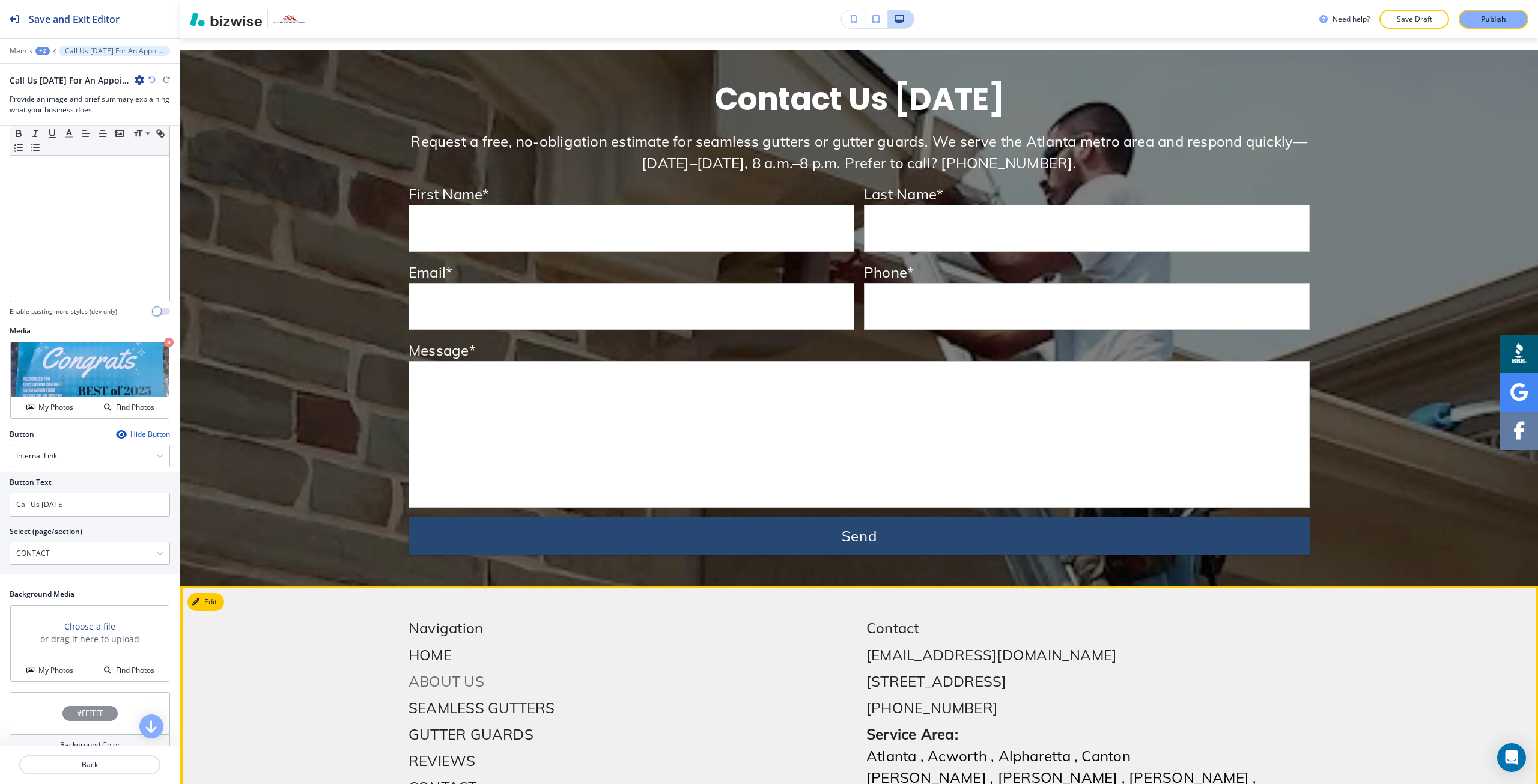
click at [447, 670] on p "ABOUT US" at bounding box center [630, 681] width 444 height 22
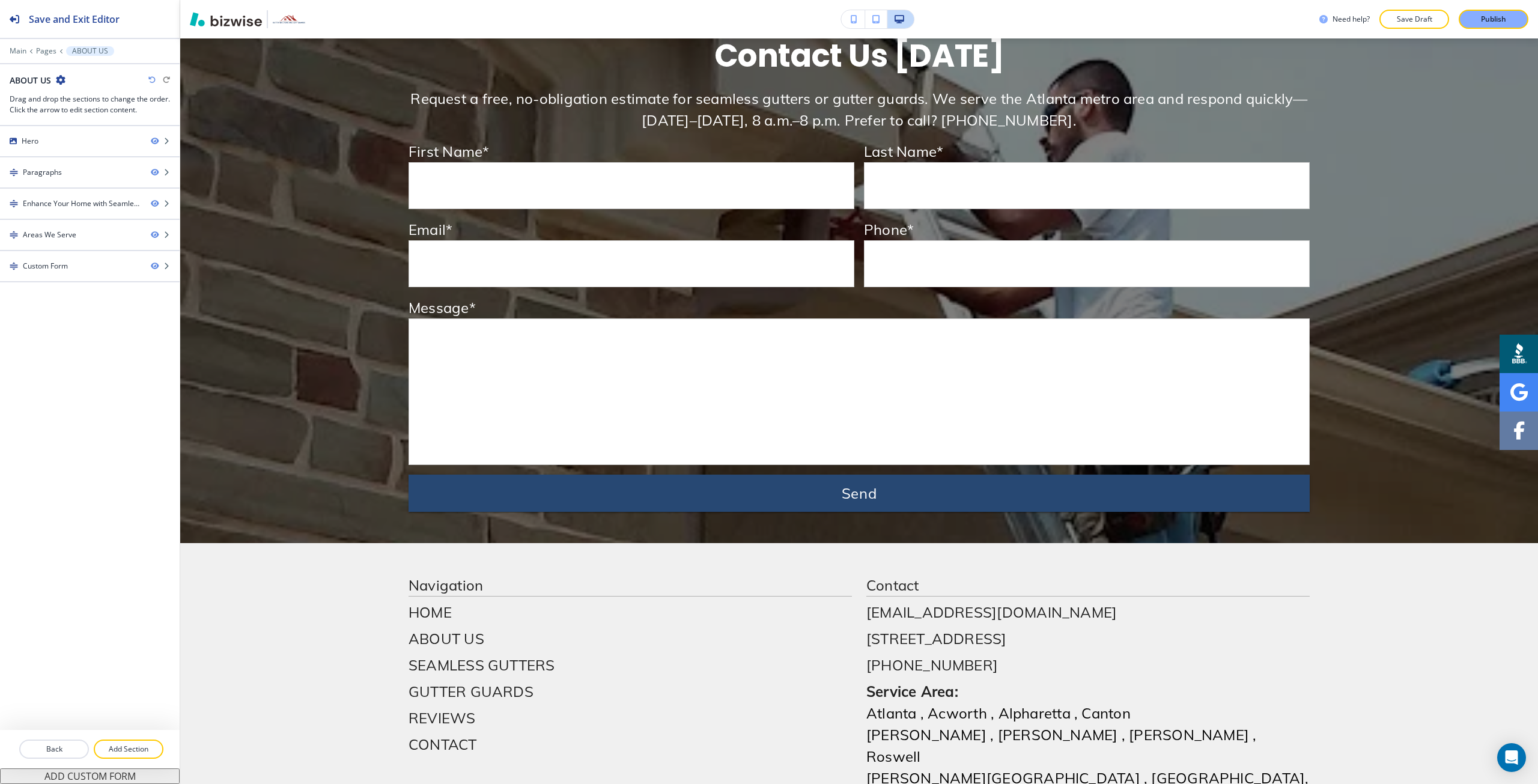
scroll to position [2105, 0]
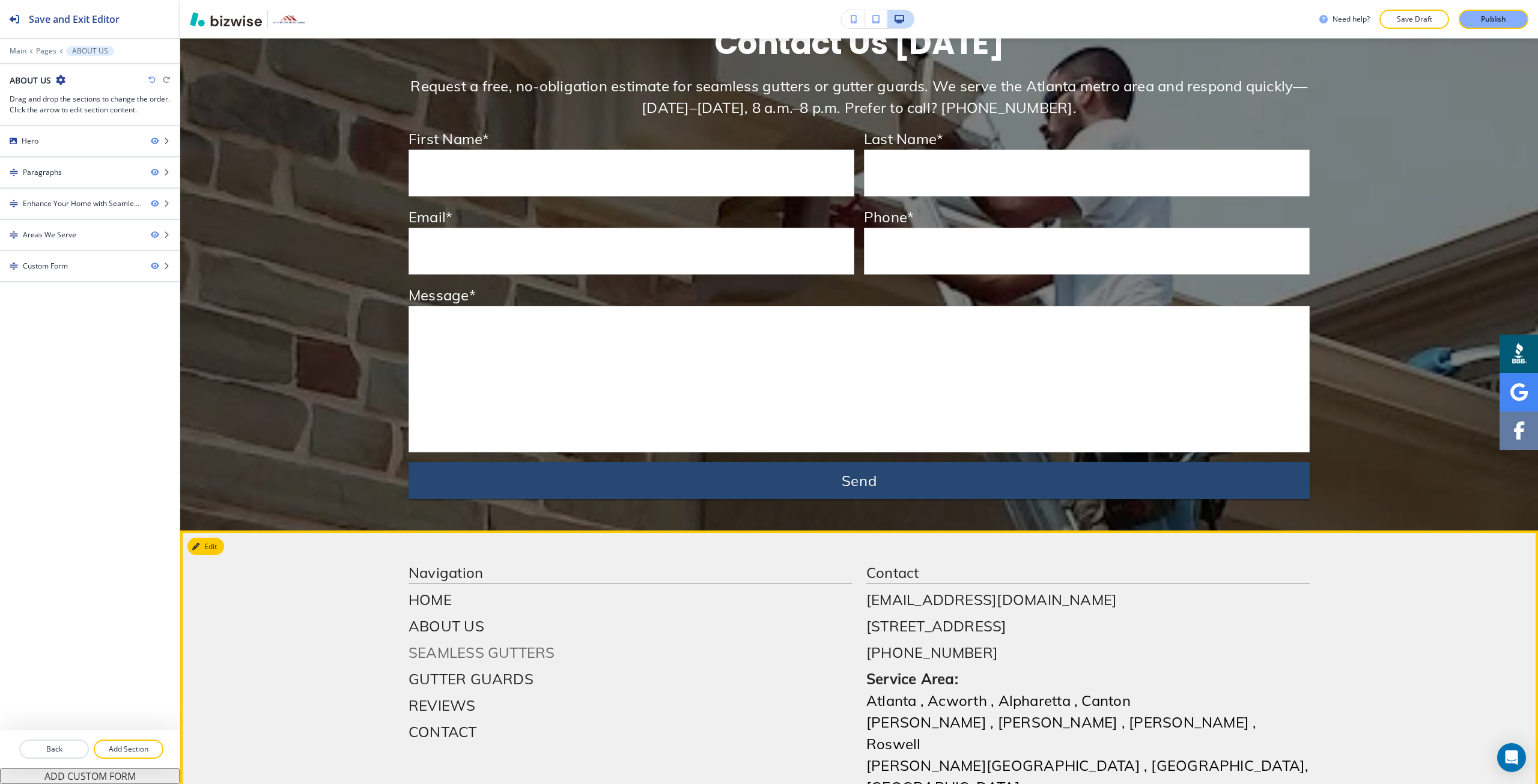
click at [452, 642] on p "SEAMLESS GUTTERS" at bounding box center [630, 653] width 444 height 22
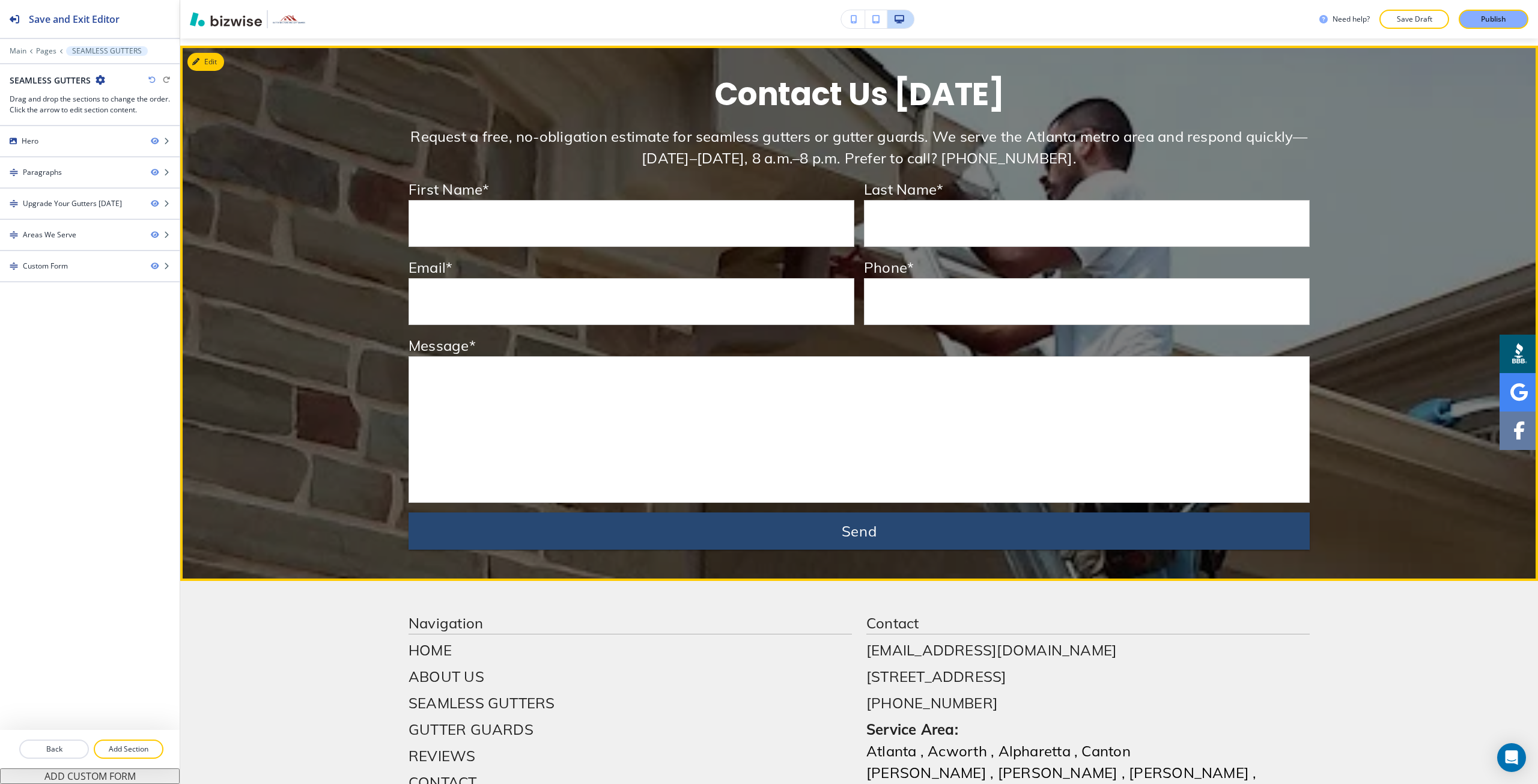
scroll to position [2159, 0]
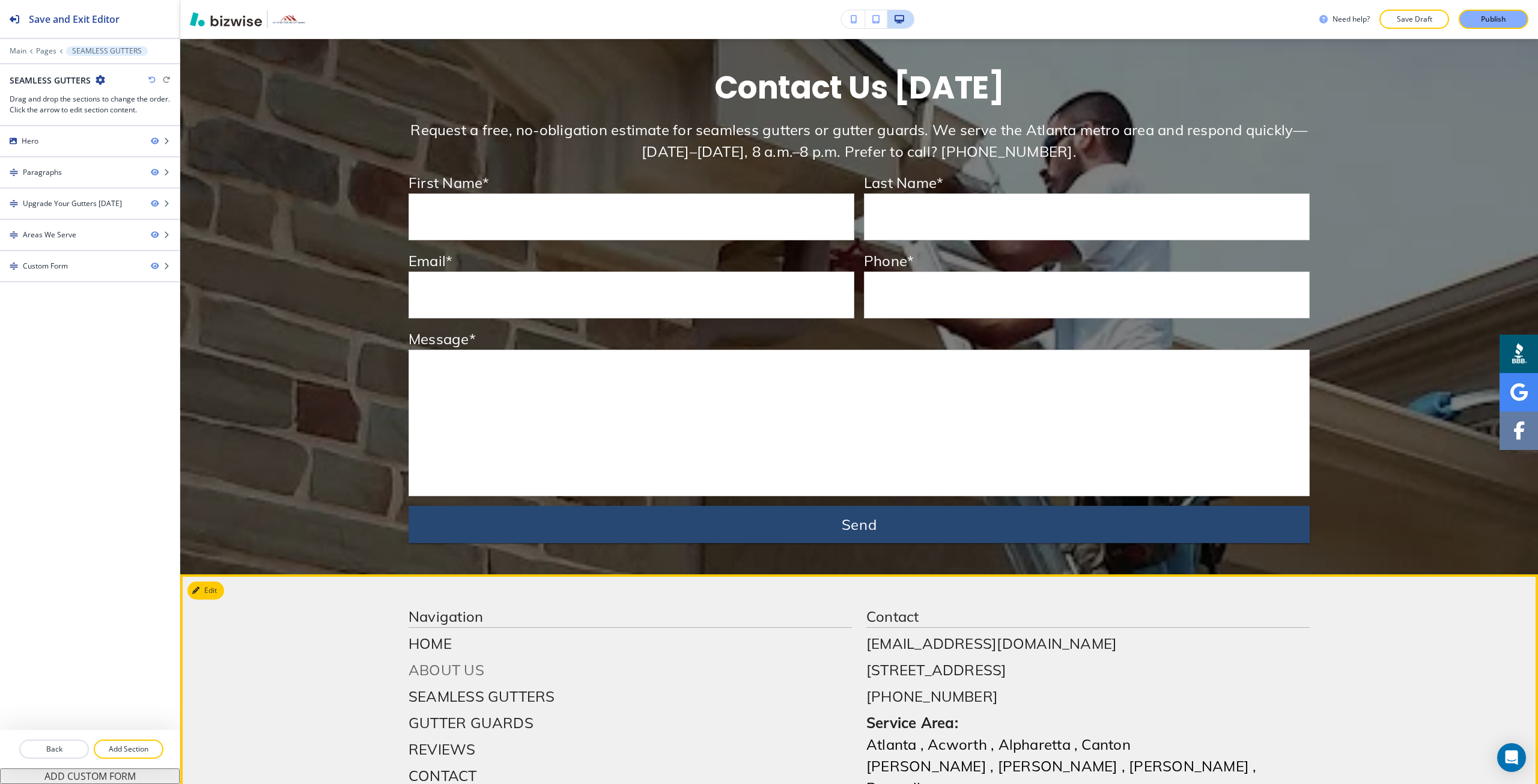
click at [422, 659] on p "ABOUT US" at bounding box center [630, 670] width 444 height 22
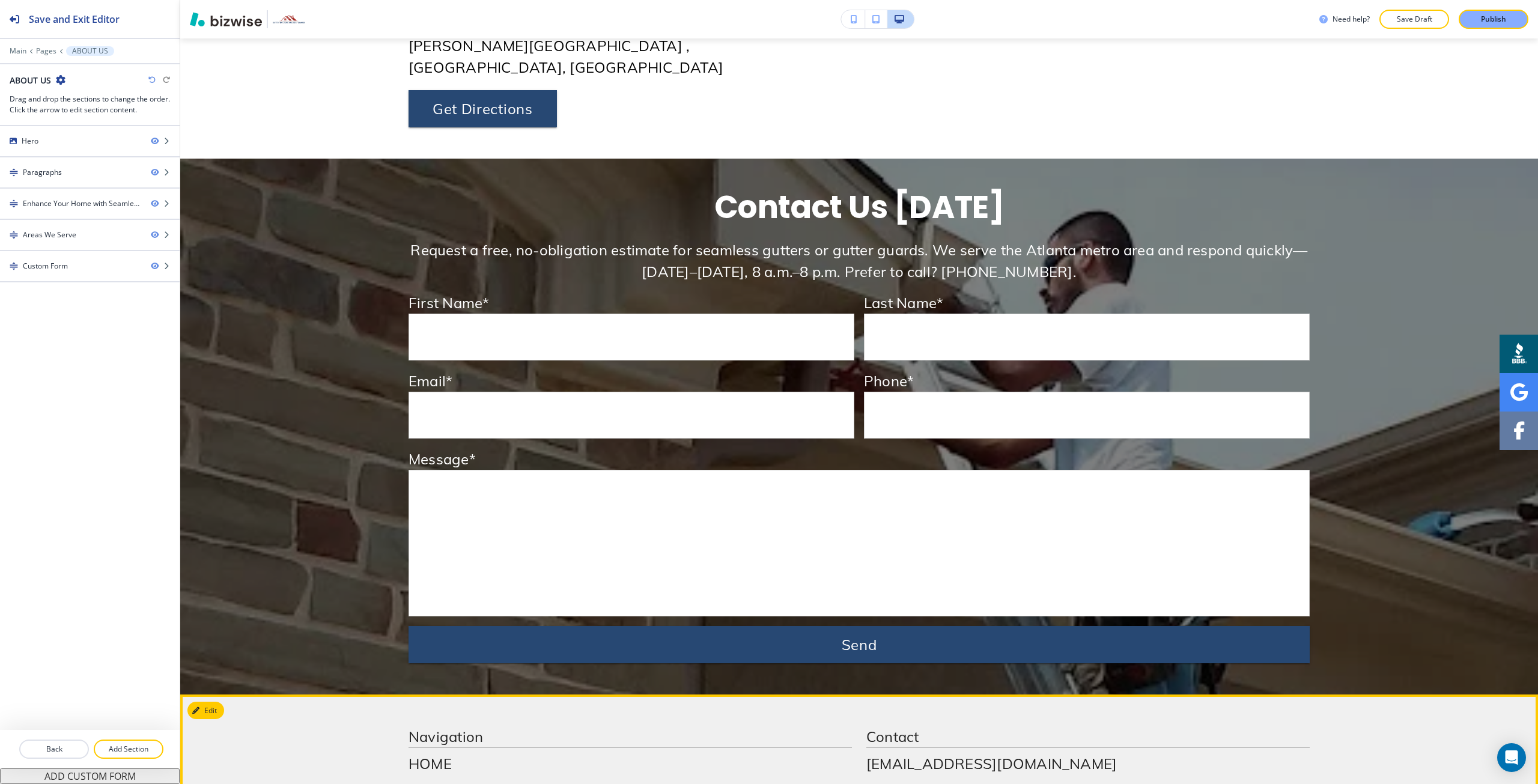
scroll to position [2103, 0]
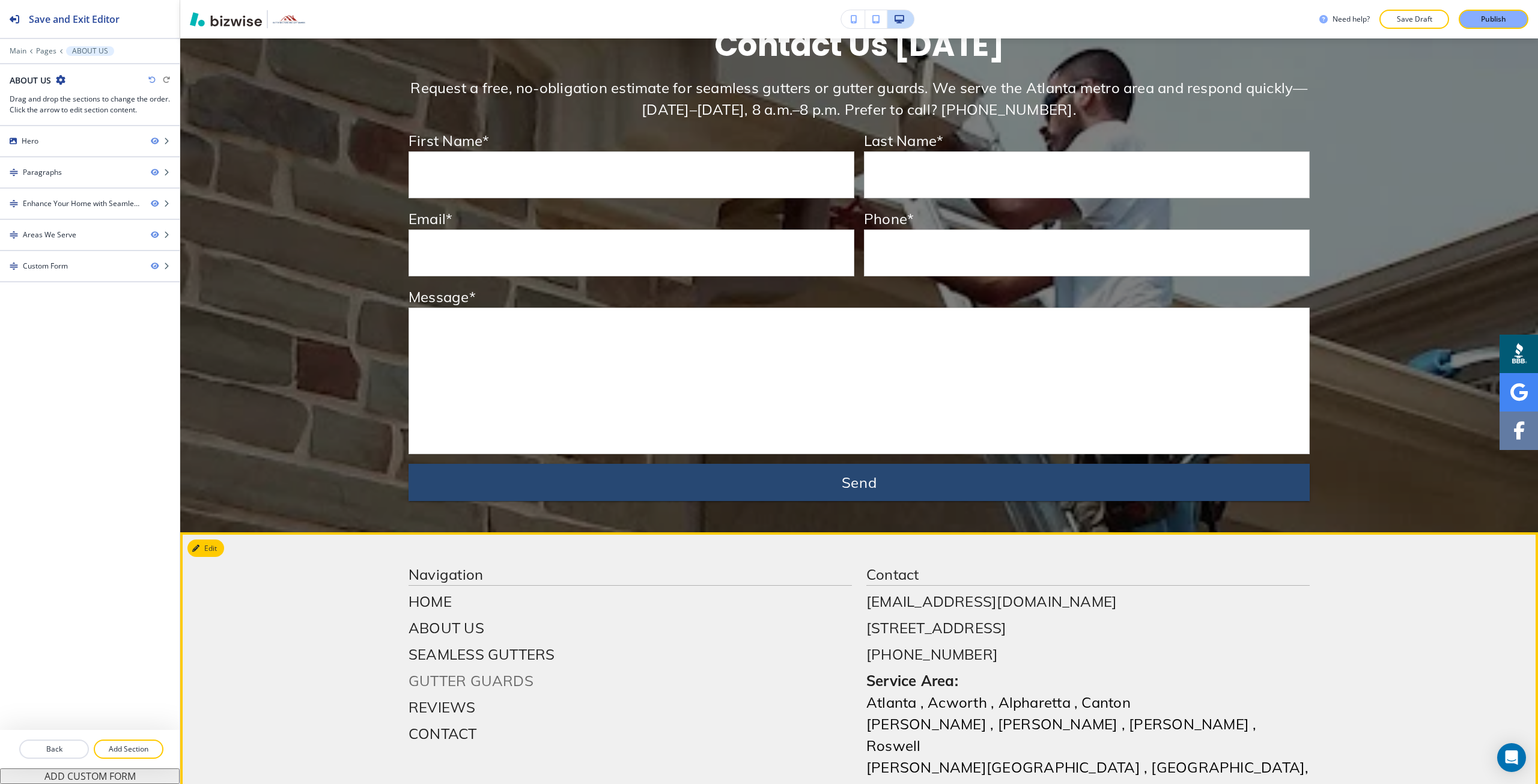
click at [436, 670] on p "GUTTER GUARDS" at bounding box center [630, 680] width 444 height 22
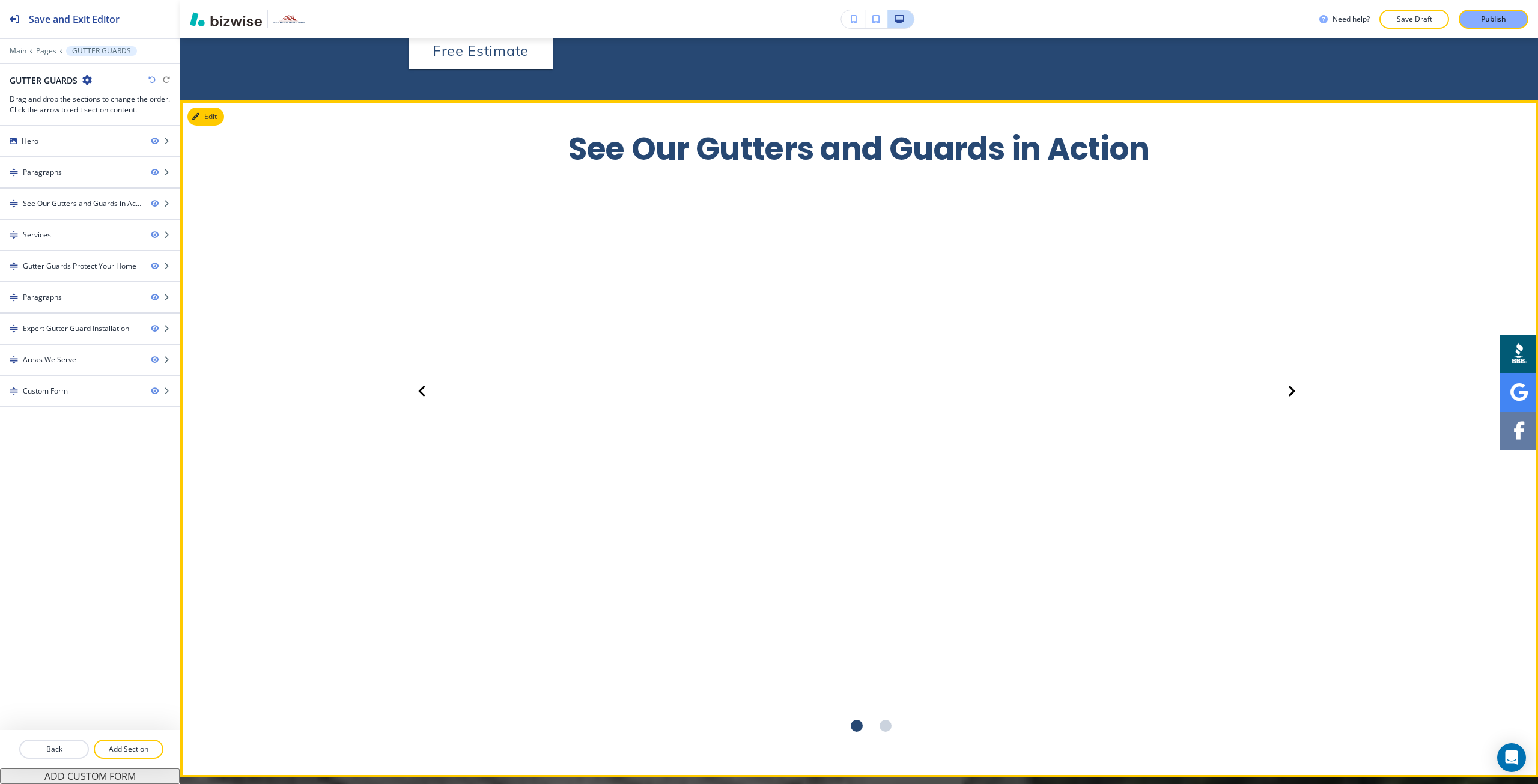
scroll to position [1021, 0]
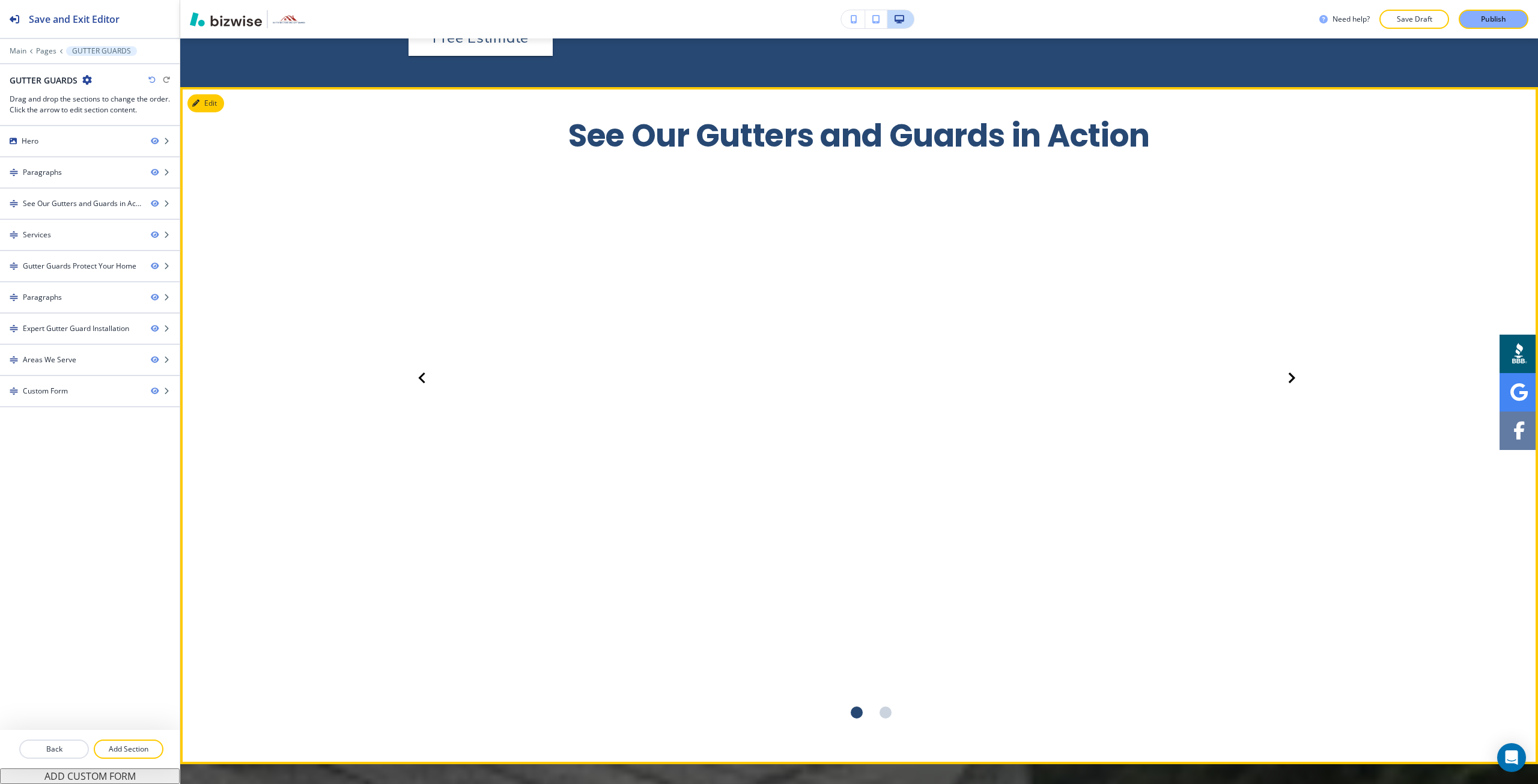
click at [1287, 370] on icon "Next Slide" at bounding box center [1292, 377] width 11 height 15
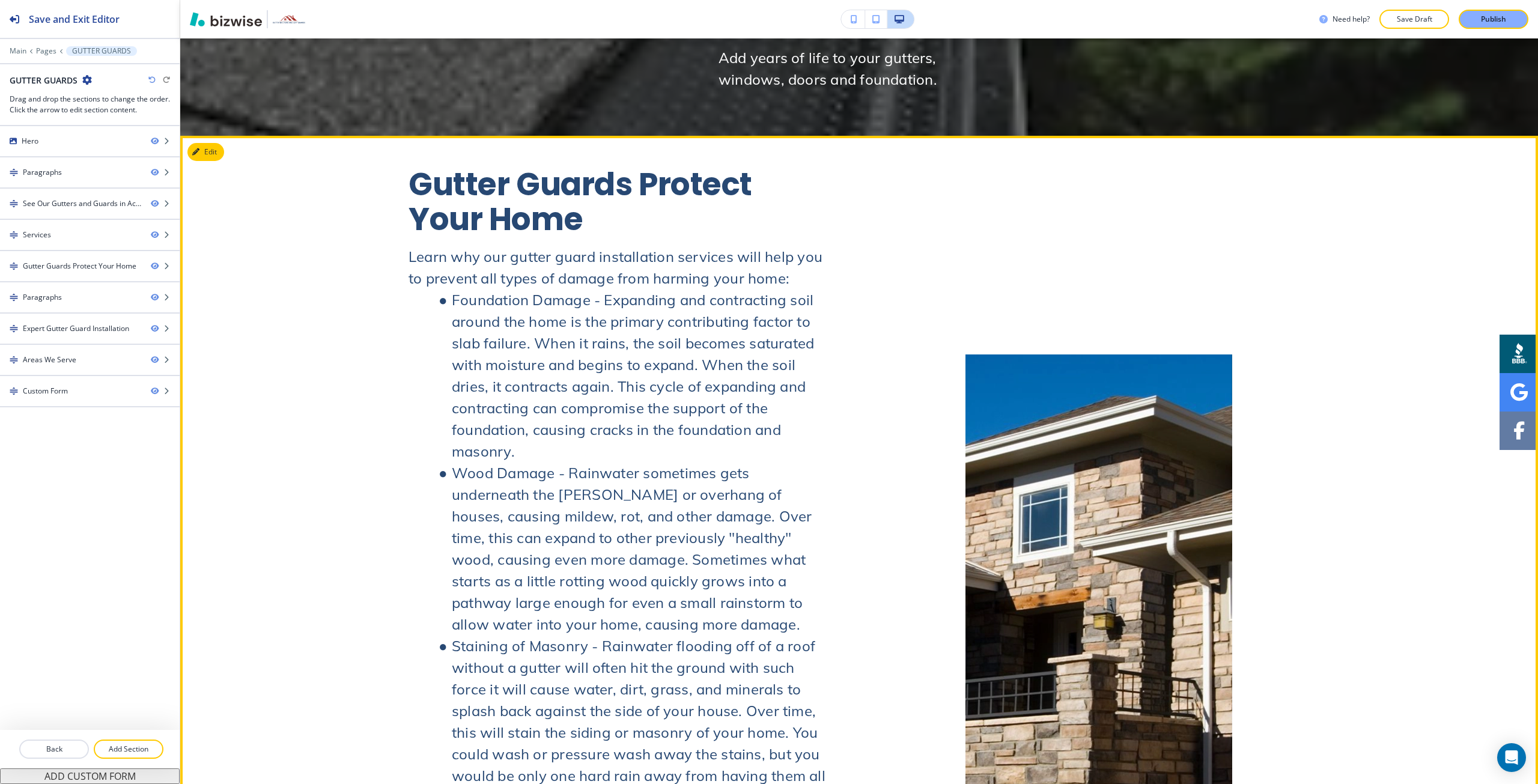
scroll to position [2043, 0]
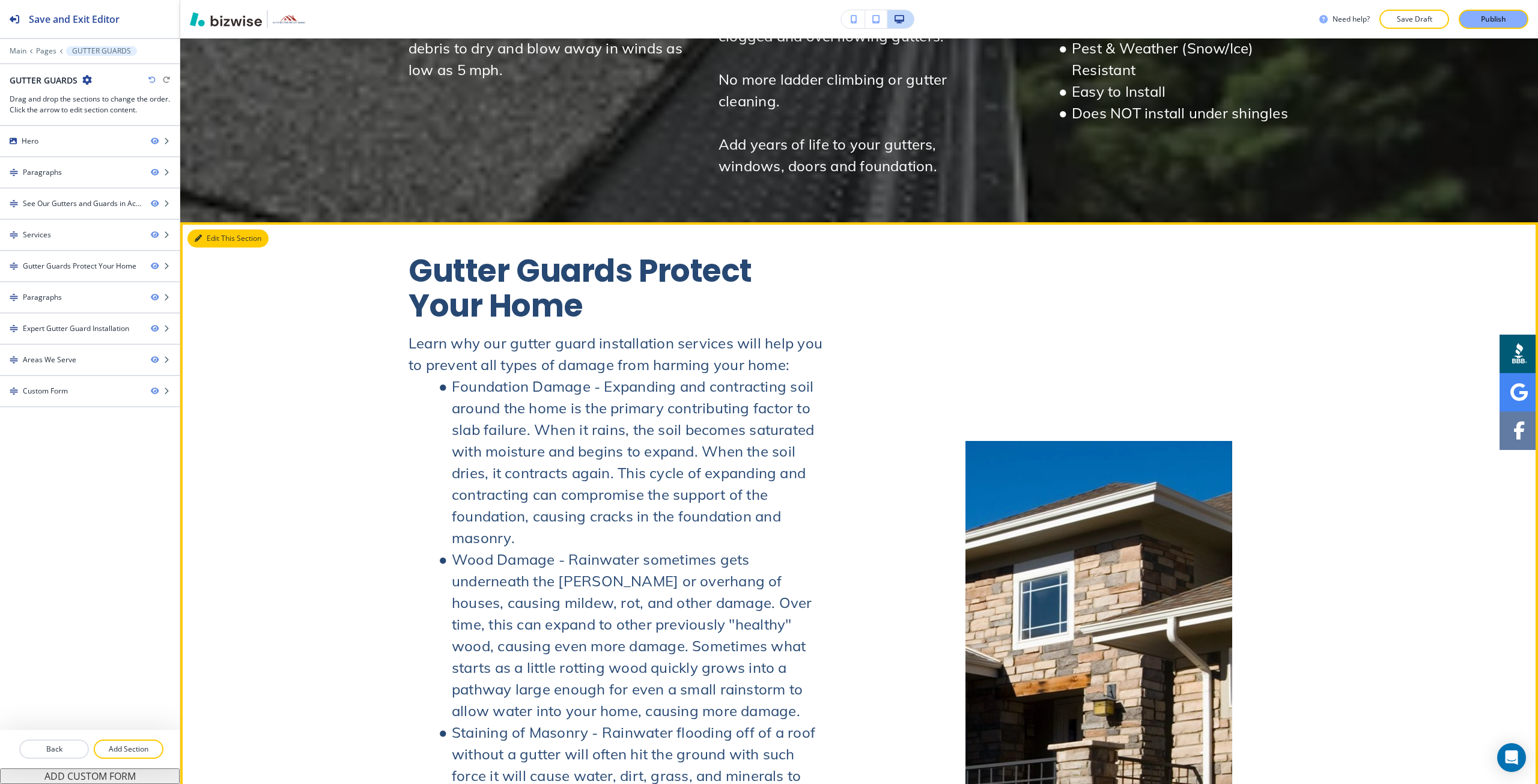
click at [199, 235] on icon "button" at bounding box center [198, 238] width 7 height 7
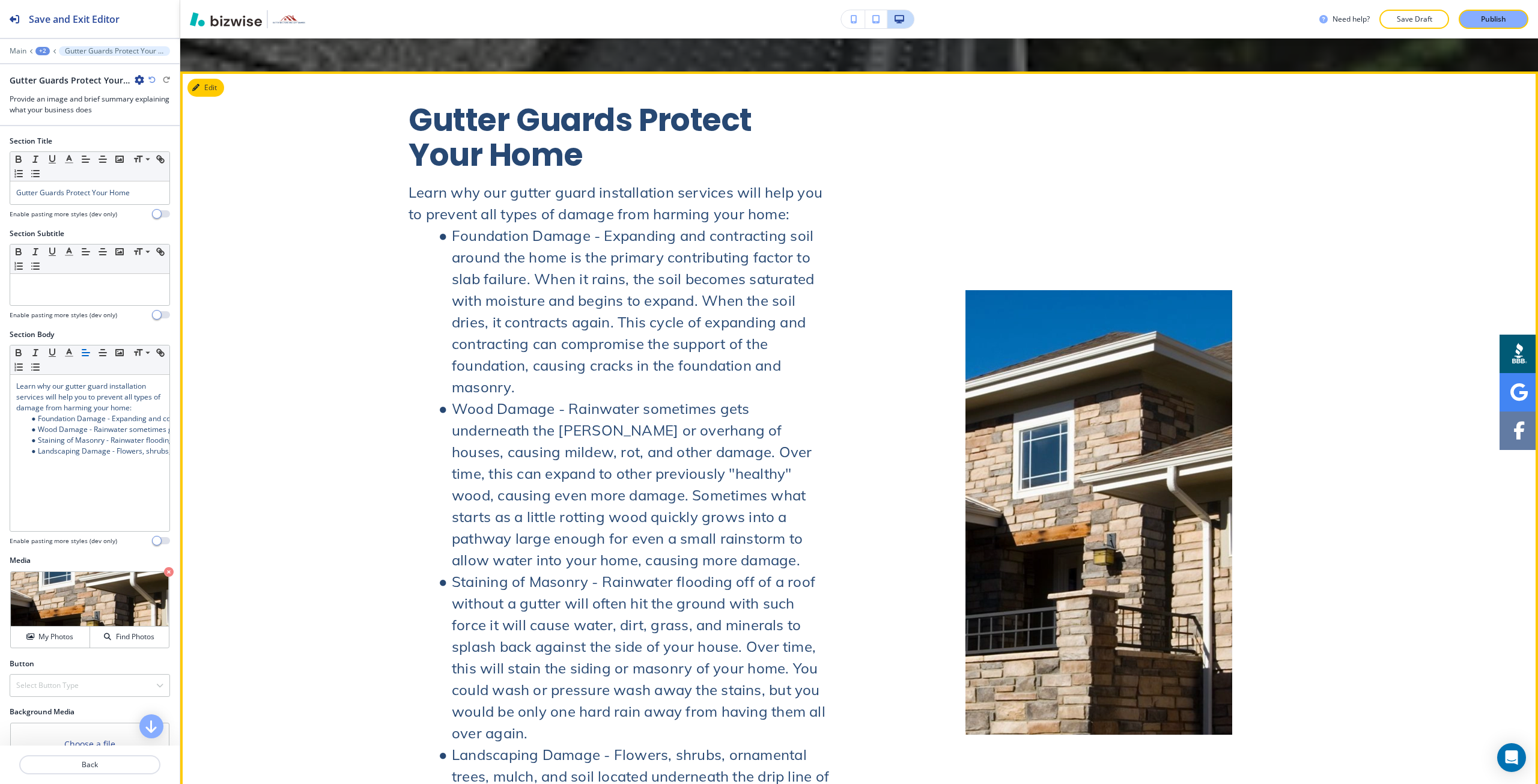
scroll to position [2197, 0]
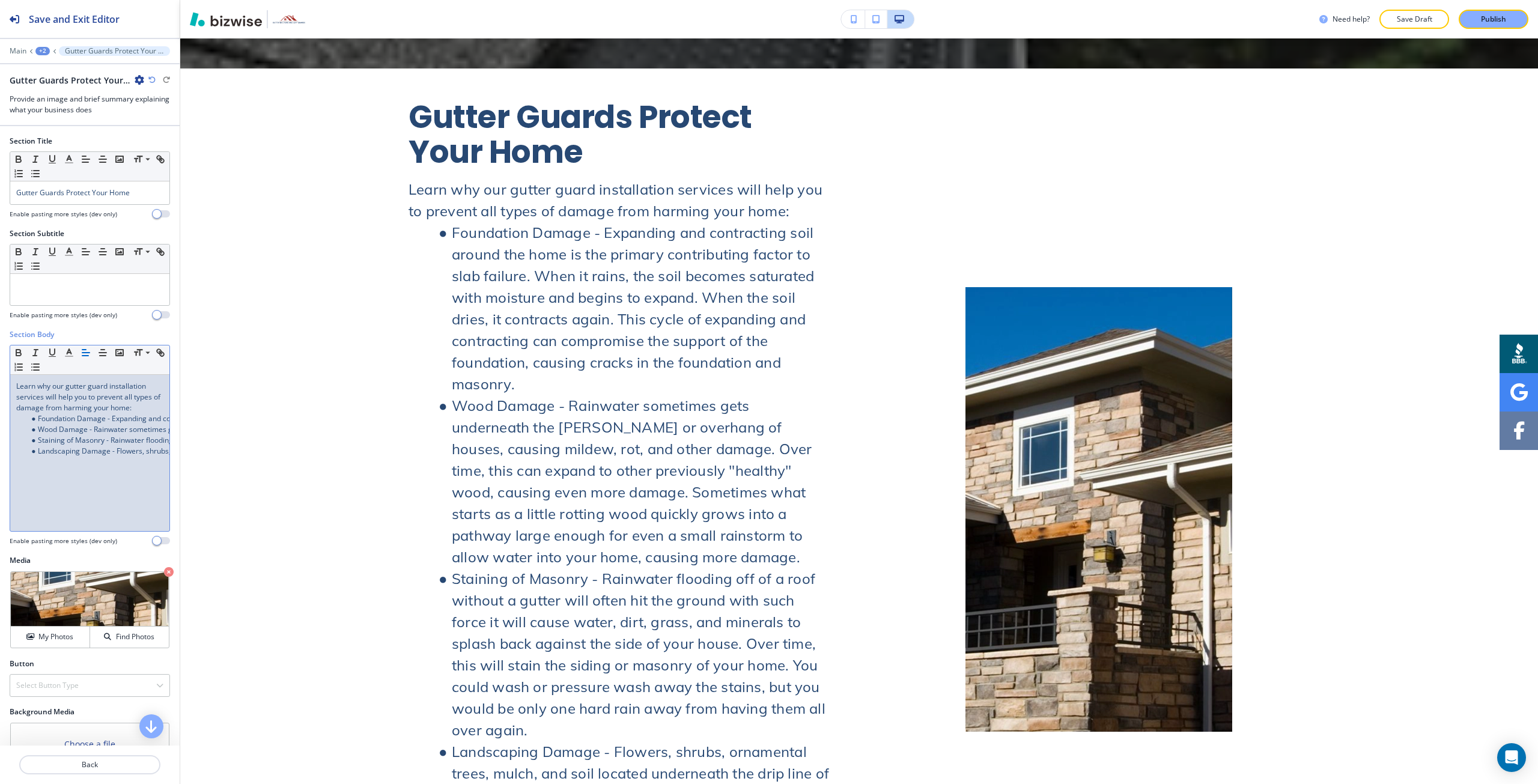
click at [98, 383] on span "Learn why our gutter guard installation services will help you to prevent all t…" at bounding box center [89, 397] width 146 height 32
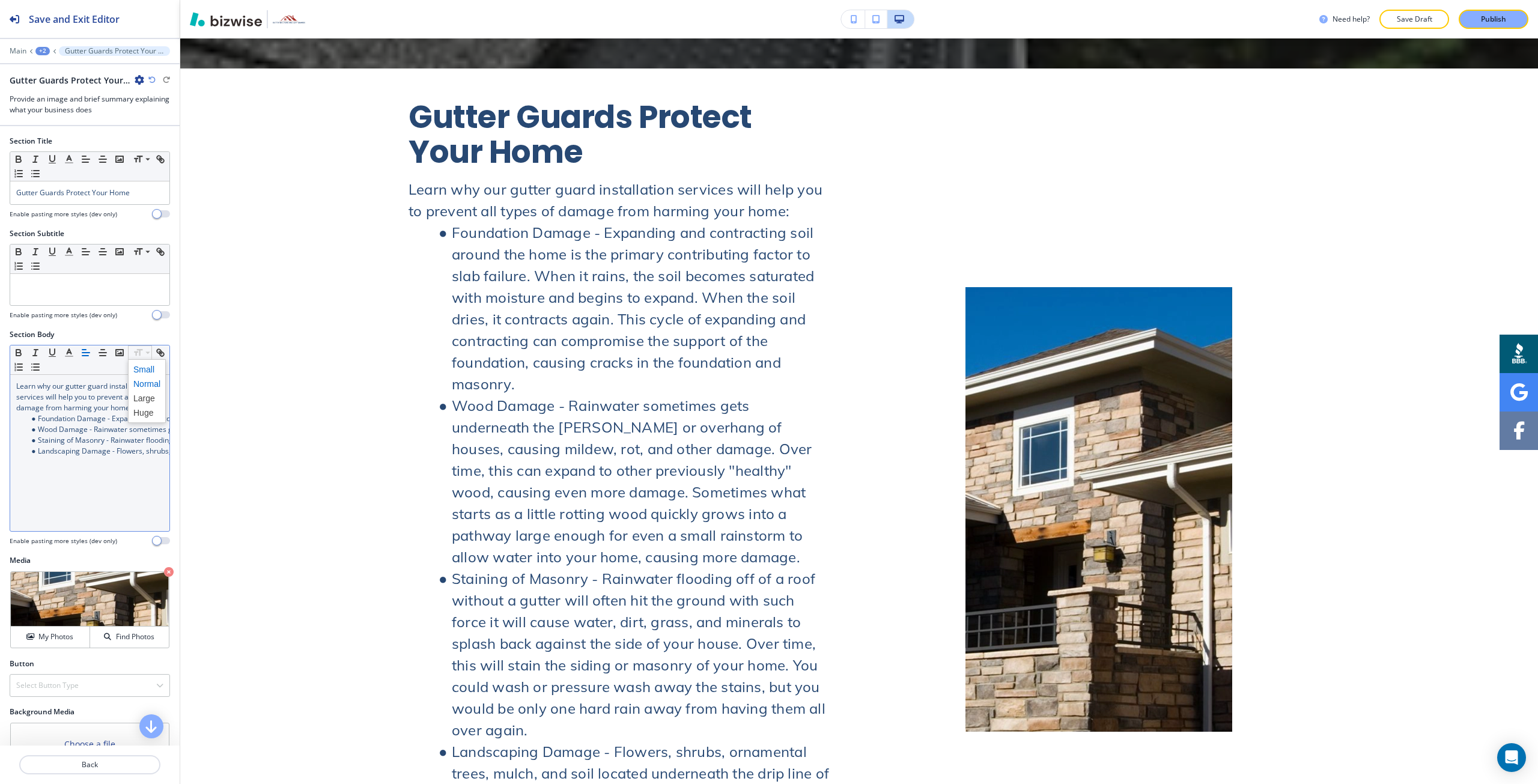
click at [136, 370] on span at bounding box center [147, 370] width 27 height 15
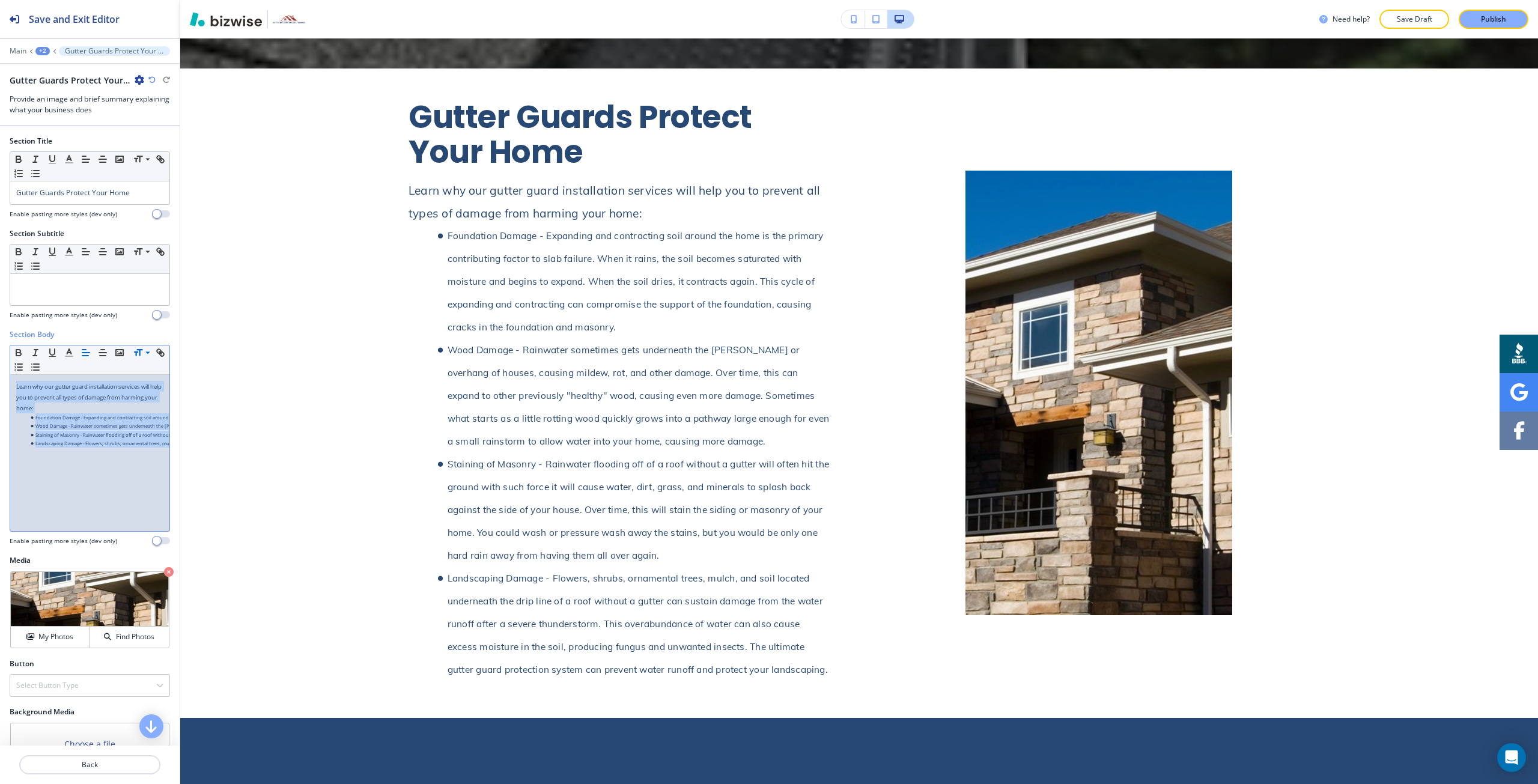
click at [55, 398] on span "Learn why our gutter guard installation services will help you to prevent all t…" at bounding box center [90, 397] width 147 height 29
drag, startPoint x: 76, startPoint y: 405, endPoint x: 9, endPoint y: 384, distance: 70.2
click at [9, 384] on div "Section Body Small Normal Large Huge Learn why our gutter guard installation se…" at bounding box center [90, 442] width 179 height 226
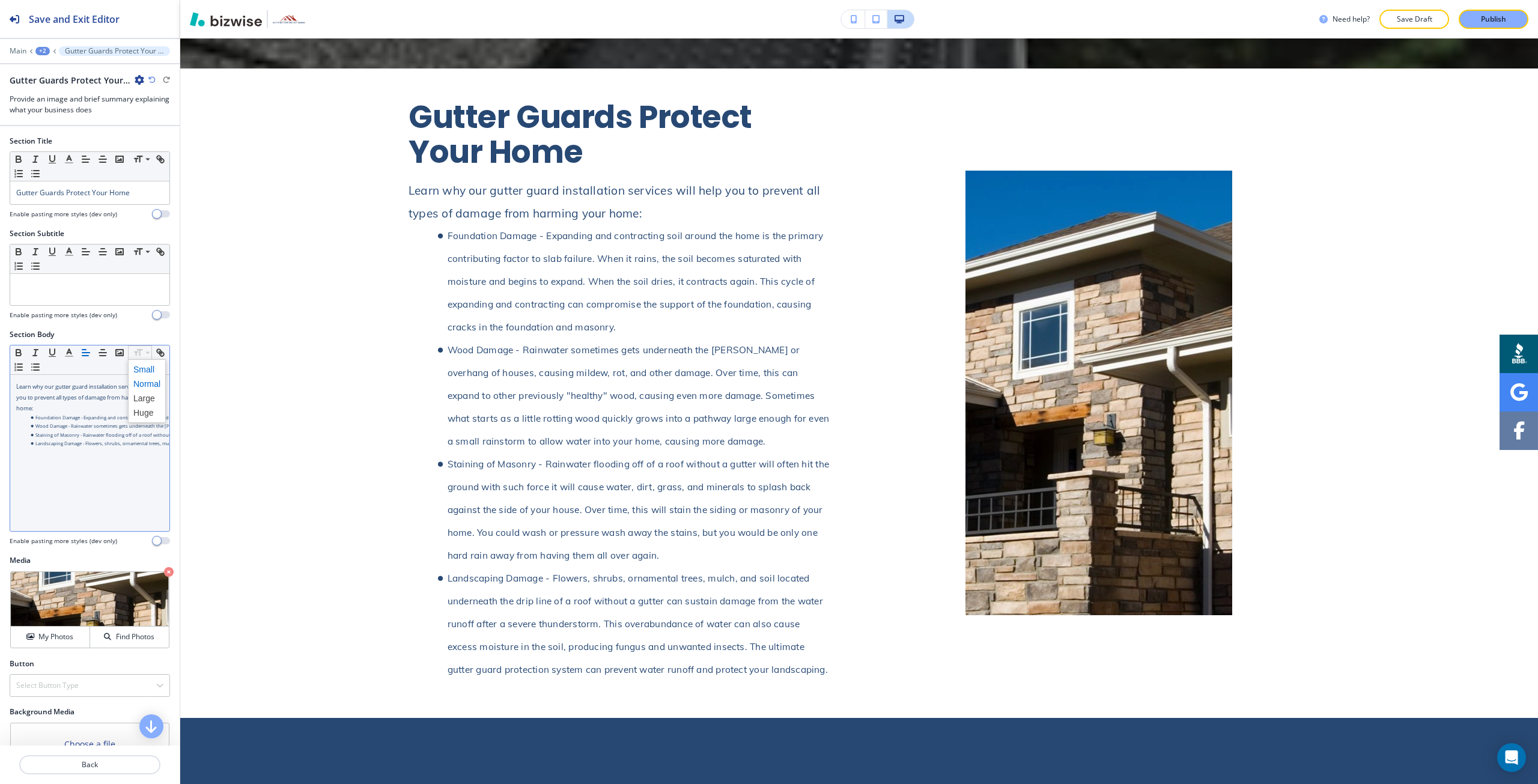
click at [148, 381] on span at bounding box center [147, 383] width 27 height 15
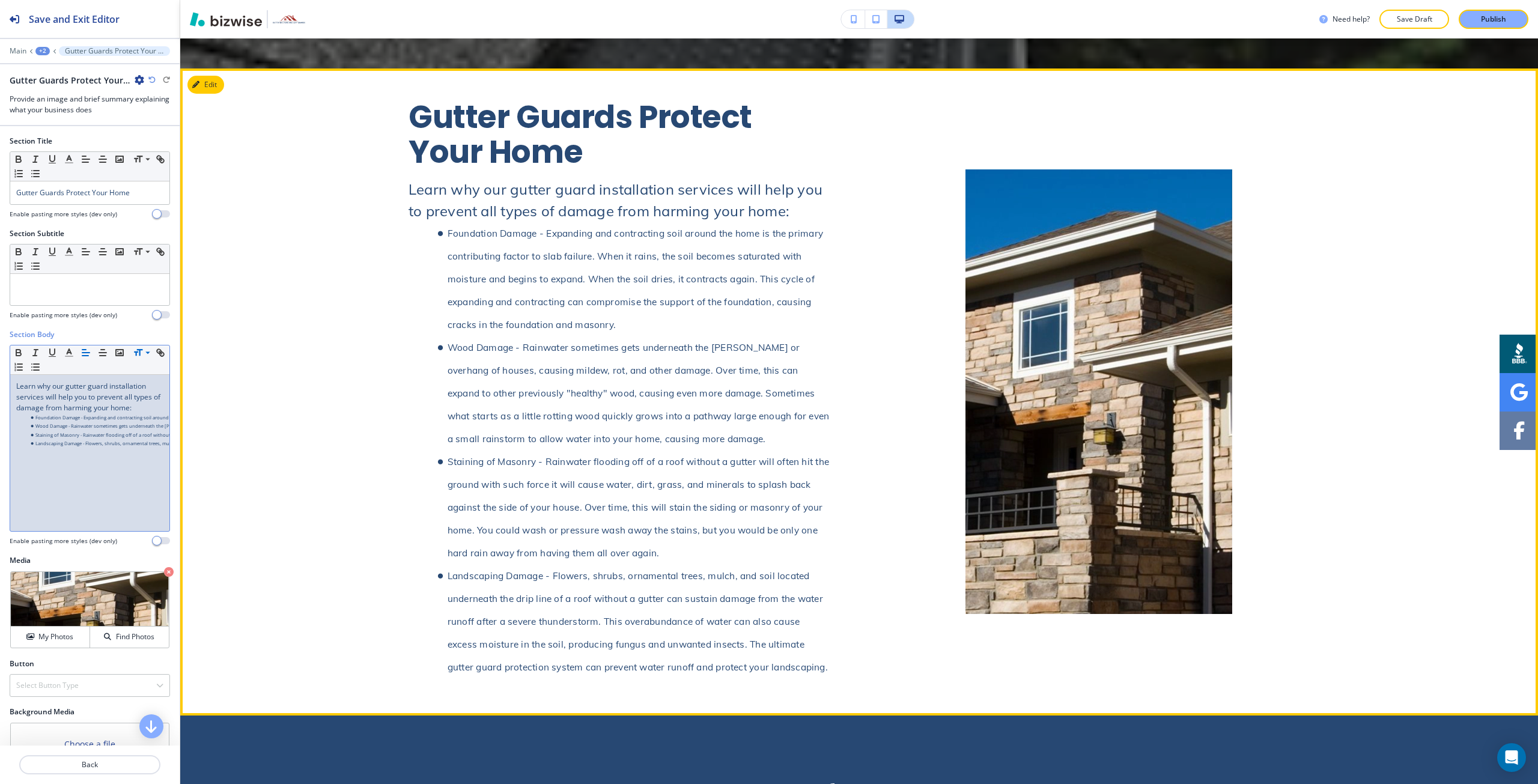
click at [350, 383] on div "Gutter Guards Protect Your Home Learn why our gutter guard installation service…" at bounding box center [859, 391] width 1358 height 584
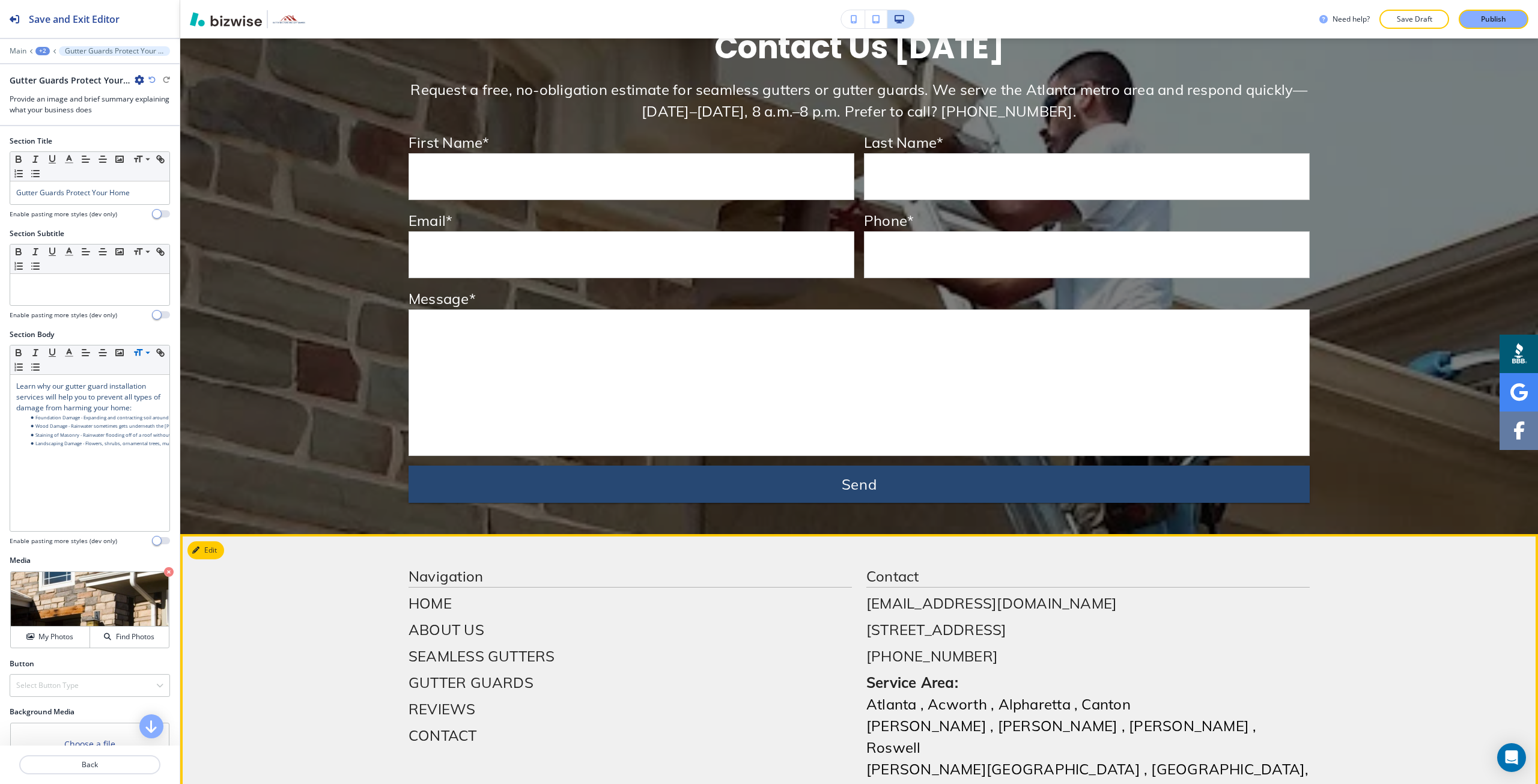
scroll to position [4227, 0]
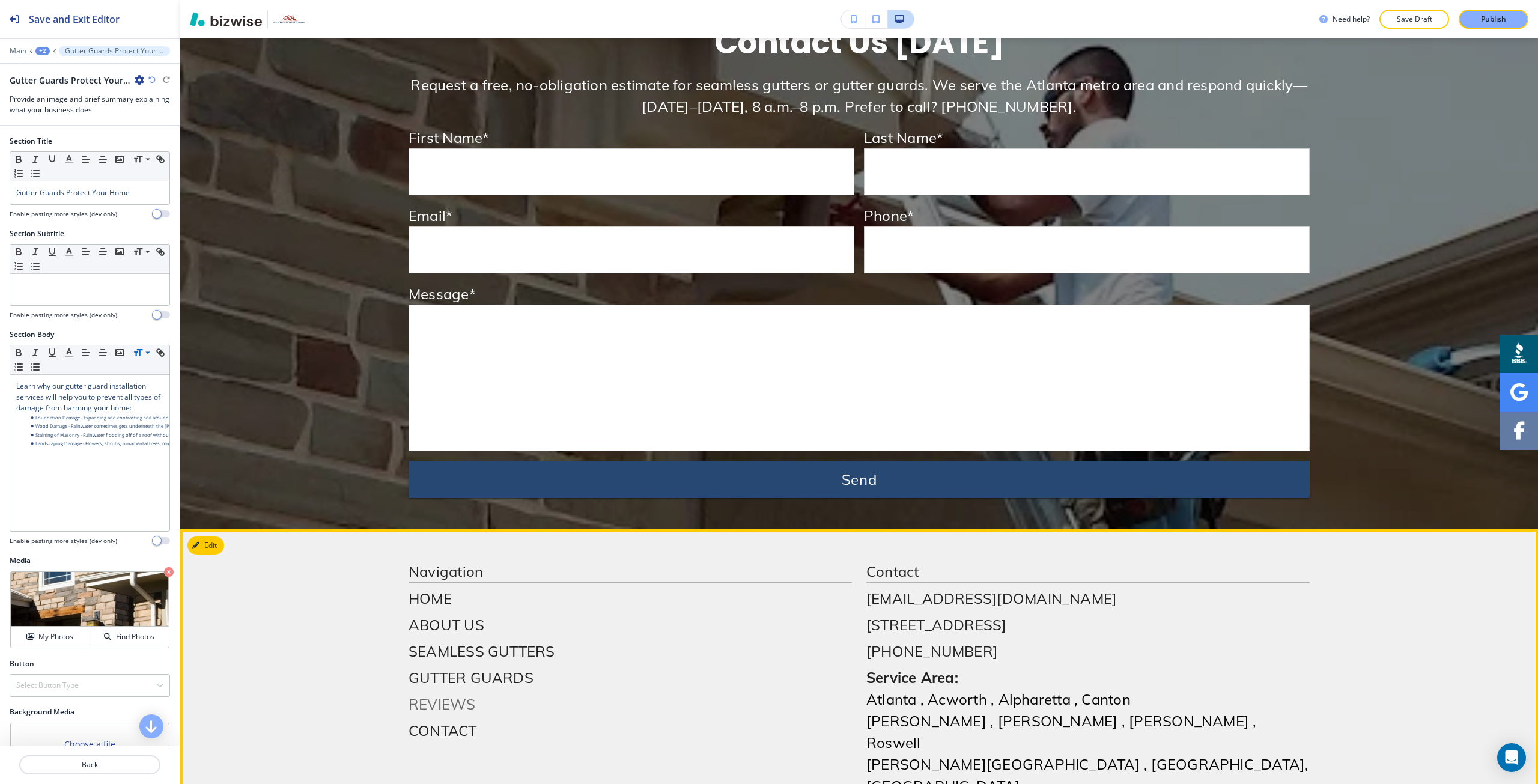
click at [414, 694] on p "REVIEWS" at bounding box center [630, 704] width 444 height 22
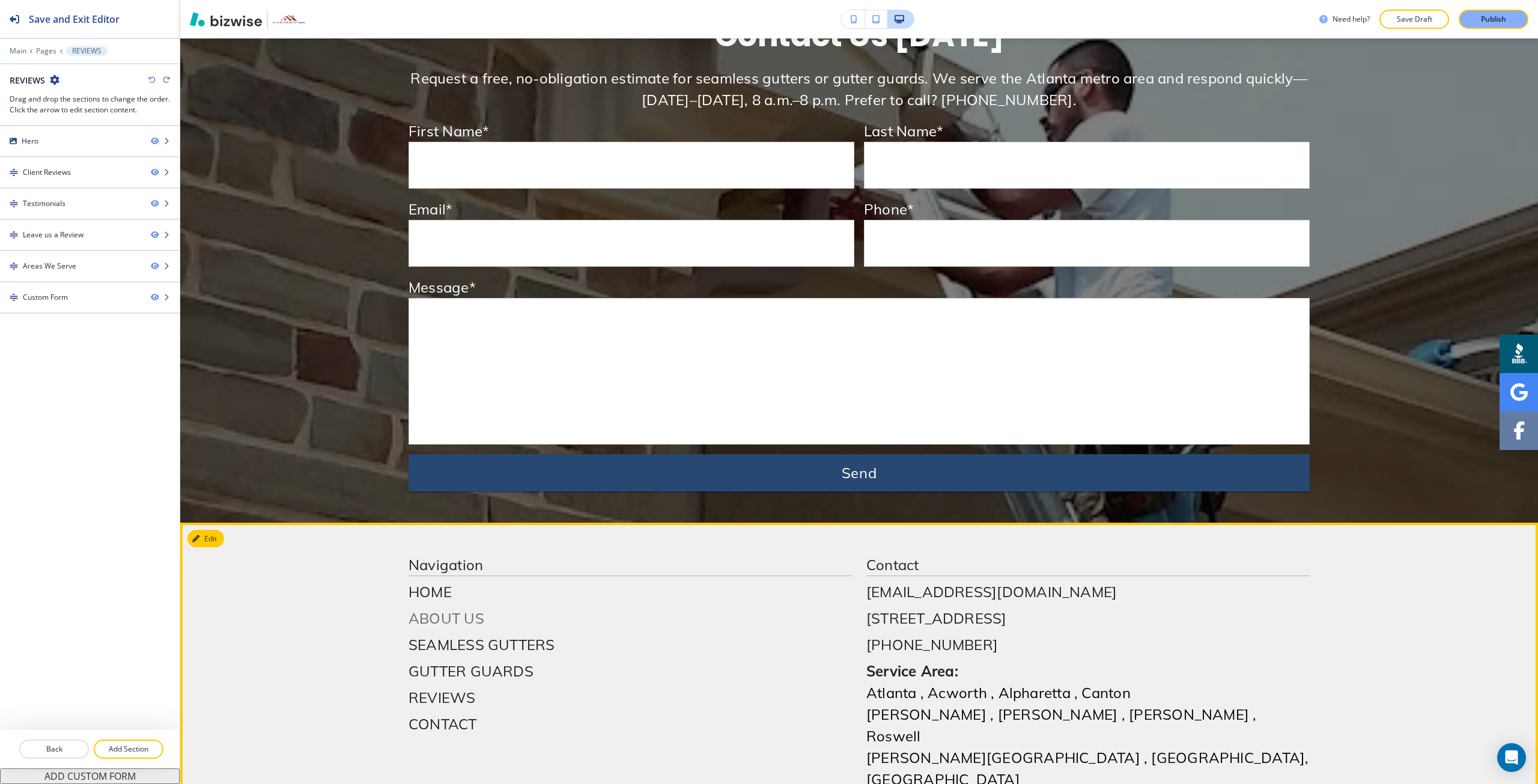
scroll to position [3211, 0]
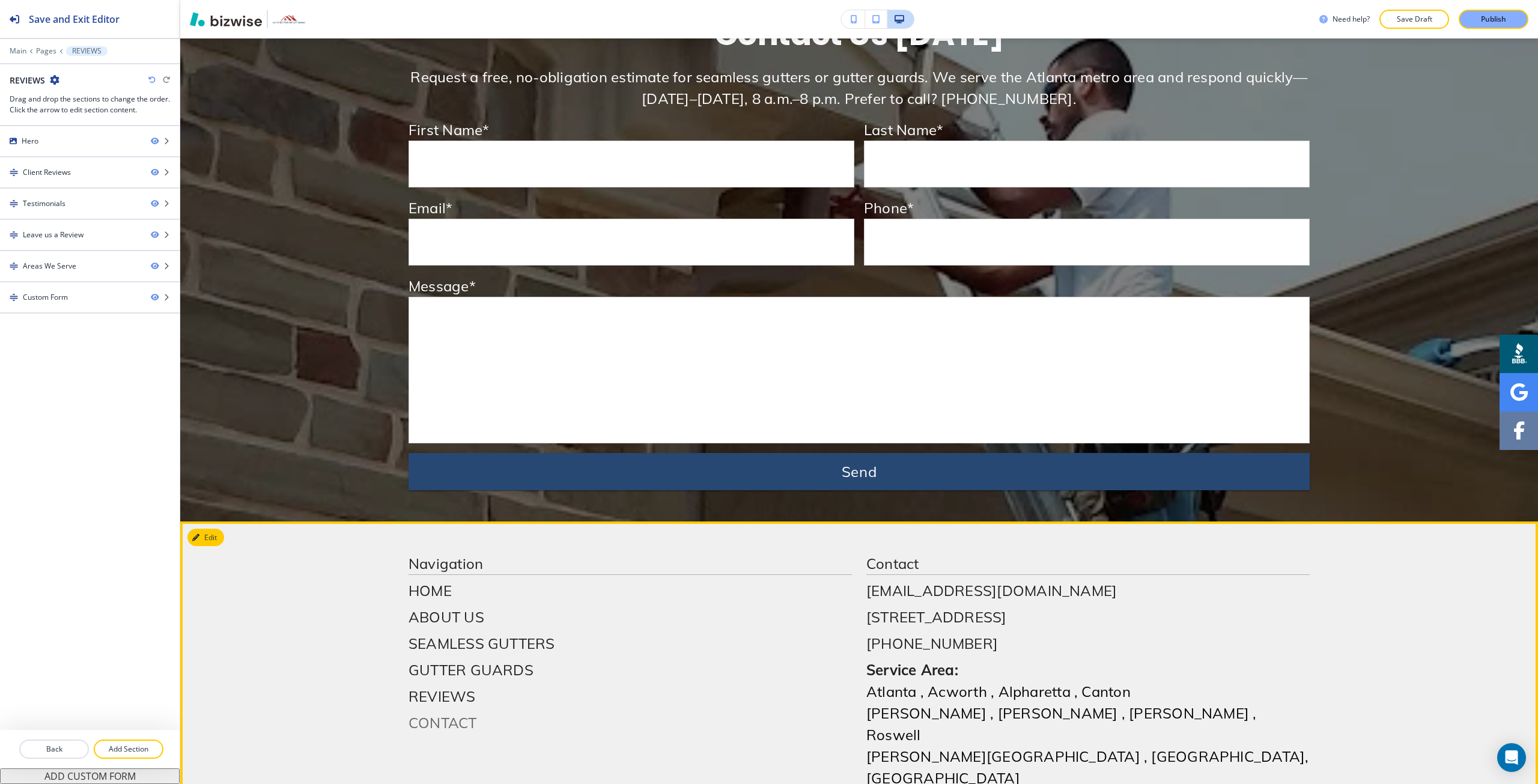
click at [430, 712] on p "CONTACT" at bounding box center [630, 723] width 444 height 22
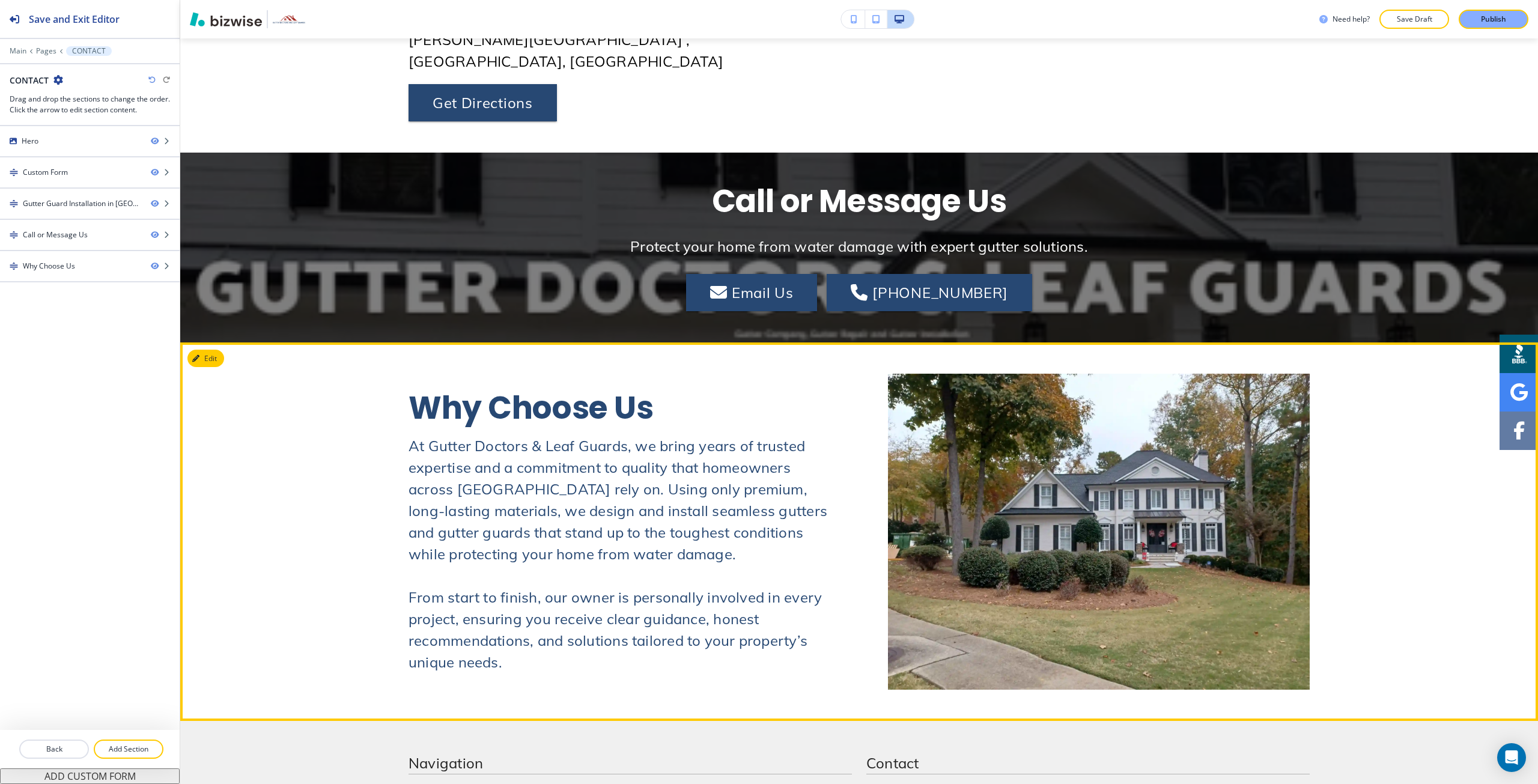
scroll to position [2147, 0]
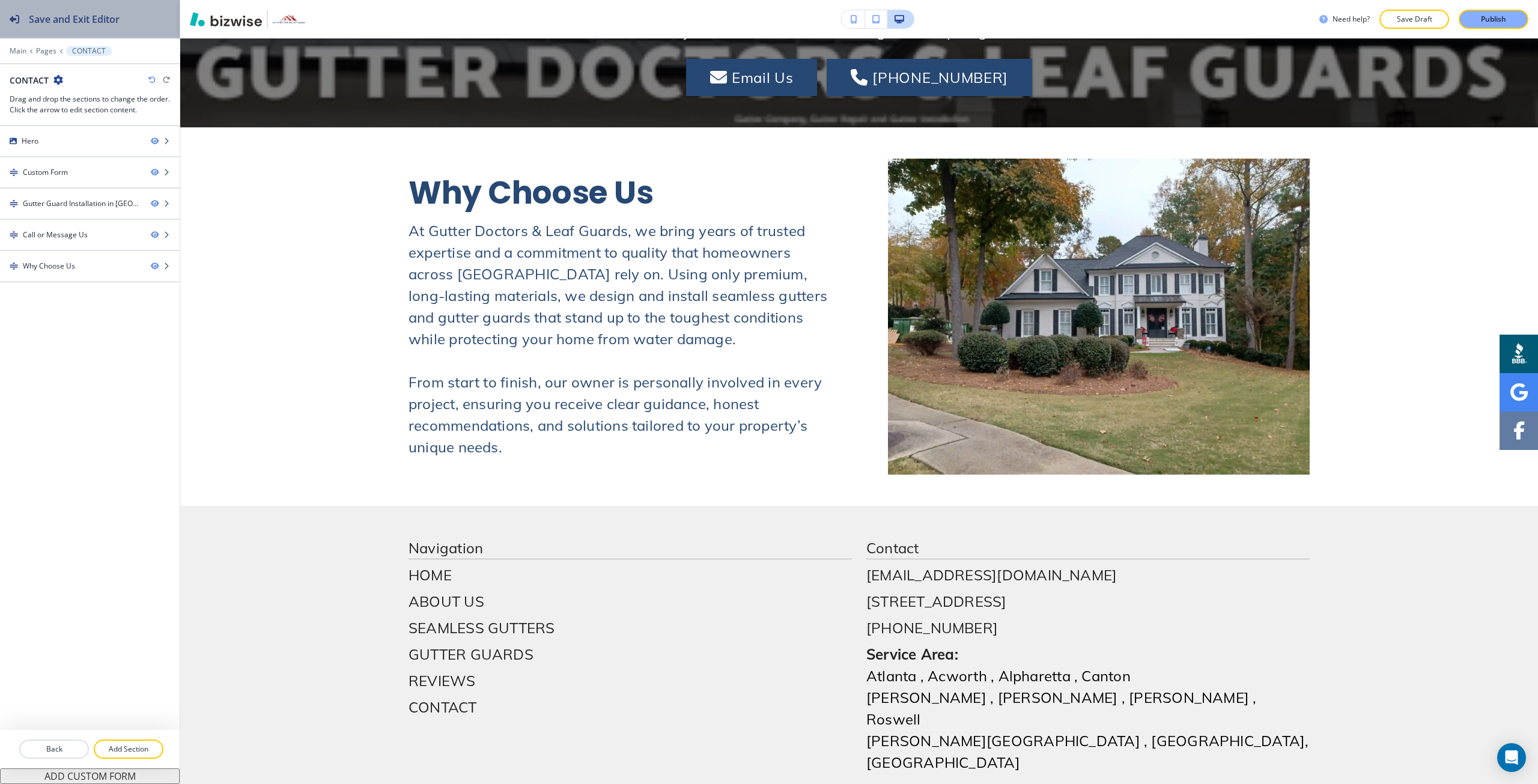
click at [115, 29] on div "Save and Exit Editor" at bounding box center [60, 19] width 120 height 38
